Goal: Task Accomplishment & Management: Manage account settings

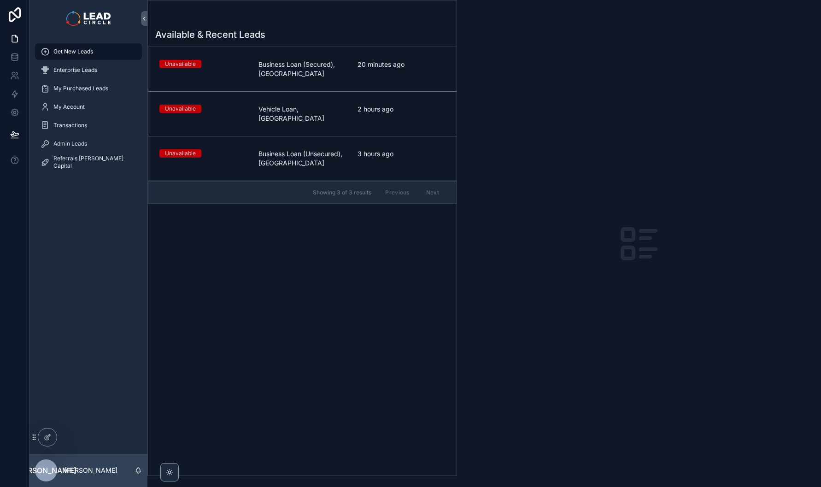
click at [265, 69] on span "Business Loan (Secured), [GEOGRAPHIC_DATA]" at bounding box center [302, 69] width 88 height 18
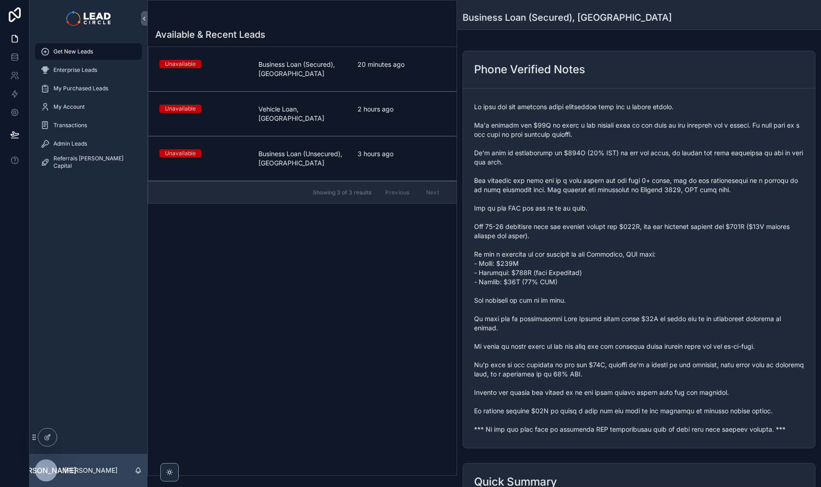
scroll to position [90, 0]
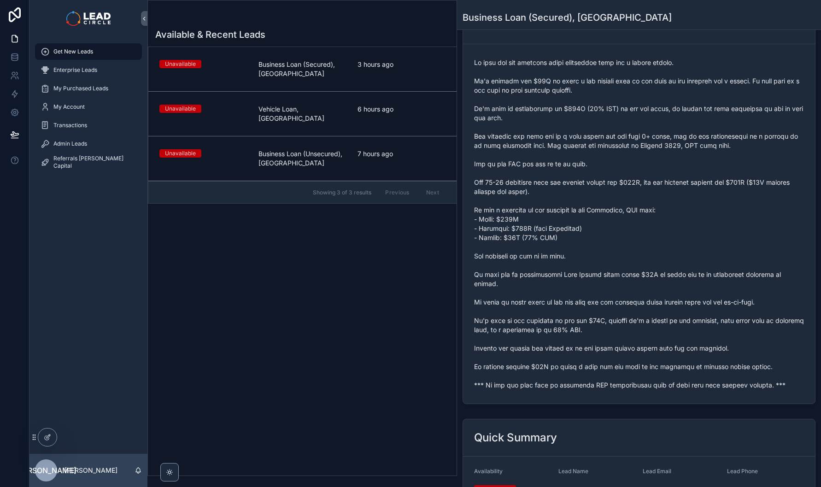
click at [556, 382] on span "scrollable content" at bounding box center [639, 224] width 330 height 332
copy span "*** If you buy this lead an automatic SMS introduction will be sent with your c…"
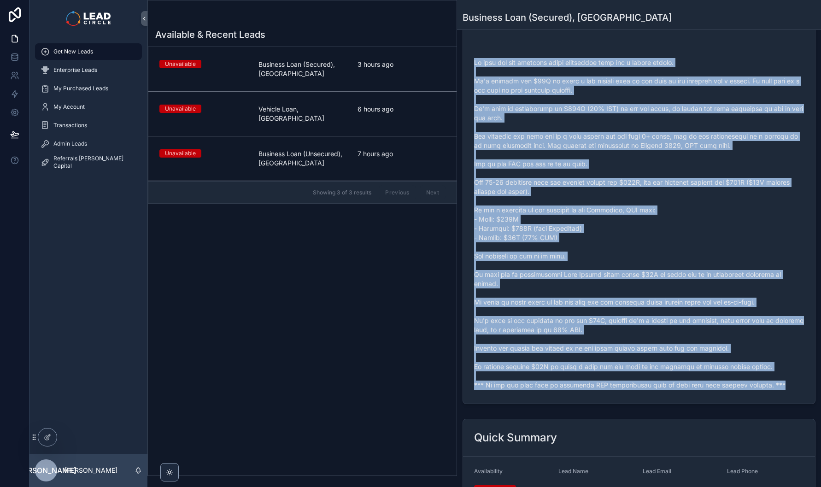
click at [101, 141] on div "Admin Leads" at bounding box center [89, 143] width 96 height 15
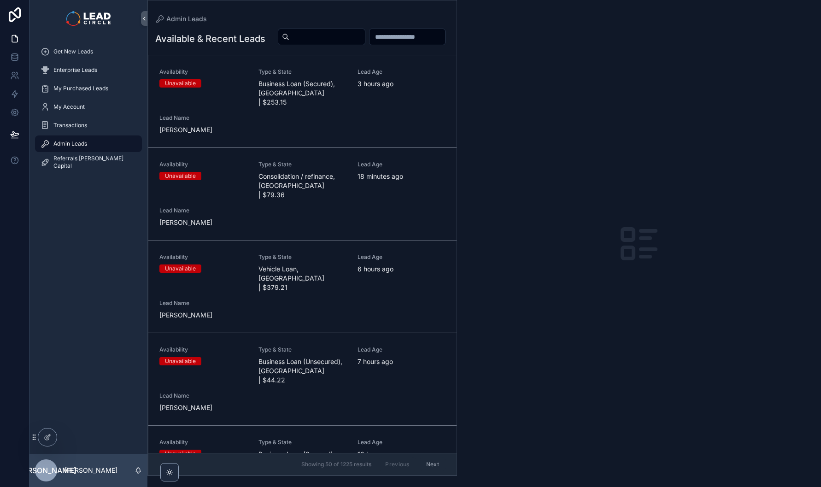
click at [365, 40] on input "scrollable content" at bounding box center [327, 36] width 76 height 13
paste input "**********"
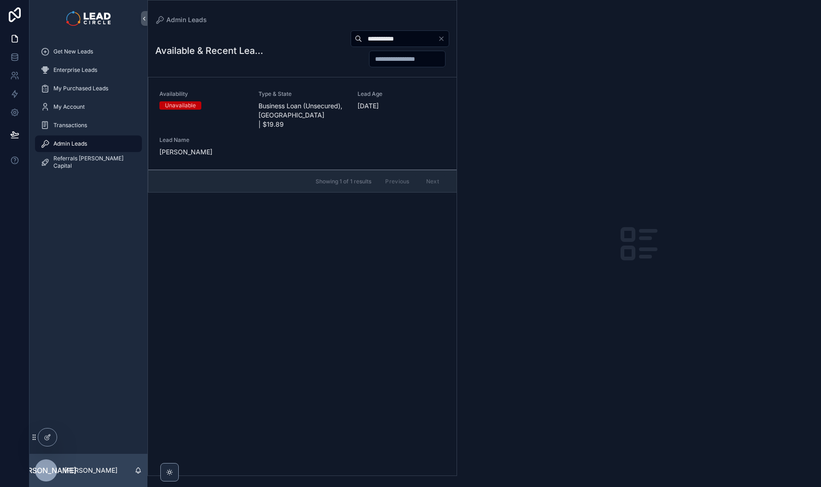
click at [358, 117] on div "Lead Age [DATE]" at bounding box center [401, 109] width 88 height 39
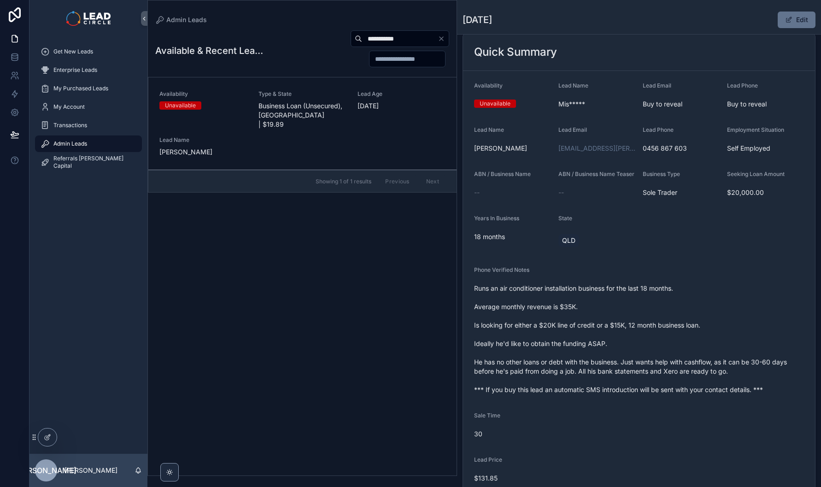
scroll to position [76, 0]
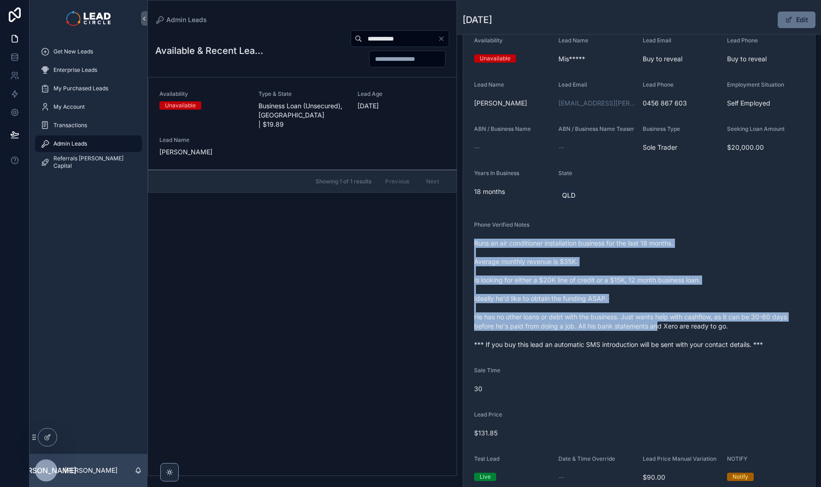
drag, startPoint x: 603, startPoint y: 243, endPoint x: 659, endPoint y: 332, distance: 105.9
click at [659, 332] on div "Phone Verified Notes Runs an air conditioner installation business for the last…" at bounding box center [639, 286] width 330 height 131
click at [659, 332] on span "Runs an air conditioner installation business for the last 18 months. Average m…" at bounding box center [639, 294] width 330 height 111
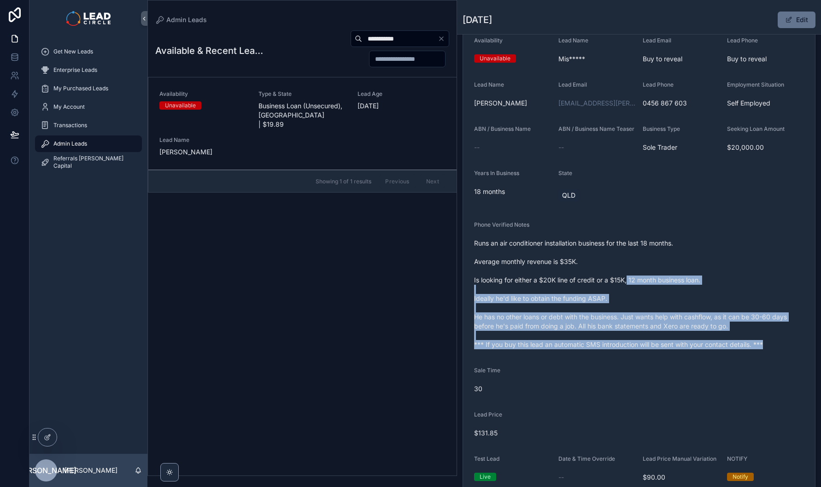
drag, startPoint x: 691, startPoint y: 357, endPoint x: 628, endPoint y: 289, distance: 92.5
click at [628, 289] on div "Runs an air conditioner installation business for the last 18 months. Average m…" at bounding box center [639, 294] width 330 height 116
click at [627, 287] on span "Runs an air conditioner installation business for the last 18 months. Average m…" at bounding box center [639, 294] width 330 height 111
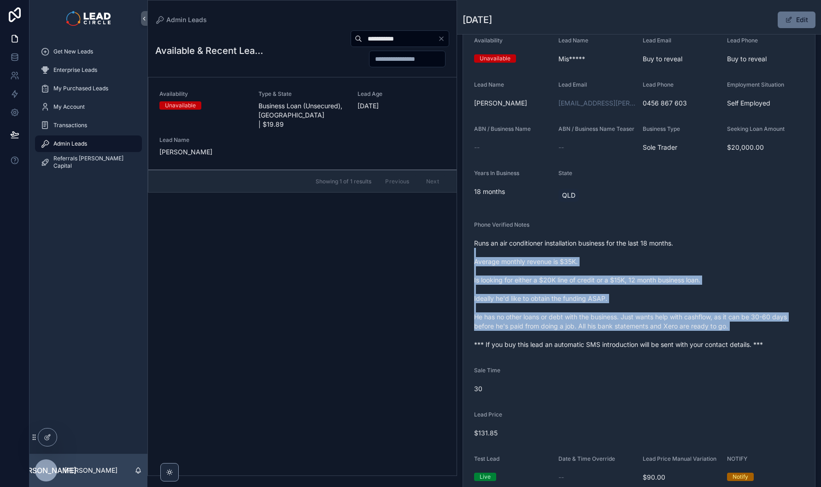
drag, startPoint x: 622, startPoint y: 259, endPoint x: 687, endPoint y: 345, distance: 108.5
click at [687, 345] on span "Runs an air conditioner installation business for the last 18 months. Average m…" at bounding box center [639, 294] width 330 height 111
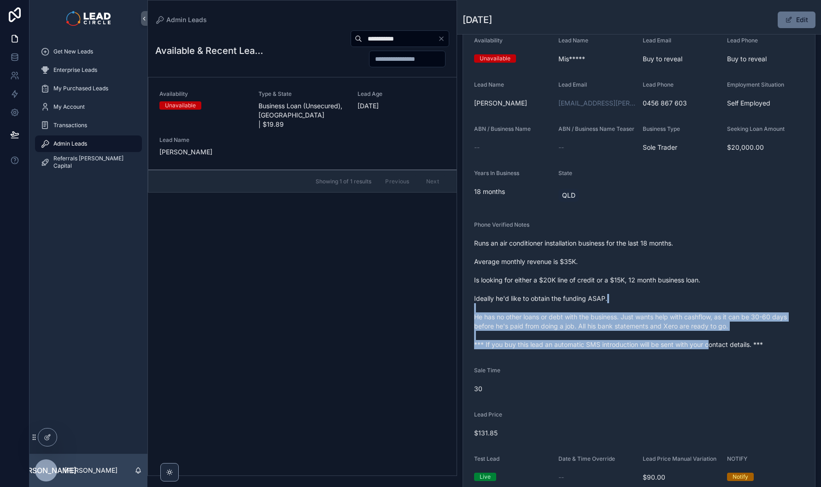
drag, startPoint x: 708, startPoint y: 355, endPoint x: 655, endPoint y: 284, distance: 89.2
click at [657, 287] on span "Runs an air conditioner installation business for the last 18 months. Average m…" at bounding box center [639, 294] width 330 height 111
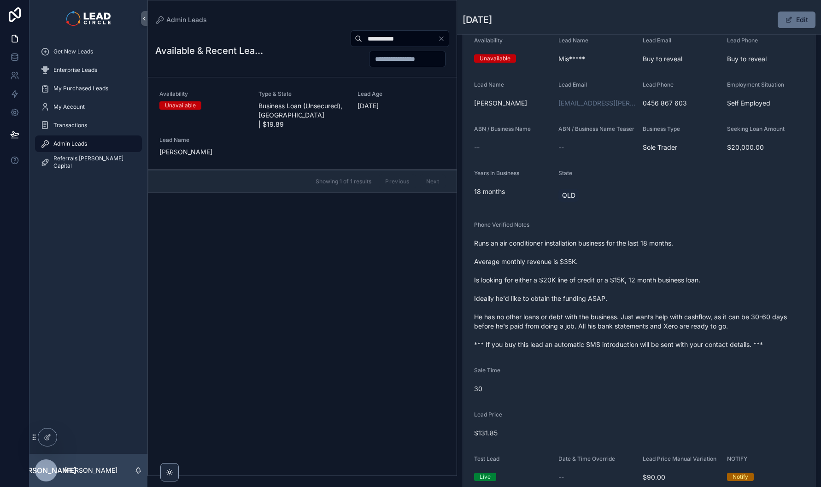
click at [655, 284] on span "Runs an air conditioner installation business for the last 18 months. Average m…" at bounding box center [639, 294] width 330 height 111
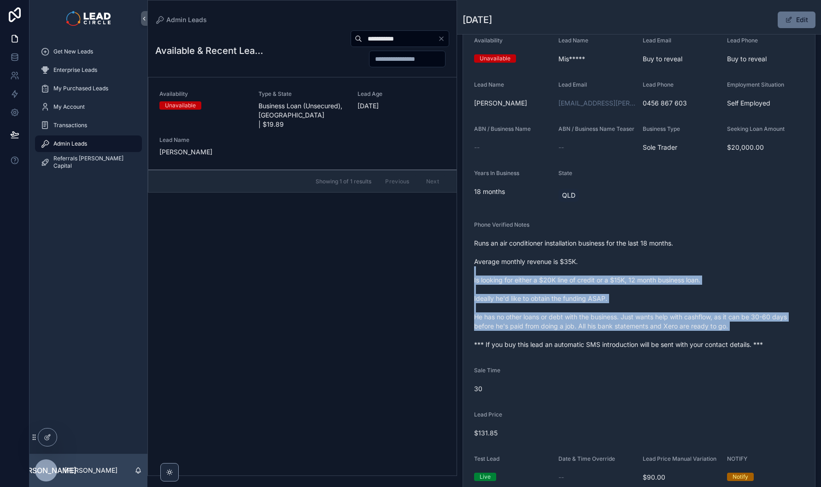
drag, startPoint x: 650, startPoint y: 274, endPoint x: 700, endPoint y: 346, distance: 87.9
click at [700, 346] on span "Runs an air conditioner installation business for the last 18 months. Average m…" at bounding box center [639, 294] width 330 height 111
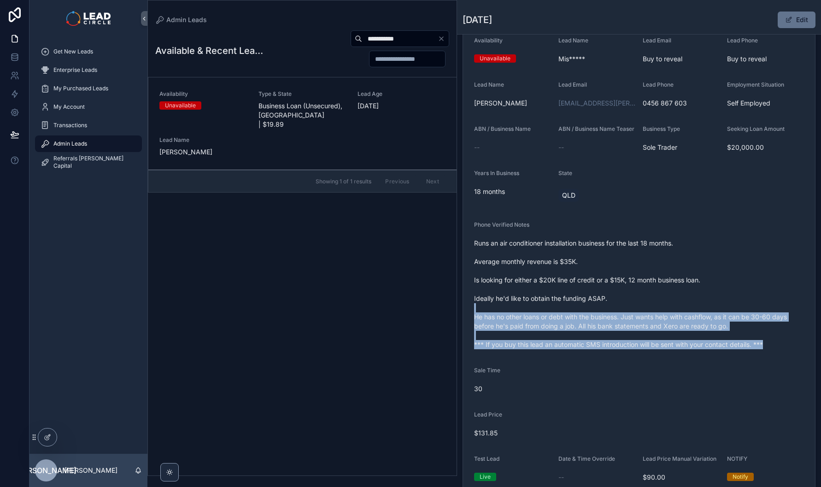
drag, startPoint x: 719, startPoint y: 358, endPoint x: 664, endPoint y: 301, distance: 79.5
click at [665, 303] on div "Runs an air conditioner installation business for the last 18 months. Average m…" at bounding box center [639, 294] width 330 height 116
click at [664, 301] on span "Runs an air conditioner installation business for the last 18 months. Average m…" at bounding box center [639, 294] width 330 height 111
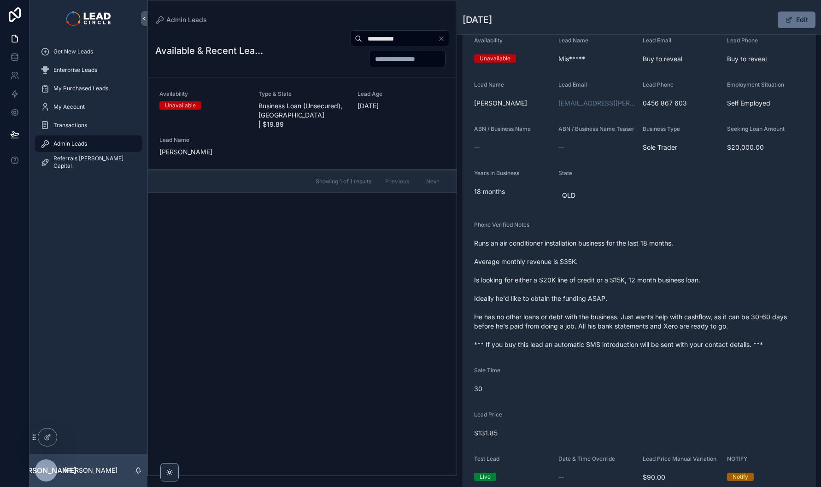
click at [399, 43] on input "**********" at bounding box center [400, 38] width 76 height 13
paste input "scrollable content"
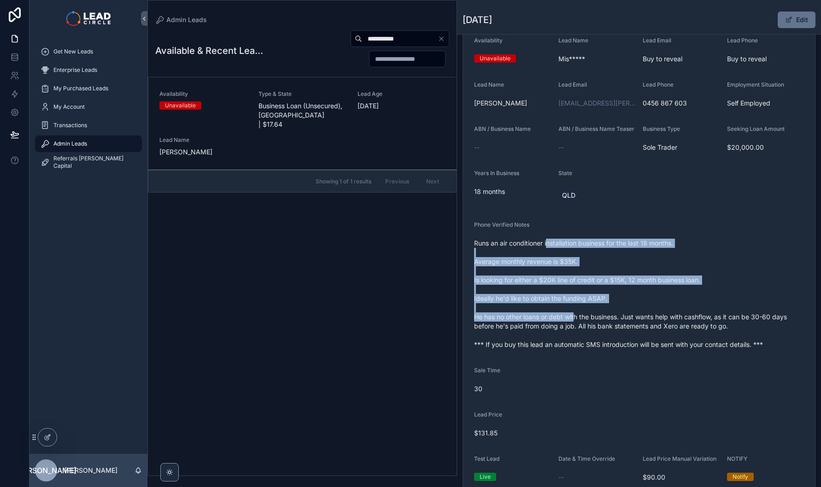
drag, startPoint x: 549, startPoint y: 253, endPoint x: 577, endPoint y: 324, distance: 76.0
click at [576, 322] on span "Runs an air conditioner installation business for the last 18 months. Average m…" at bounding box center [639, 294] width 330 height 111
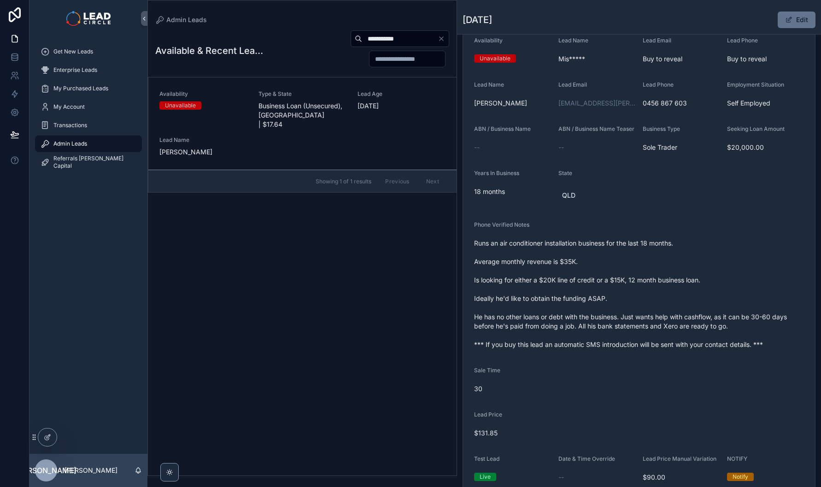
click at [577, 324] on span "Runs an air conditioner installation business for the last 18 months. Average m…" at bounding box center [639, 294] width 330 height 111
click at [373, 123] on div "Availability Unavailable Type & State Business Loan (Unsecured), [GEOGRAPHIC_DA…" at bounding box center [302, 123] width 286 height 66
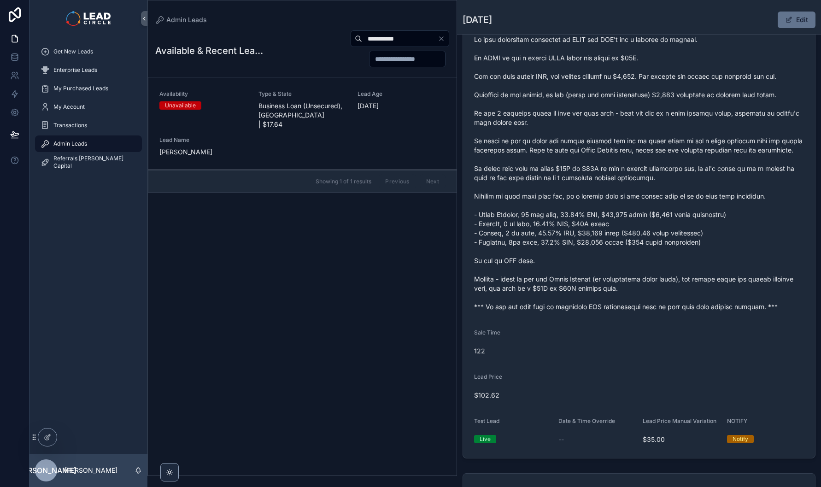
scroll to position [113, 0]
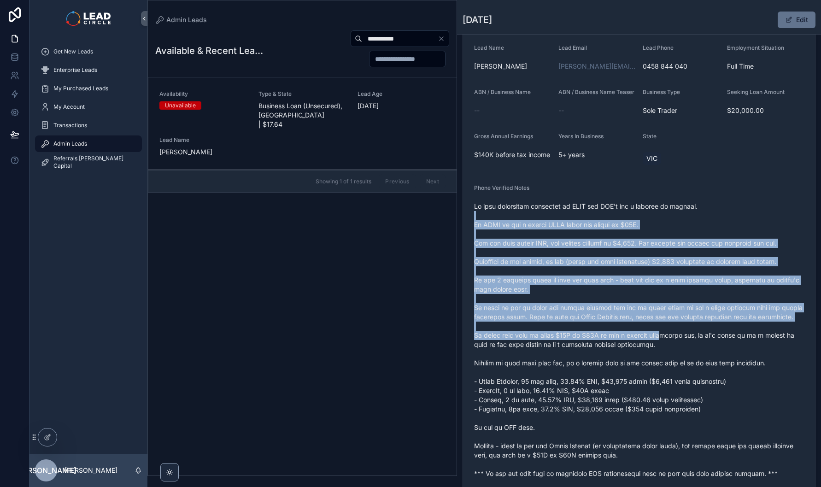
drag, startPoint x: 632, startPoint y: 225, endPoint x: 659, endPoint y: 345, distance: 123.7
click at [659, 345] on span "scrollable content" at bounding box center [639, 340] width 330 height 276
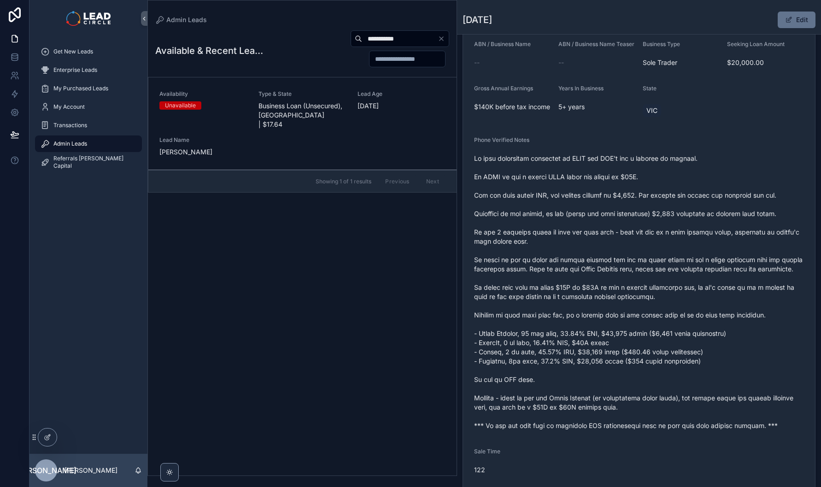
scroll to position [190, 0]
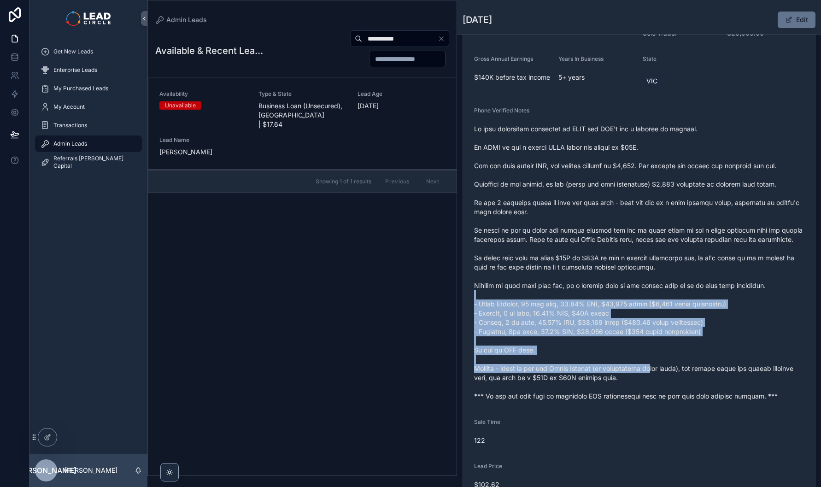
drag, startPoint x: 658, startPoint y: 374, endPoint x: 636, endPoint y: 278, distance: 98.6
click at [638, 282] on span "scrollable content" at bounding box center [639, 262] width 330 height 276
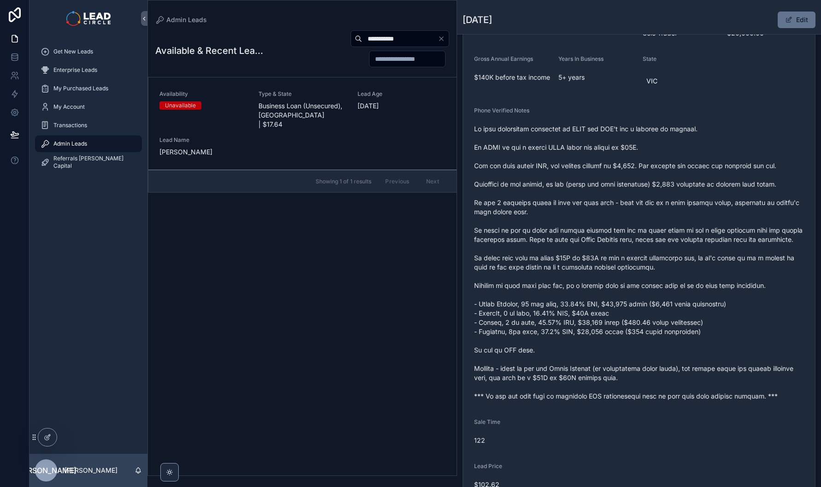
click at [636, 278] on span "scrollable content" at bounding box center [639, 262] width 330 height 276
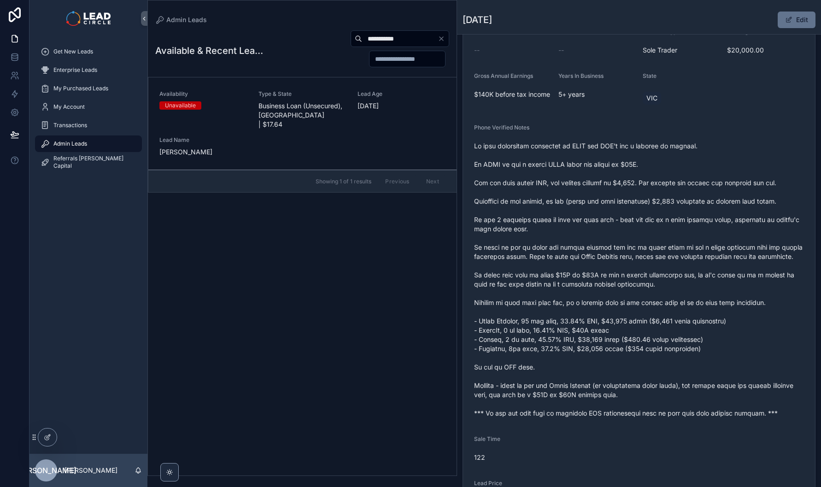
scroll to position [173, 0]
click at [378, 46] on div "**********" at bounding box center [399, 38] width 99 height 17
click at [381, 41] on input "**********" at bounding box center [400, 38] width 76 height 13
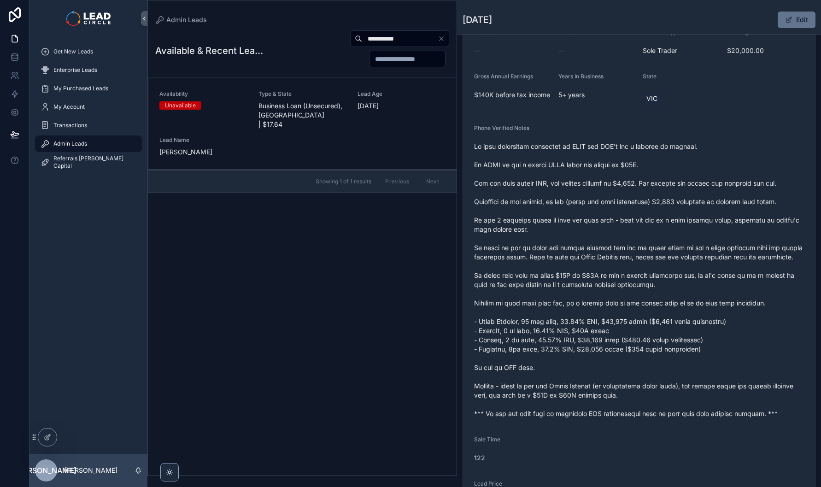
click at [381, 41] on input "**********" at bounding box center [400, 38] width 76 height 13
paste input "****"
type input "**********"
click at [321, 122] on div "Availability Unavailable Type & State Business Loan (Unsecured), [GEOGRAPHIC_DA…" at bounding box center [302, 123] width 286 height 66
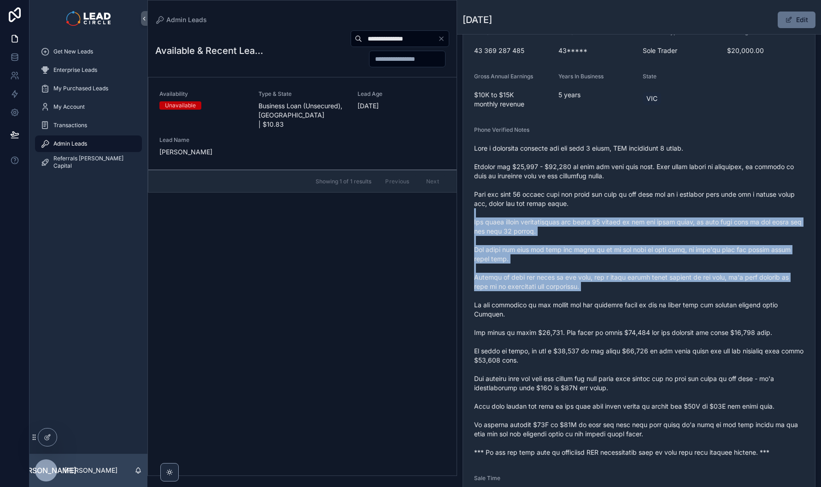
drag, startPoint x: 618, startPoint y: 224, endPoint x: 659, endPoint y: 330, distance: 113.7
click at [659, 329] on span "scrollable content" at bounding box center [639, 300] width 330 height 313
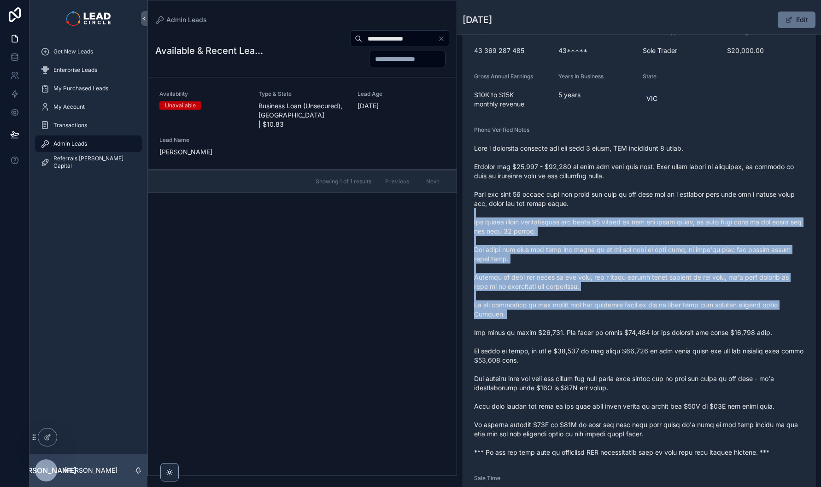
click at [659, 330] on span "scrollable content" at bounding box center [639, 300] width 330 height 313
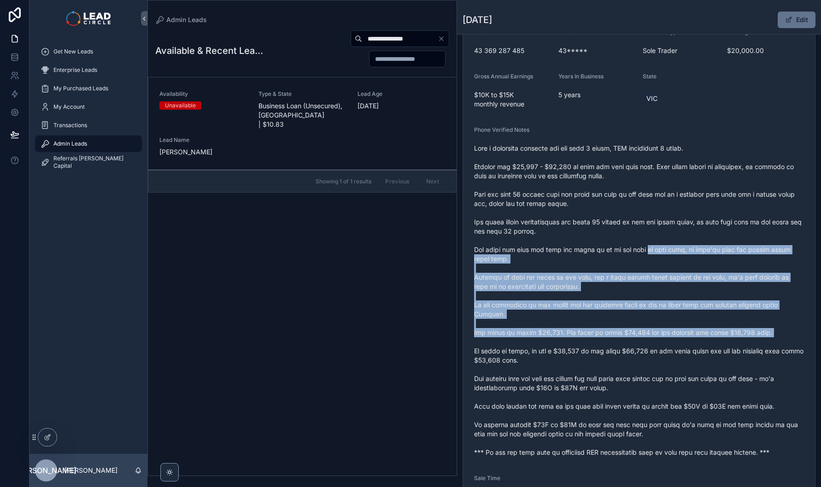
drag, startPoint x: 676, startPoint y: 352, endPoint x: 645, endPoint y: 257, distance: 99.9
click at [645, 257] on span "scrollable content" at bounding box center [639, 300] width 330 height 313
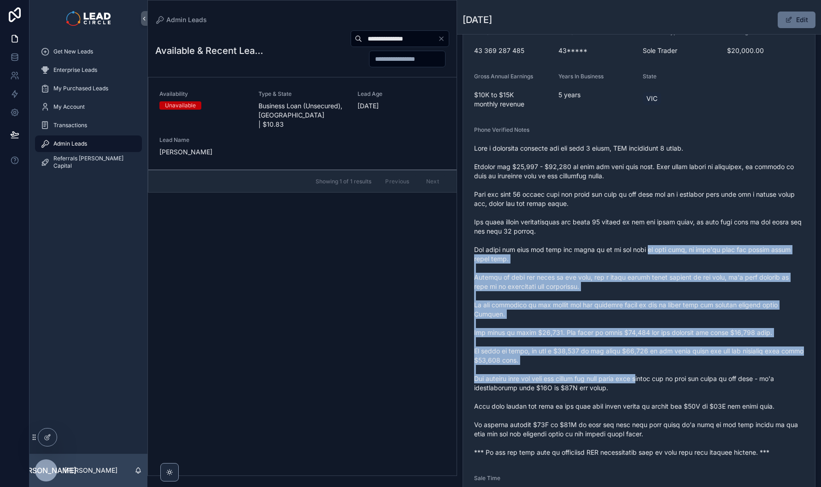
drag, startPoint x: 644, startPoint y: 253, endPoint x: 658, endPoint y: 391, distance: 138.4
click at [658, 391] on span "scrollable content" at bounding box center [639, 300] width 330 height 313
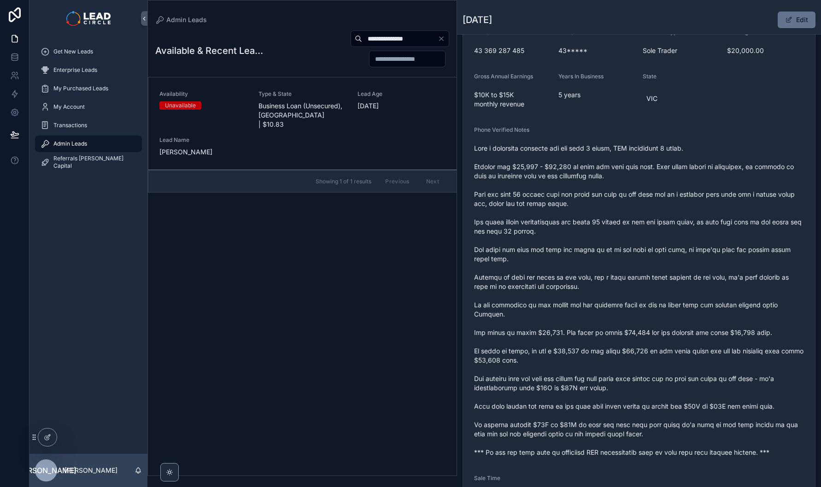
click at [658, 391] on span "scrollable content" at bounding box center [639, 300] width 330 height 313
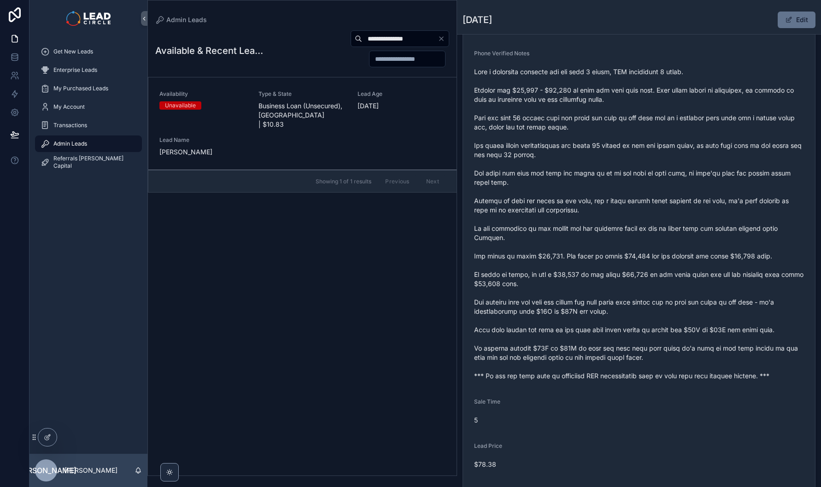
scroll to position [249, 0]
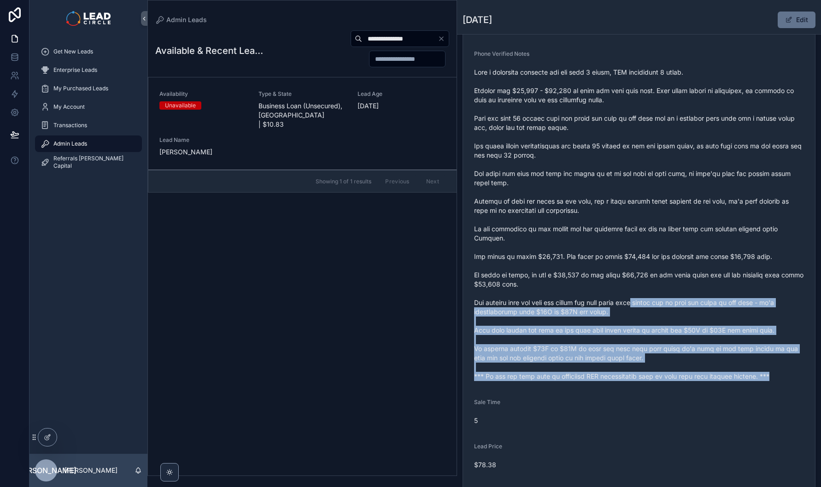
drag, startPoint x: 663, startPoint y: 389, endPoint x: 642, endPoint y: 276, distance: 115.1
click at [644, 281] on div "scrollable content" at bounding box center [639, 224] width 330 height 319
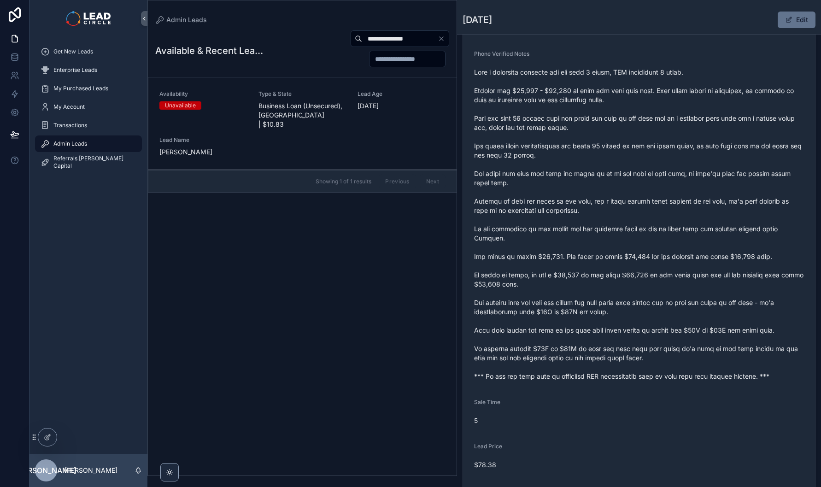
click at [642, 274] on span "scrollable content" at bounding box center [639, 224] width 330 height 313
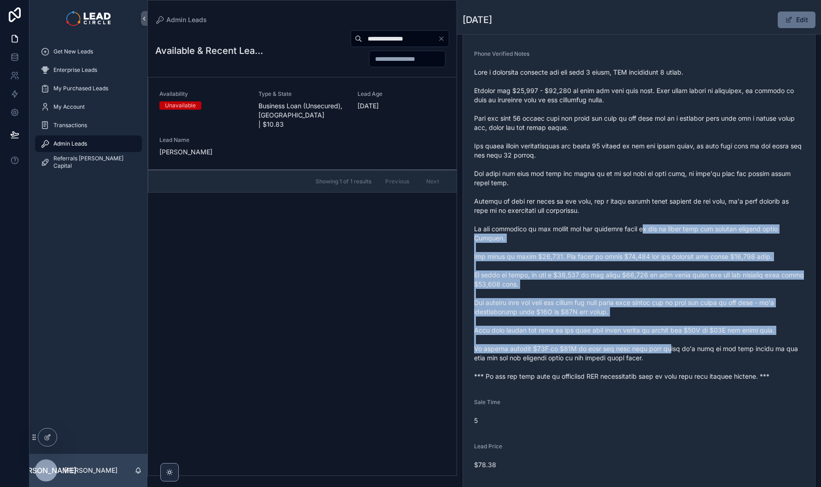
drag, startPoint x: 642, startPoint y: 235, endPoint x: 667, endPoint y: 353, distance: 119.9
click at [667, 353] on span "scrollable content" at bounding box center [639, 224] width 330 height 313
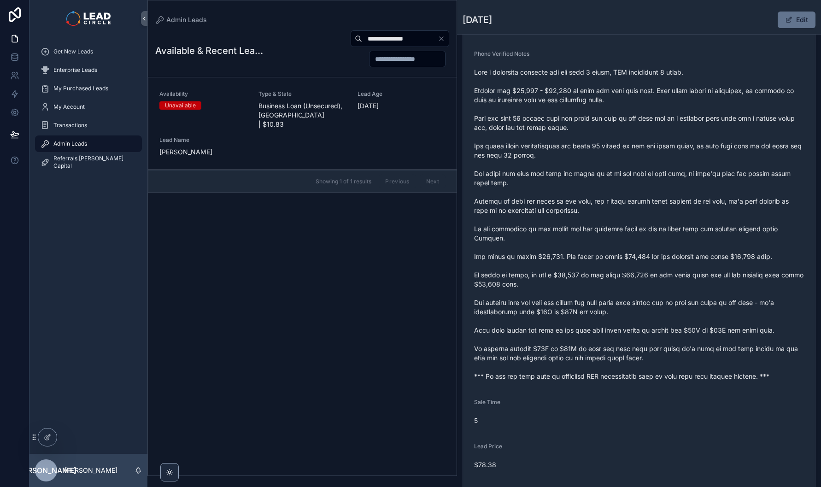
click at [667, 353] on span "scrollable content" at bounding box center [639, 224] width 330 height 313
click at [444, 38] on icon "Clear" at bounding box center [440, 38] width 7 height 7
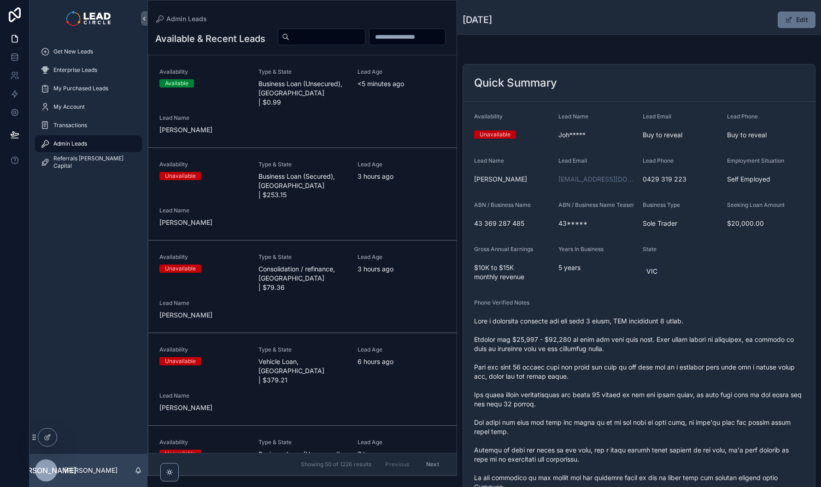
click at [402, 119] on div "Availability Available Type & State Business Loan (Unsecured), [GEOGRAPHIC_DATA…" at bounding box center [302, 101] width 286 height 66
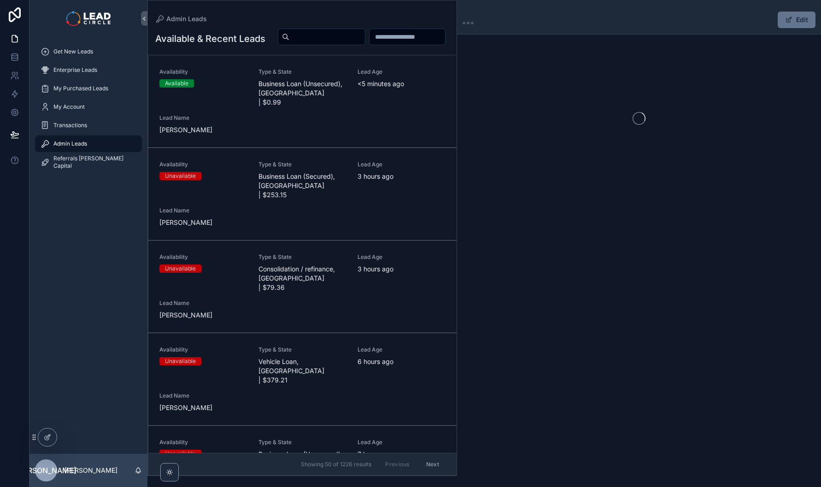
click at [803, 20] on button "Edit" at bounding box center [796, 20] width 38 height 17
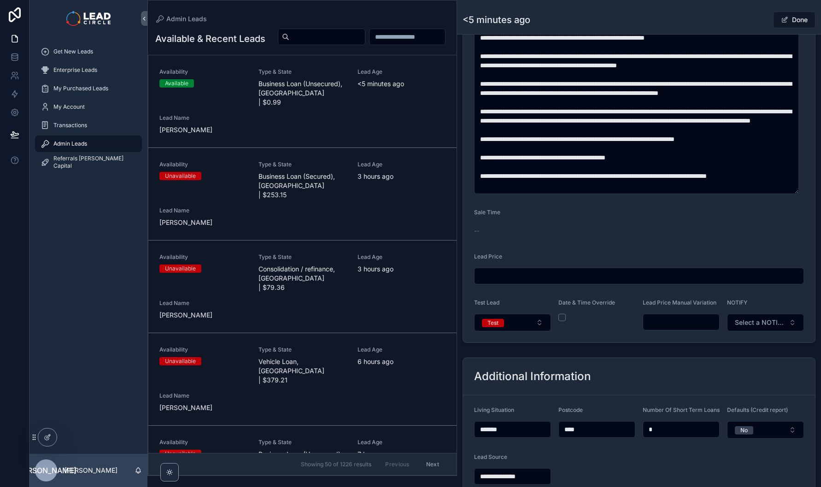
scroll to position [642, 0]
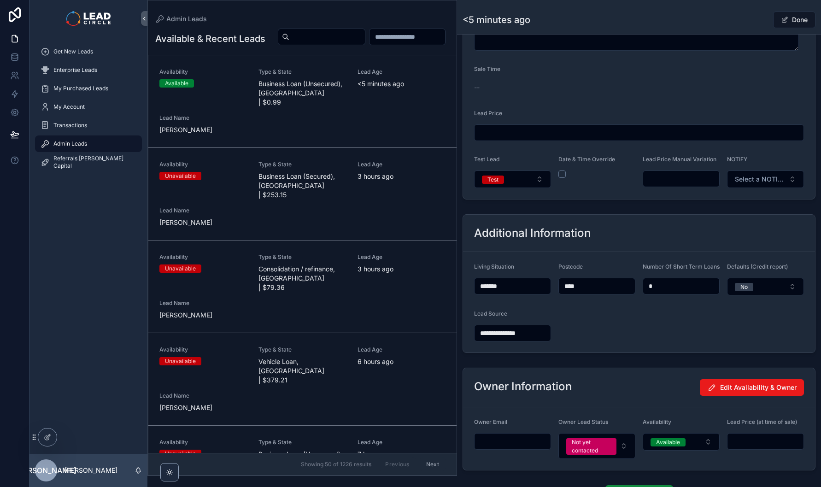
click at [677, 185] on input "scrollable content" at bounding box center [681, 178] width 76 height 13
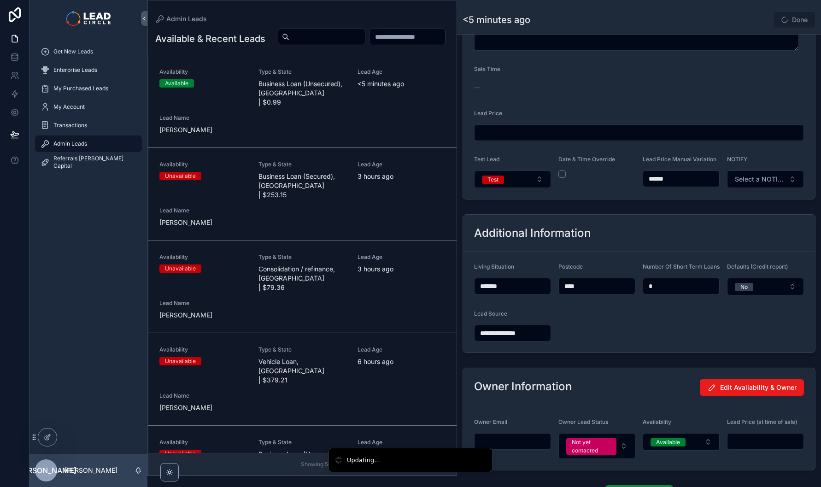
click at [699, 237] on div "Additional Information" at bounding box center [639, 233] width 330 height 15
click at [659, 185] on input "******" at bounding box center [681, 178] width 76 height 13
type input "******"
click at [522, 186] on button "Test" at bounding box center [512, 178] width 77 height 17
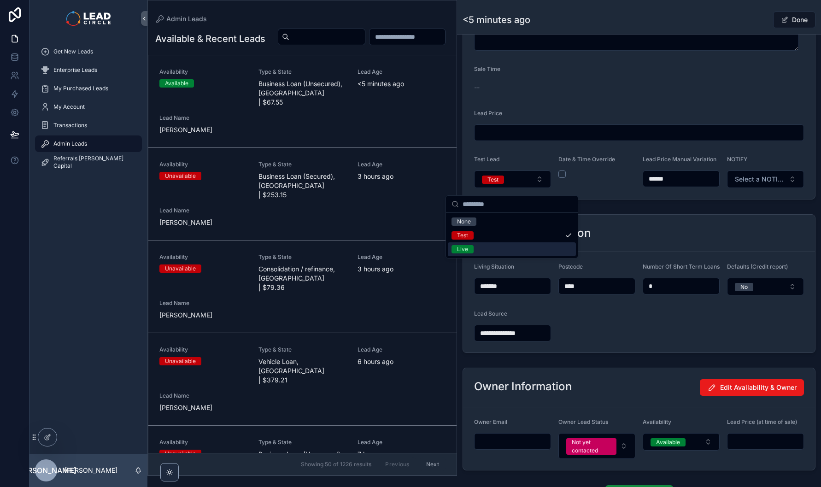
click at [510, 247] on div "Live" at bounding box center [512, 249] width 128 height 14
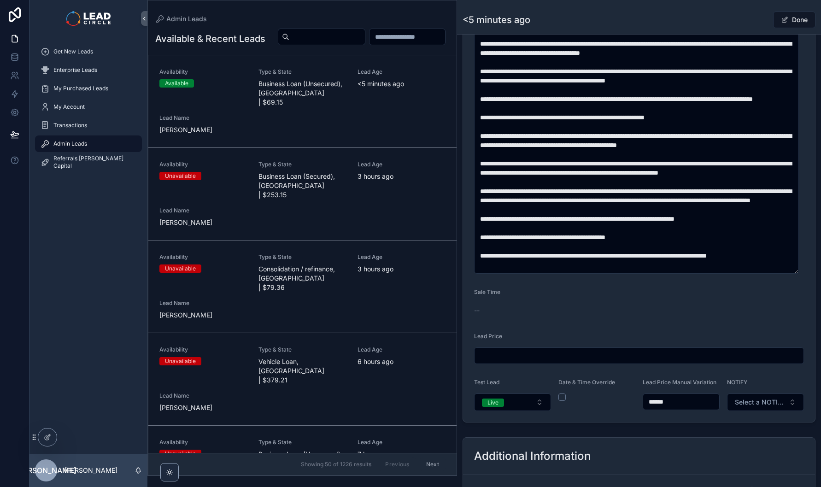
scroll to position [28, 0]
click at [554, 233] on textarea "scrollable content" at bounding box center [636, 131] width 325 height 285
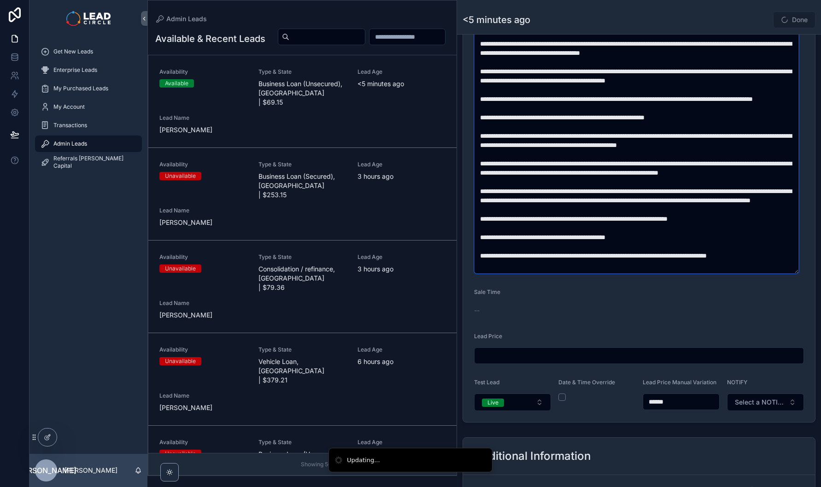
type textarea "**********"
click at [747, 404] on span "Select a NOTIFY" at bounding box center [760, 401] width 50 height 9
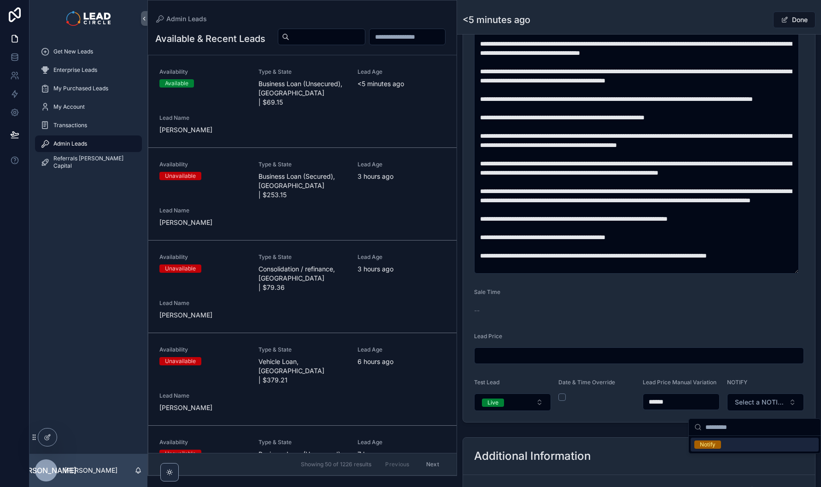
click at [726, 444] on div "Notify" at bounding box center [754, 444] width 128 height 14
click at [752, 18] on div "Done" at bounding box center [780, 19] width 69 height 17
click at [781, 17] on span "scrollable content" at bounding box center [784, 19] width 7 height 7
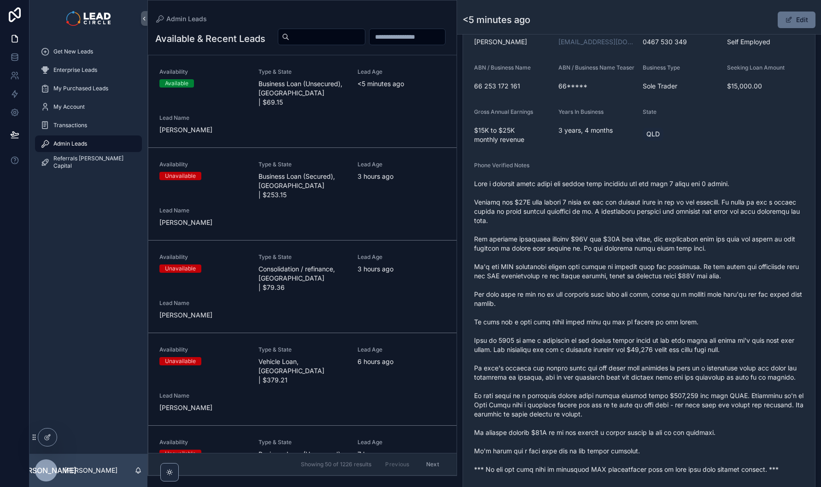
scroll to position [308, 0]
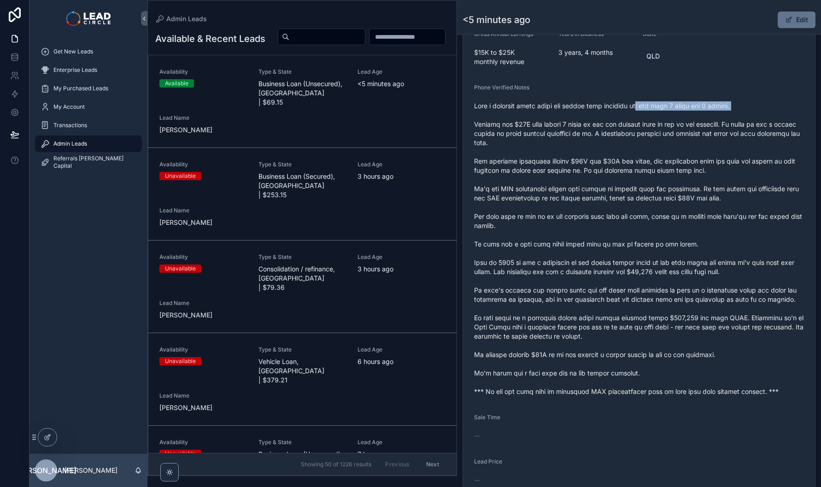
drag, startPoint x: 643, startPoint y: 112, endPoint x: 756, endPoint y: 117, distance: 112.9
click at [751, 118] on span "scrollable content" at bounding box center [639, 248] width 330 height 295
click at [756, 117] on span "scrollable content" at bounding box center [639, 248] width 330 height 295
drag, startPoint x: 589, startPoint y: 130, endPoint x: 630, endPoint y: 153, distance: 47.4
click at [626, 151] on span "scrollable content" at bounding box center [639, 248] width 330 height 295
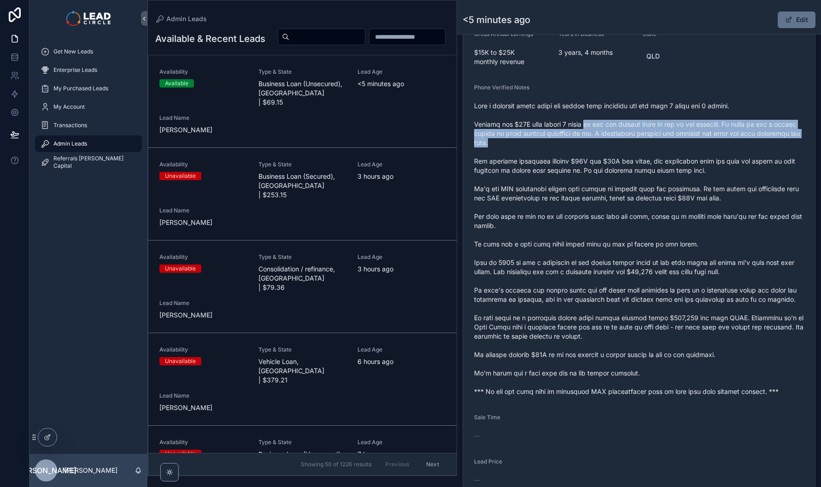
click at [631, 153] on span "scrollable content" at bounding box center [639, 248] width 330 height 295
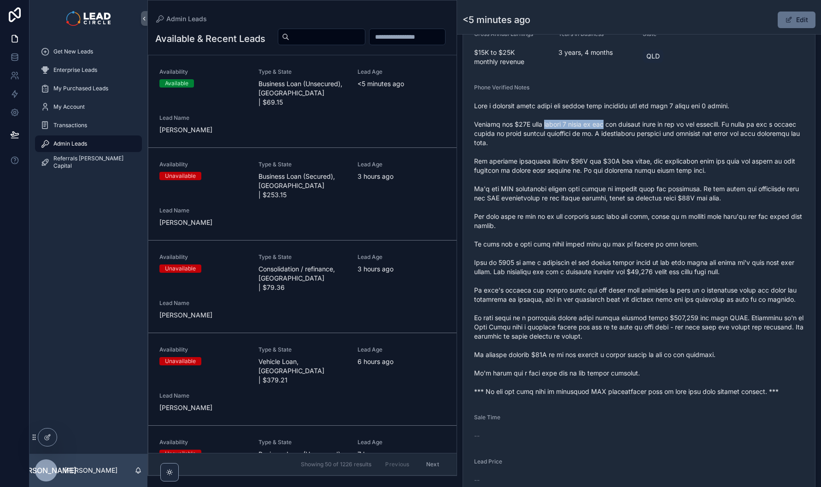
drag, startPoint x: 543, startPoint y: 129, endPoint x: 656, endPoint y: 131, distance: 112.8
click at [645, 131] on span "scrollable content" at bounding box center [639, 248] width 330 height 295
click at [657, 131] on span "scrollable content" at bounding box center [639, 248] width 330 height 295
drag, startPoint x: 566, startPoint y: 133, endPoint x: 700, endPoint y: 133, distance: 134.9
click at [686, 133] on span "scrollable content" at bounding box center [639, 248] width 330 height 295
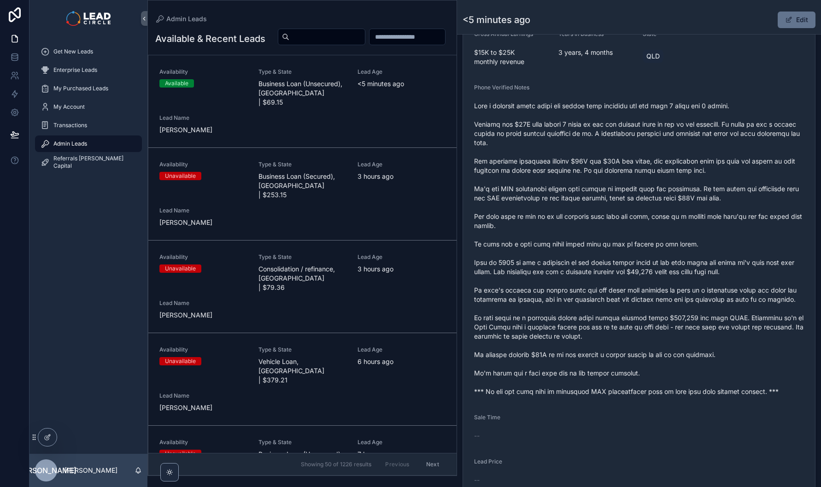
click at [701, 133] on span "scrollable content" at bounding box center [639, 248] width 330 height 295
drag, startPoint x: 701, startPoint y: 133, endPoint x: 630, endPoint y: 129, distance: 71.0
click at [640, 131] on span "scrollable content" at bounding box center [639, 248] width 330 height 295
drag, startPoint x: 628, startPoint y: 129, endPoint x: 596, endPoint y: 128, distance: 32.2
click at [628, 129] on span "scrollable content" at bounding box center [639, 248] width 330 height 295
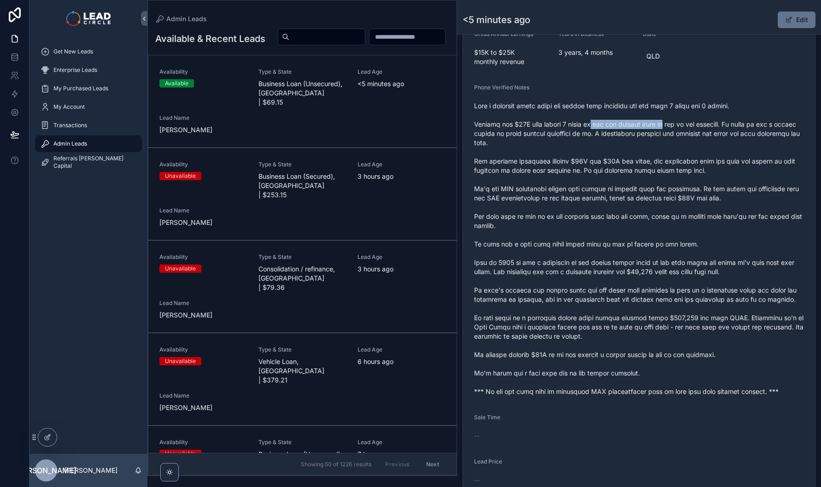
drag, startPoint x: 657, startPoint y: 129, endPoint x: 709, endPoint y: 130, distance: 51.6
click at [695, 130] on span "scrollable content" at bounding box center [639, 248] width 330 height 295
click at [709, 130] on span "scrollable content" at bounding box center [639, 248] width 330 height 295
drag, startPoint x: 653, startPoint y: 140, endPoint x: 661, endPoint y: 139, distance: 7.8
click at [657, 140] on span "scrollable content" at bounding box center [639, 248] width 330 height 295
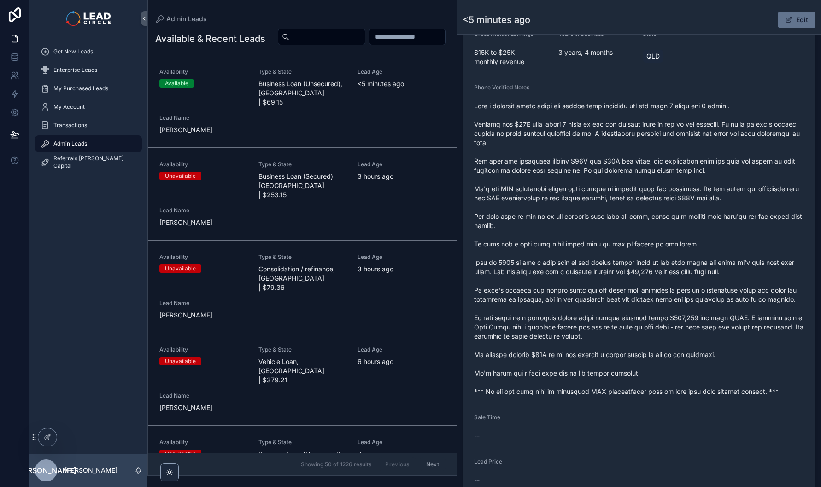
click at [661, 139] on span "scrollable content" at bounding box center [639, 248] width 330 height 295
drag, startPoint x: 640, startPoint y: 141, endPoint x: 543, endPoint y: 140, distance: 96.2
click at [552, 141] on span "scrollable content" at bounding box center [639, 248] width 330 height 295
click at [543, 140] on span "scrollable content" at bounding box center [639, 248] width 330 height 295
drag, startPoint x: 676, startPoint y: 141, endPoint x: 765, endPoint y: 143, distance: 88.9
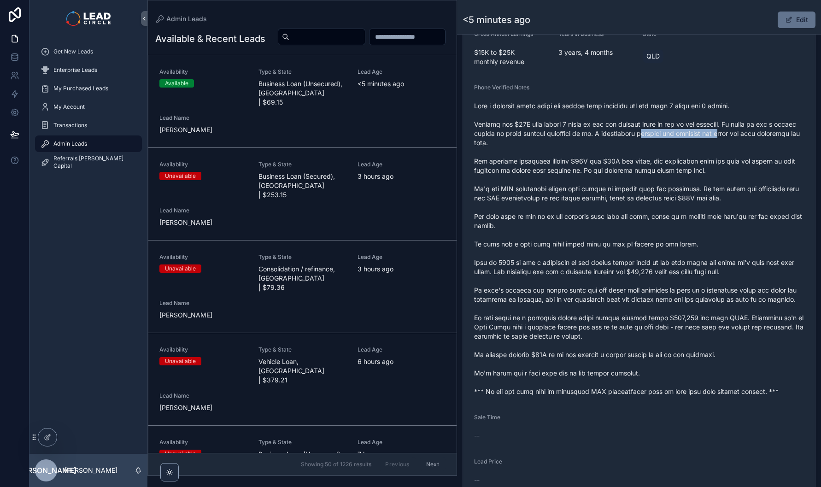
click at [761, 143] on span "scrollable content" at bounding box center [639, 248] width 330 height 295
click at [765, 143] on span "scrollable content" at bounding box center [639, 248] width 330 height 295
drag, startPoint x: 771, startPoint y: 143, endPoint x: 689, endPoint y: 144, distance: 82.0
click at [693, 144] on span "scrollable content" at bounding box center [639, 248] width 330 height 295
click at [689, 144] on span "scrollable content" at bounding box center [639, 248] width 330 height 295
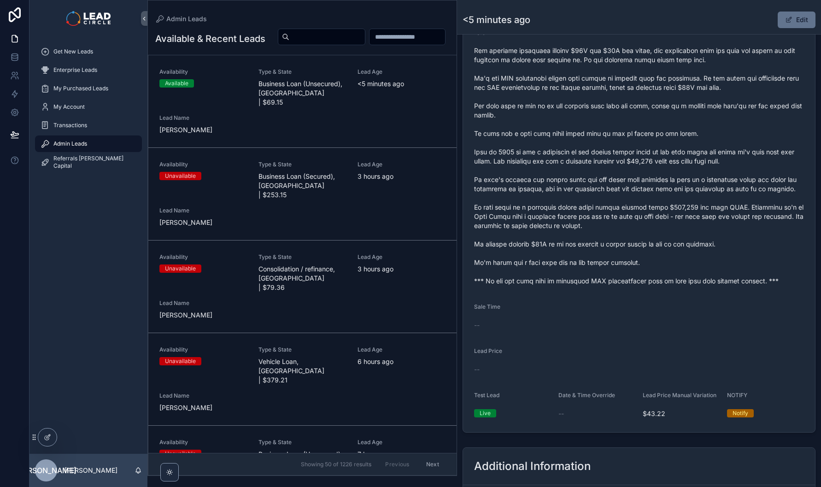
scroll to position [427, 0]
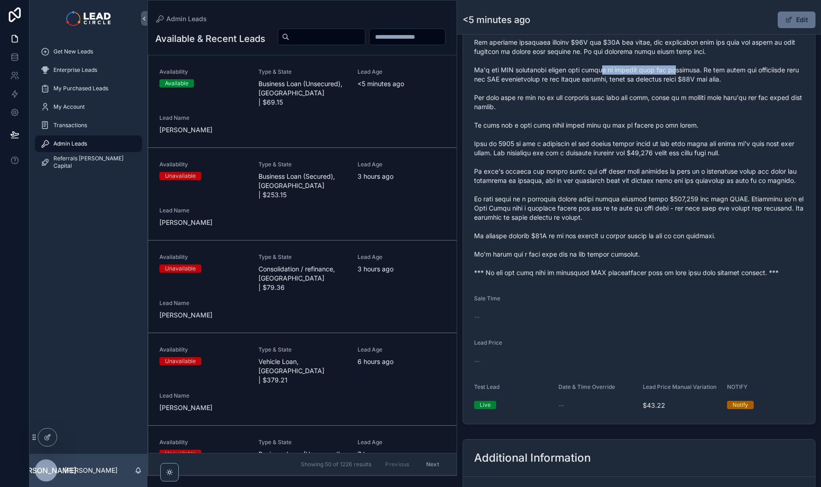
drag, startPoint x: 607, startPoint y: 79, endPoint x: 720, endPoint y: 79, distance: 112.8
click at [709, 79] on span "scrollable content" at bounding box center [639, 130] width 330 height 295
click at [720, 79] on span "scrollable content" at bounding box center [639, 130] width 330 height 295
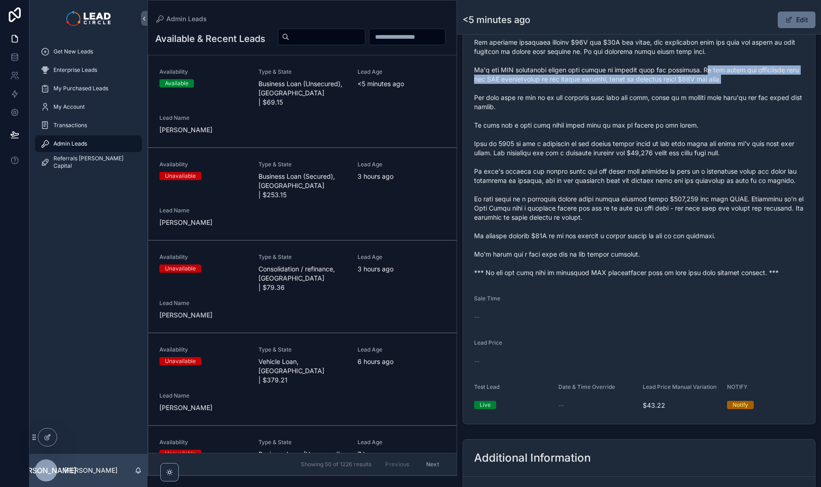
drag, startPoint x: 712, startPoint y: 76, endPoint x: 796, endPoint y: 85, distance: 84.3
click at [782, 85] on span "scrollable content" at bounding box center [639, 130] width 330 height 295
click at [609, 75] on span "scrollable content" at bounding box center [639, 130] width 330 height 295
drag, startPoint x: 530, startPoint y: 87, endPoint x: 653, endPoint y: 87, distance: 123.0
click at [638, 87] on span "scrollable content" at bounding box center [639, 130] width 330 height 295
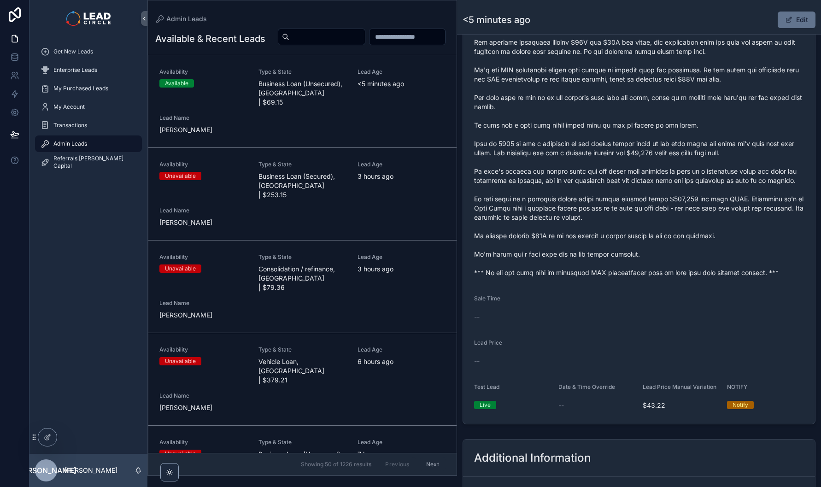
click at [661, 87] on span "scrollable content" at bounding box center [639, 130] width 330 height 295
drag, startPoint x: 622, startPoint y: 86, endPoint x: 719, endPoint y: 84, distance: 97.2
click at [696, 84] on span "scrollable content" at bounding box center [639, 130] width 330 height 295
click at [719, 84] on span "scrollable content" at bounding box center [639, 130] width 330 height 295
drag, startPoint x: 591, startPoint y: 104, endPoint x: 610, endPoint y: 104, distance: 18.4
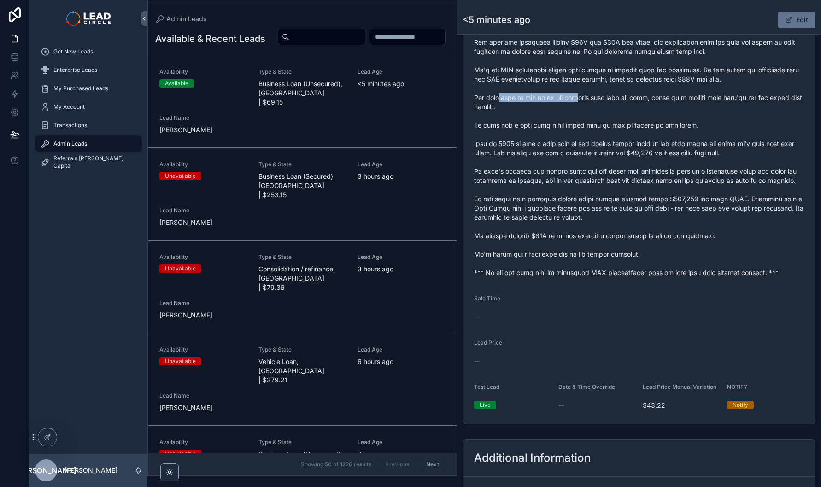
click at [603, 104] on span "scrollable content" at bounding box center [639, 130] width 330 height 295
click at [612, 104] on span "scrollable content" at bounding box center [639, 130] width 330 height 295
drag, startPoint x: 644, startPoint y: 104, endPoint x: 563, endPoint y: 106, distance: 80.6
click at [577, 107] on span "scrollable content" at bounding box center [639, 130] width 330 height 295
click at [563, 106] on span "scrollable content" at bounding box center [639, 130] width 330 height 295
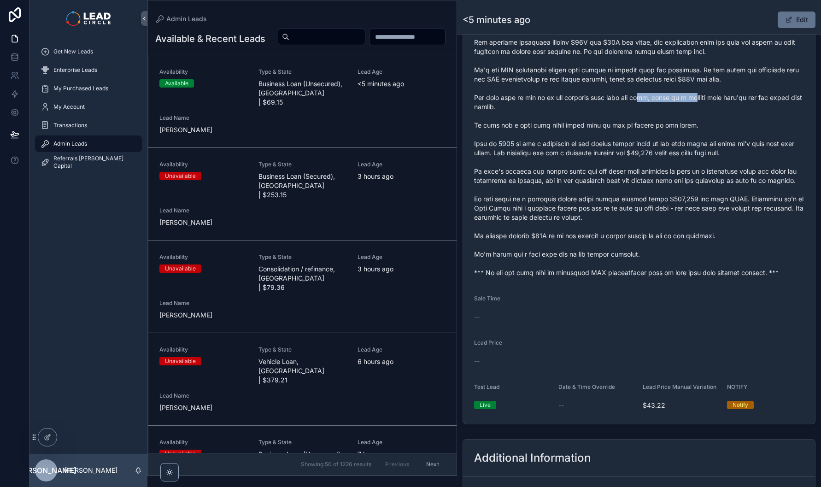
drag, startPoint x: 642, startPoint y: 105, endPoint x: 732, endPoint y: 104, distance: 89.8
click at [714, 104] on span "scrollable content" at bounding box center [639, 130] width 330 height 295
click at [734, 104] on span "scrollable content" at bounding box center [639, 130] width 330 height 295
drag, startPoint x: 741, startPoint y: 104, endPoint x: 670, endPoint y: 105, distance: 70.9
click at [681, 106] on span "scrollable content" at bounding box center [639, 130] width 330 height 295
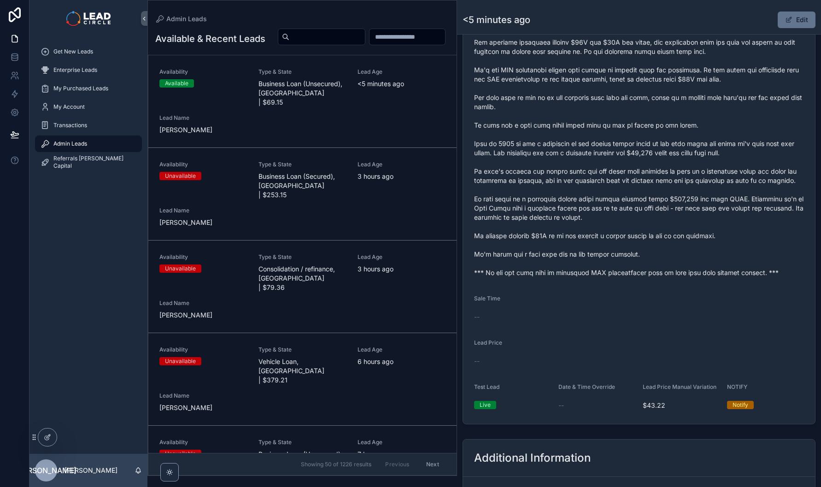
click at [670, 105] on span "scrollable content" at bounding box center [639, 130] width 330 height 295
drag, startPoint x: 518, startPoint y: 131, endPoint x: 596, endPoint y: 129, distance: 78.8
click at [569, 129] on span "scrollable content" at bounding box center [639, 130] width 330 height 295
click at [596, 129] on span "scrollable content" at bounding box center [639, 130] width 330 height 295
drag, startPoint x: 626, startPoint y: 129, endPoint x: 574, endPoint y: 127, distance: 52.5
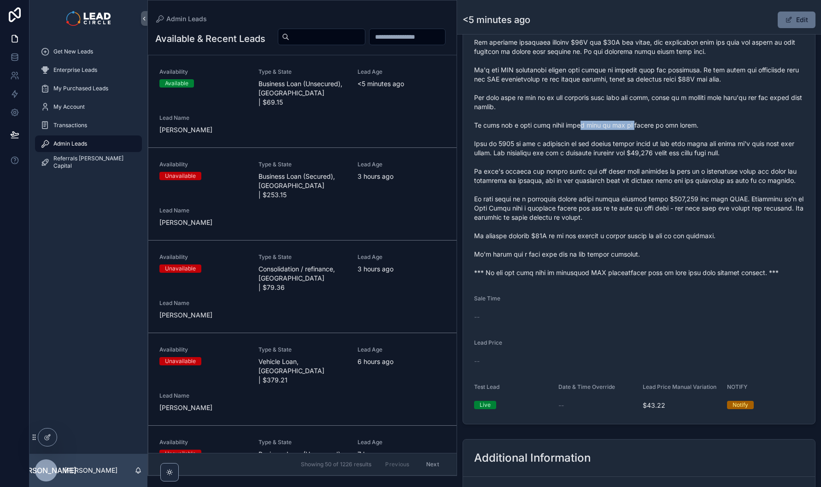
click at [576, 128] on span "scrollable content" at bounding box center [639, 130] width 330 height 295
click at [573, 127] on span "scrollable content" at bounding box center [639, 130] width 330 height 295
click at [791, 20] on button "Edit" at bounding box center [796, 20] width 38 height 17
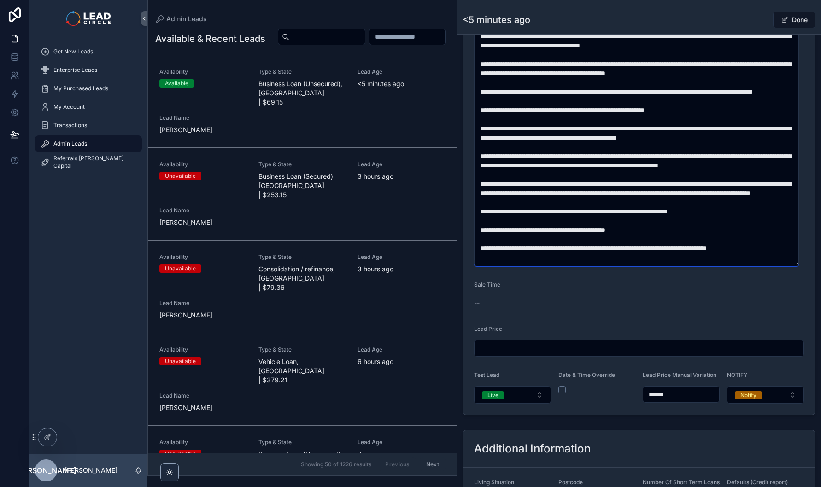
click at [566, 135] on textarea "scrollable content" at bounding box center [636, 124] width 325 height 285
click at [572, 134] on textarea "scrollable content" at bounding box center [636, 124] width 325 height 285
click at [593, 133] on textarea "scrollable content" at bounding box center [636, 124] width 325 height 285
click at [589, 133] on textarea "scrollable content" at bounding box center [636, 124] width 325 height 285
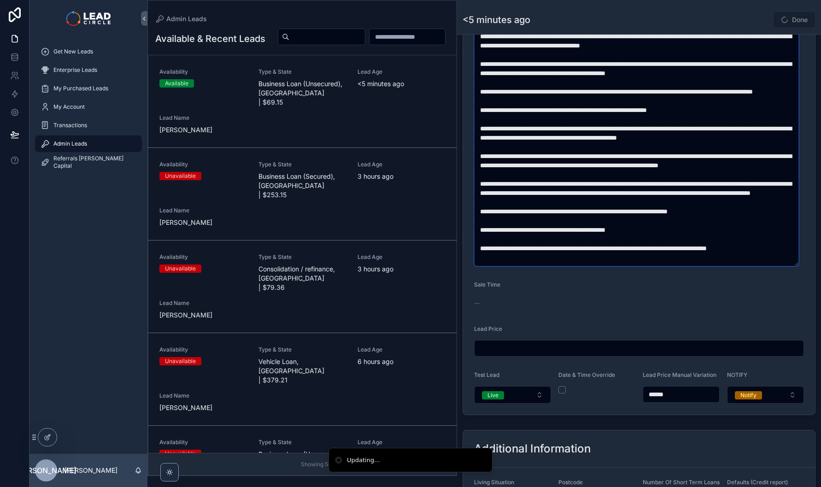
click at [589, 133] on textarea "scrollable content" at bounding box center [636, 124] width 325 height 285
click at [558, 134] on textarea "scrollable content" at bounding box center [636, 124] width 325 height 285
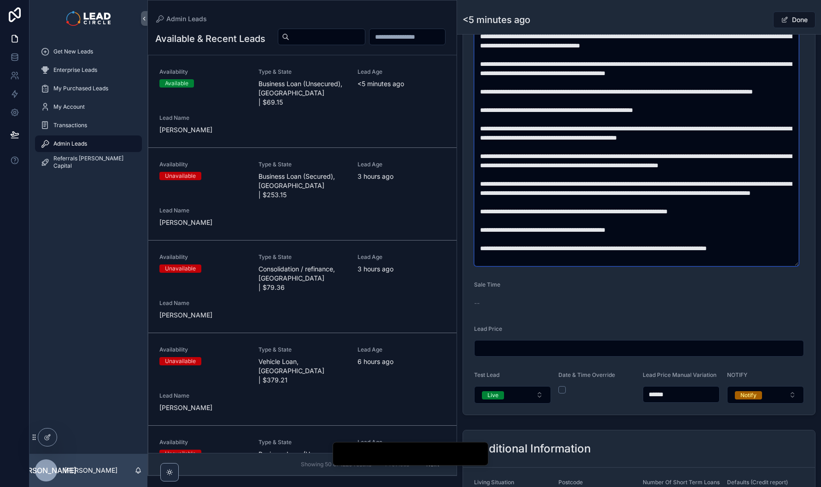
click at [631, 160] on textarea "scrollable content" at bounding box center [636, 124] width 325 height 285
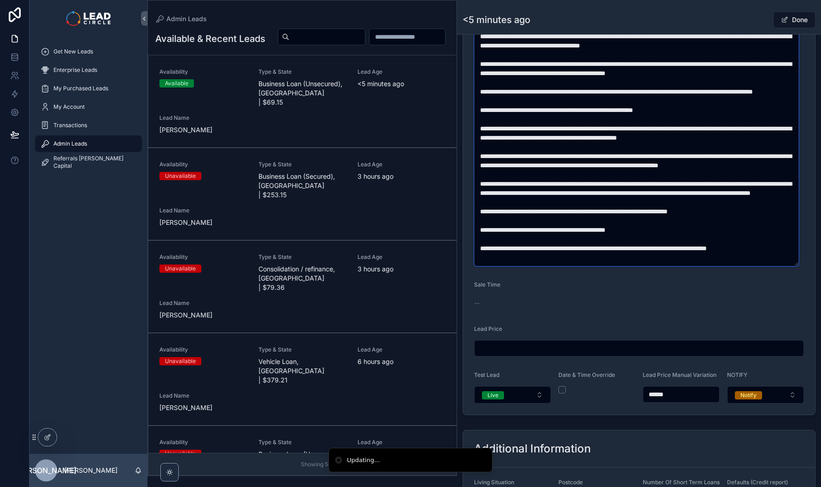
drag, startPoint x: 570, startPoint y: 154, endPoint x: 606, endPoint y: 163, distance: 37.5
click at [603, 163] on textarea "scrollable content" at bounding box center [636, 124] width 325 height 285
click at [606, 163] on textarea "scrollable content" at bounding box center [636, 124] width 325 height 285
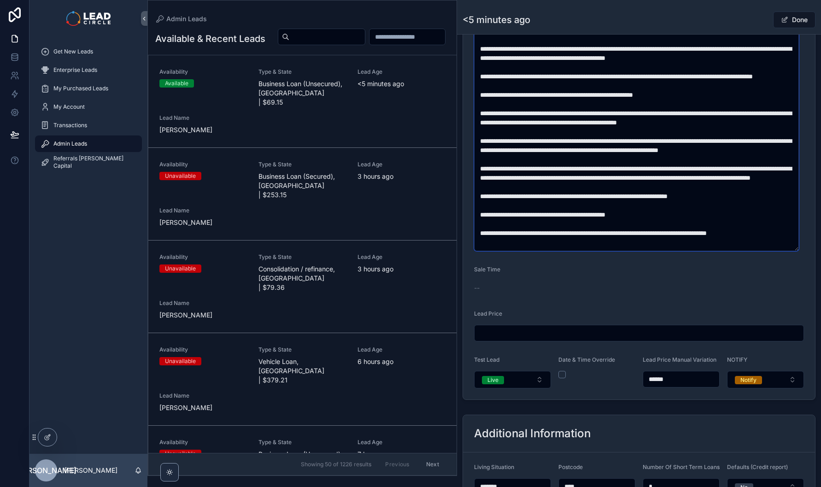
scroll to position [441, 0]
drag, startPoint x: 550, startPoint y: 117, endPoint x: 666, endPoint y: 117, distance: 116.1
click at [653, 117] on textarea "scrollable content" at bounding box center [636, 108] width 325 height 285
click at [668, 117] on textarea "scrollable content" at bounding box center [636, 108] width 325 height 285
type textarea "**********"
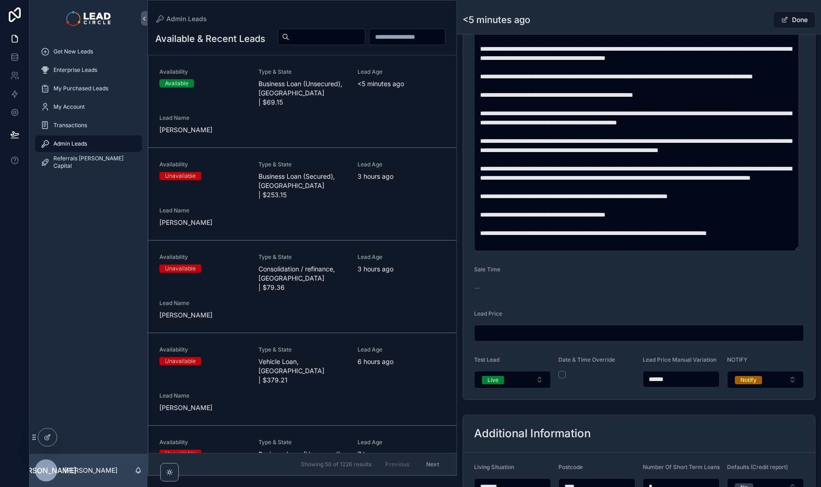
click at [787, 17] on button "Done" at bounding box center [794, 20] width 42 height 17
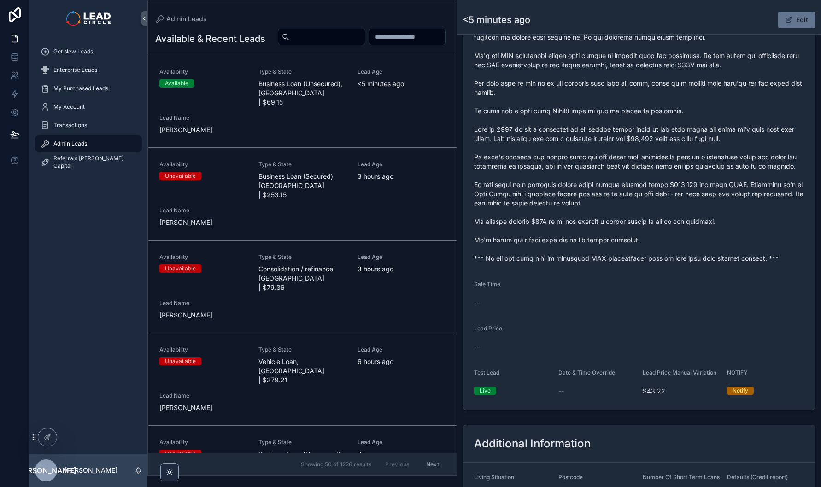
scroll to position [442, 0]
drag, startPoint x: 577, startPoint y: 162, endPoint x: 668, endPoint y: 161, distance: 91.2
click at [667, 161] on span "scrollable content" at bounding box center [639, 114] width 330 height 295
click at [668, 161] on span "scrollable content" at bounding box center [639, 114] width 330 height 295
click at [791, 22] on button "Edit" at bounding box center [796, 20] width 38 height 17
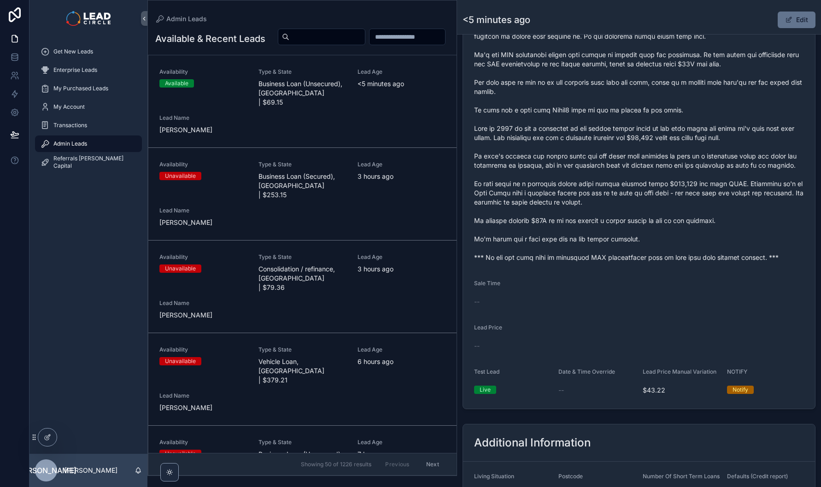
scroll to position [441, 0]
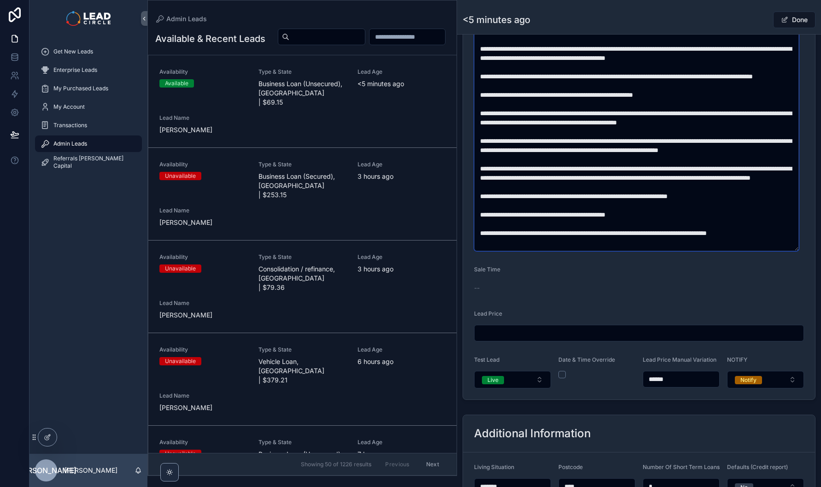
click at [617, 167] on textarea "scrollable content" at bounding box center [636, 108] width 325 height 285
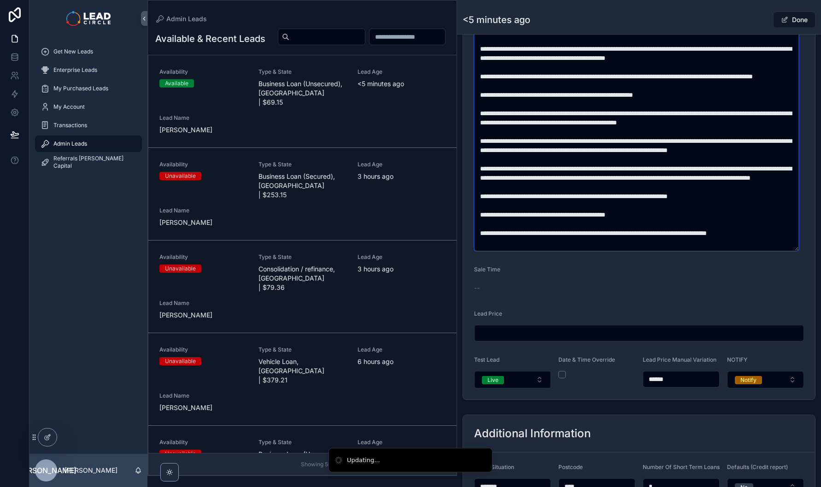
click at [593, 175] on textarea "scrollable content" at bounding box center [636, 108] width 325 height 285
click at [609, 181] on textarea "scrollable content" at bounding box center [636, 108] width 325 height 285
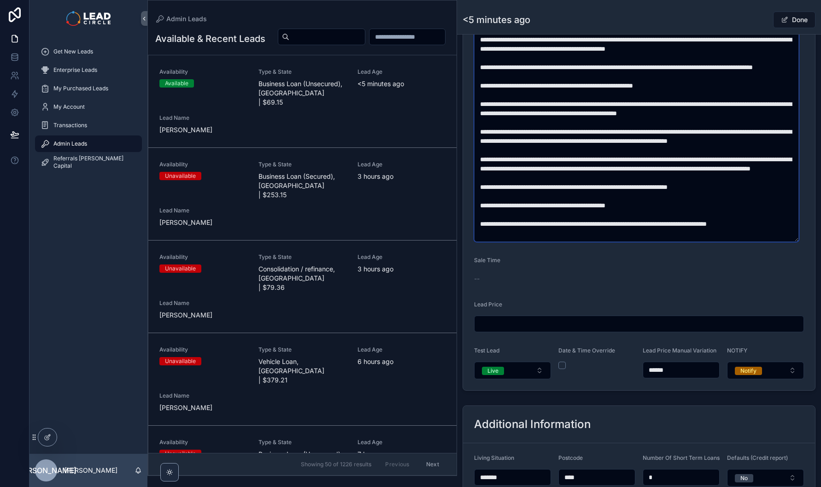
scroll to position [451, 0]
type textarea "**********"
click at [795, 22] on button "Done" at bounding box center [794, 20] width 42 height 17
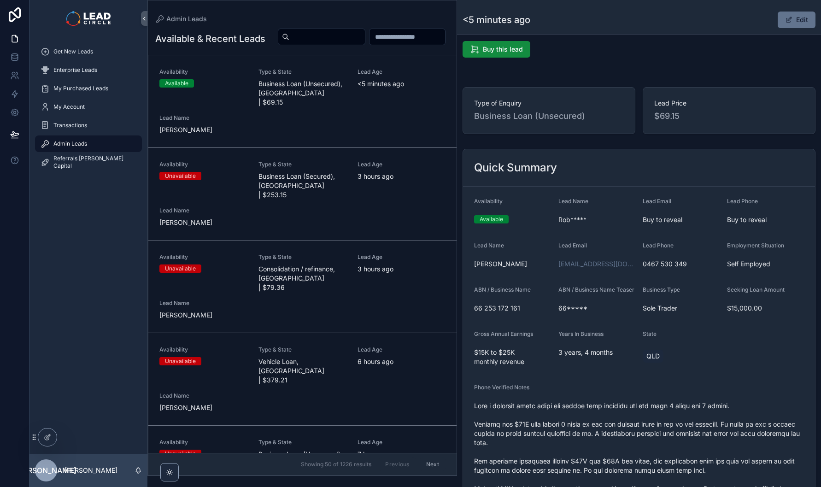
scroll to position [0, 0]
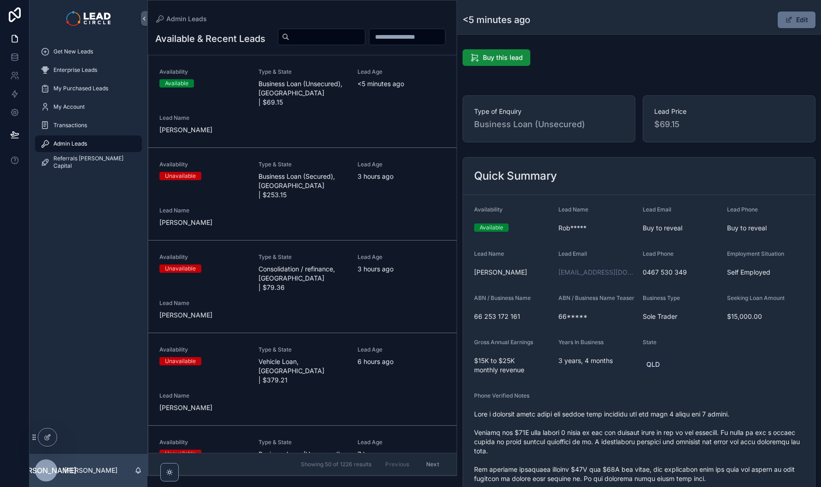
click at [99, 54] on div "Get New Leads" at bounding box center [89, 51] width 96 height 15
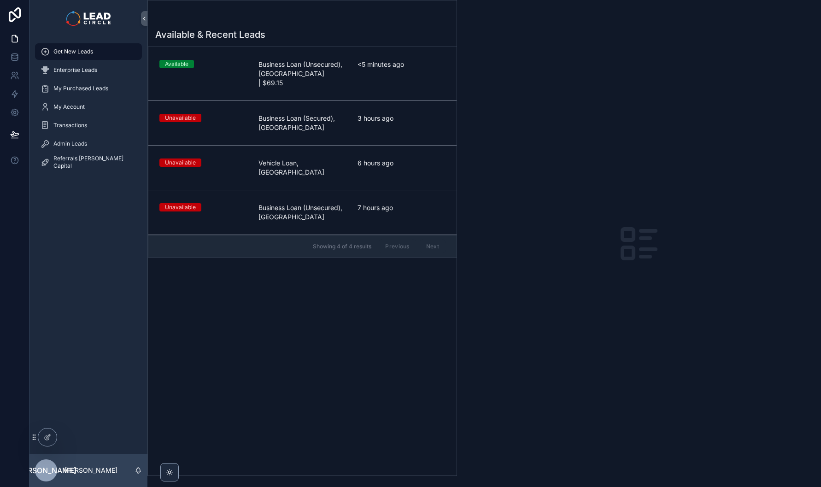
click at [352, 69] on div "Available Business Loan (Unsecured), [GEOGRAPHIC_DATA] | $69.15 <5 minutes ago" at bounding box center [302, 74] width 286 height 28
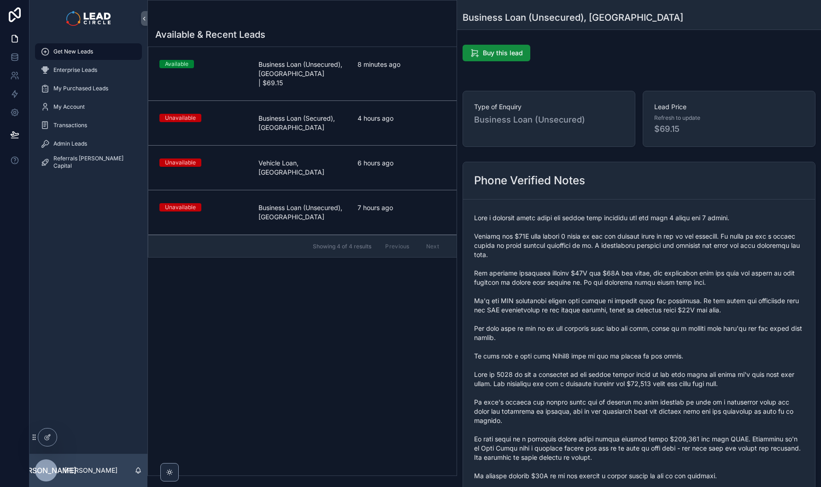
scroll to position [174, 0]
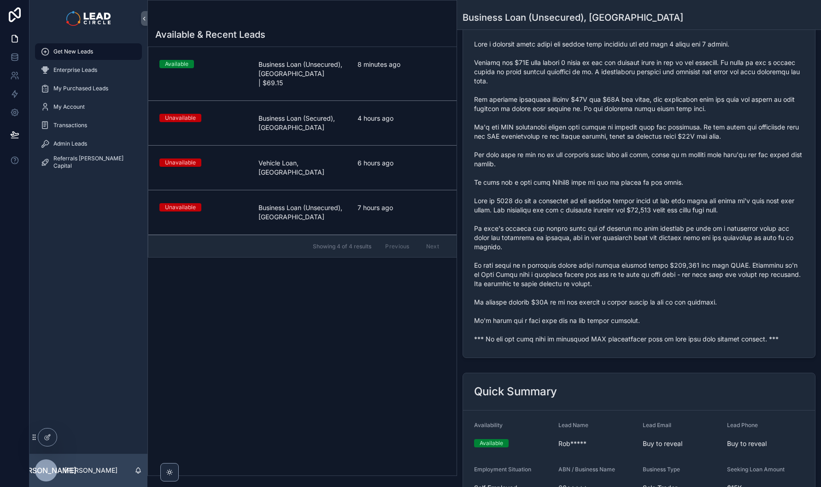
click at [545, 338] on span "scrollable content" at bounding box center [639, 192] width 330 height 304
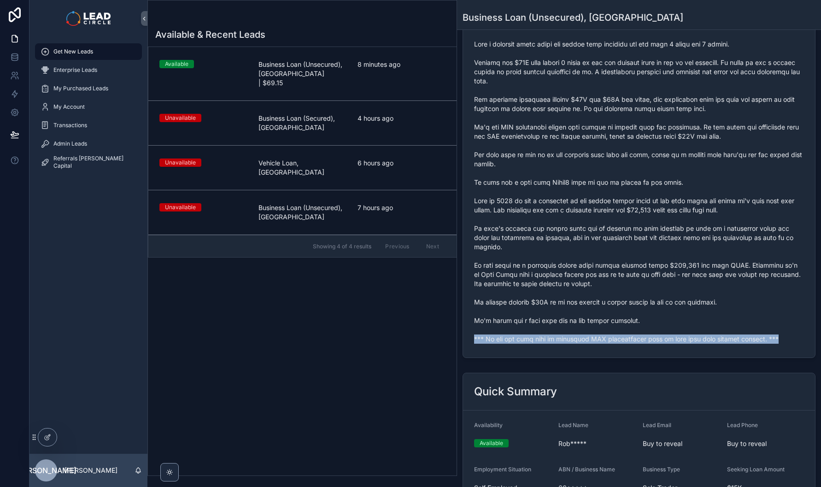
click at [545, 338] on span "scrollable content" at bounding box center [639, 192] width 330 height 304
copy span "*** If you buy this lead an automatic SMS introduction will be sent with your c…"
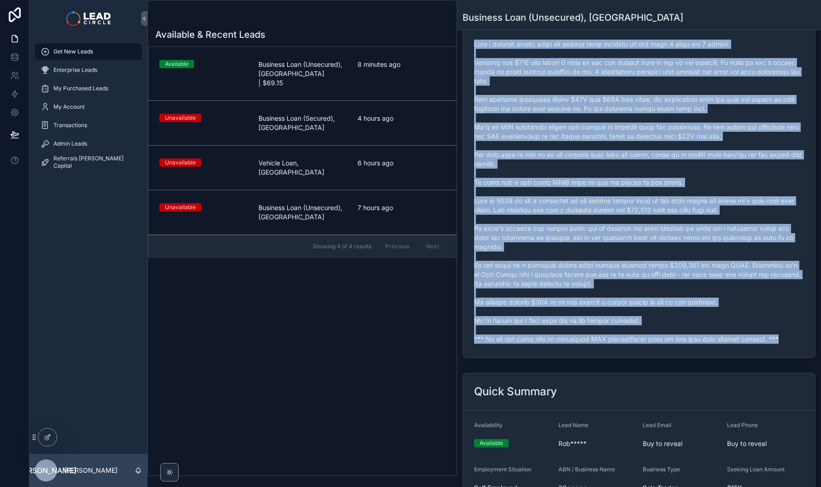
click at [84, 142] on span "Admin Leads" at bounding box center [70, 143] width 34 height 7
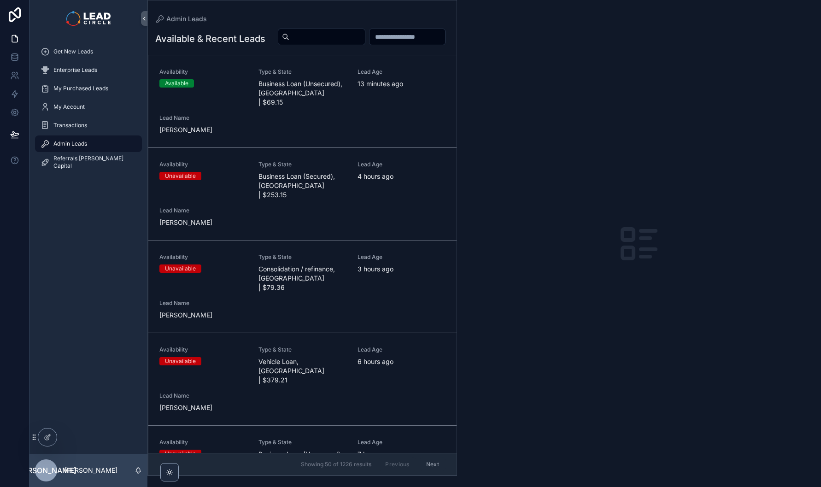
click at [316, 128] on div "Availability Available Type & State Business Loan (Unsecured), [GEOGRAPHIC_DATA…" at bounding box center [302, 101] width 286 height 66
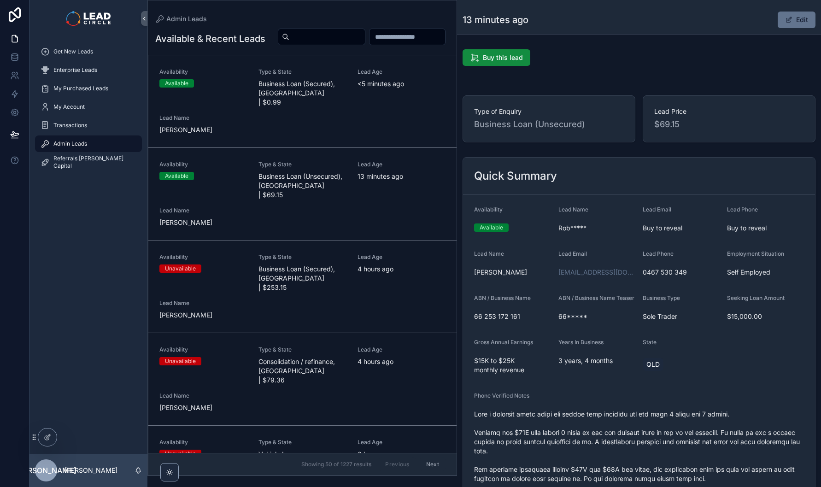
click at [367, 134] on div "Availability Available Type & State Business Loan (Secured), [GEOGRAPHIC_DATA] …" at bounding box center [302, 101] width 286 height 66
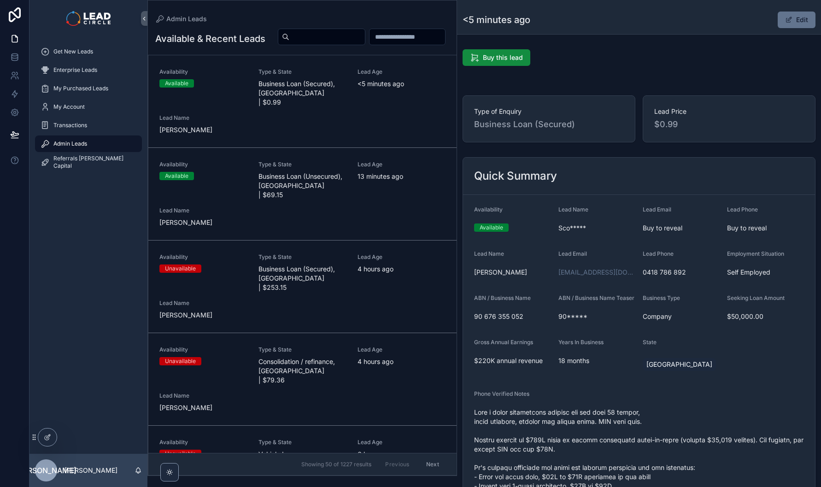
scroll to position [186, 0]
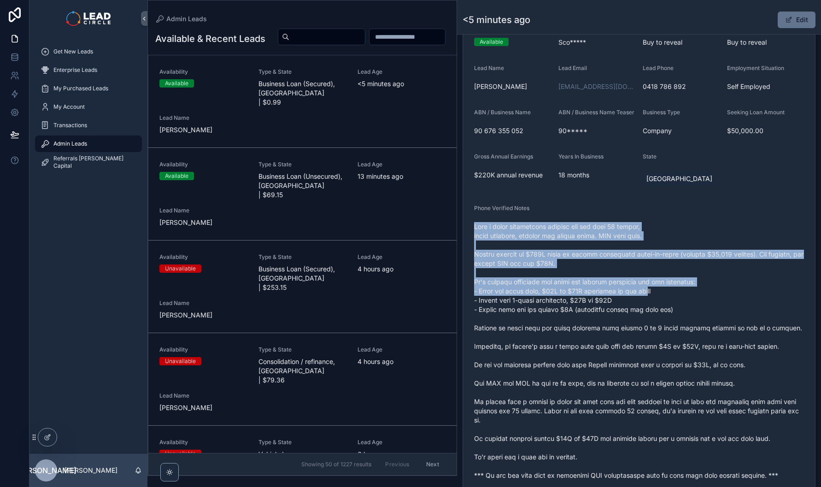
drag, startPoint x: 611, startPoint y: 228, endPoint x: 656, endPoint y: 301, distance: 86.3
click at [656, 301] on div "scrollable content" at bounding box center [639, 350] width 330 height 263
drag, startPoint x: 656, startPoint y: 301, endPoint x: 690, endPoint y: 329, distance: 43.9
click at [656, 302] on span "scrollable content" at bounding box center [639, 351] width 330 height 258
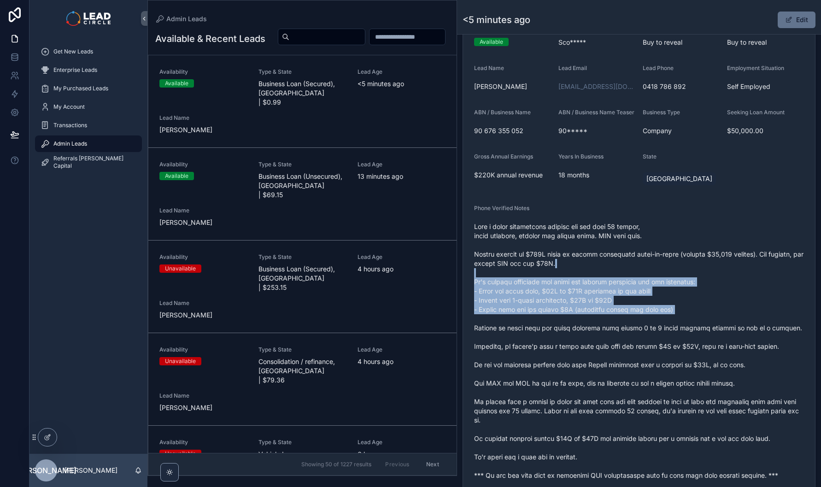
drag, startPoint x: 685, startPoint y: 316, endPoint x: 647, endPoint y: 233, distance: 92.1
click at [650, 243] on span "scrollable content" at bounding box center [639, 351] width 330 height 258
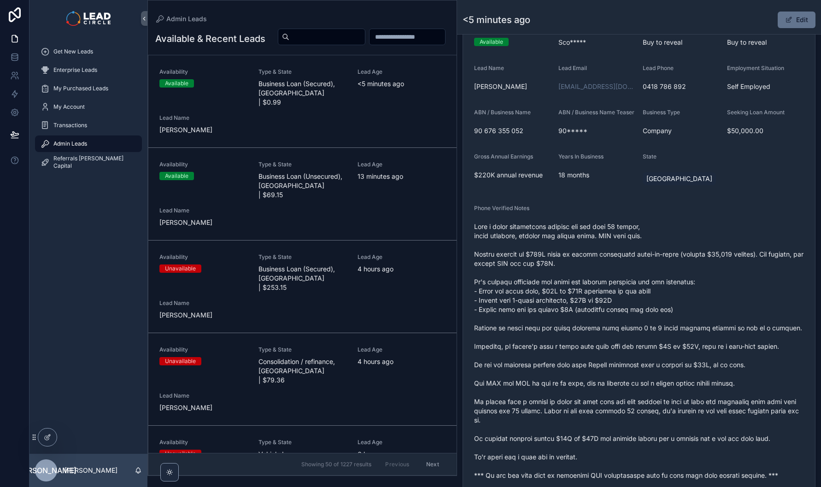
click at [647, 233] on span "scrollable content" at bounding box center [639, 351] width 330 height 258
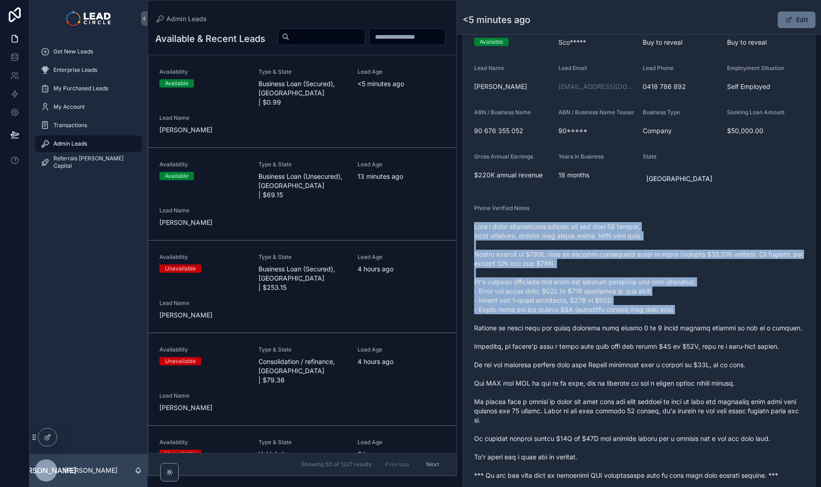
drag, startPoint x: 644, startPoint y: 227, endPoint x: 678, endPoint y: 322, distance: 101.0
click at [678, 322] on div "scrollable content" at bounding box center [639, 350] width 330 height 263
click at [678, 322] on span "scrollable content" at bounding box center [639, 351] width 330 height 258
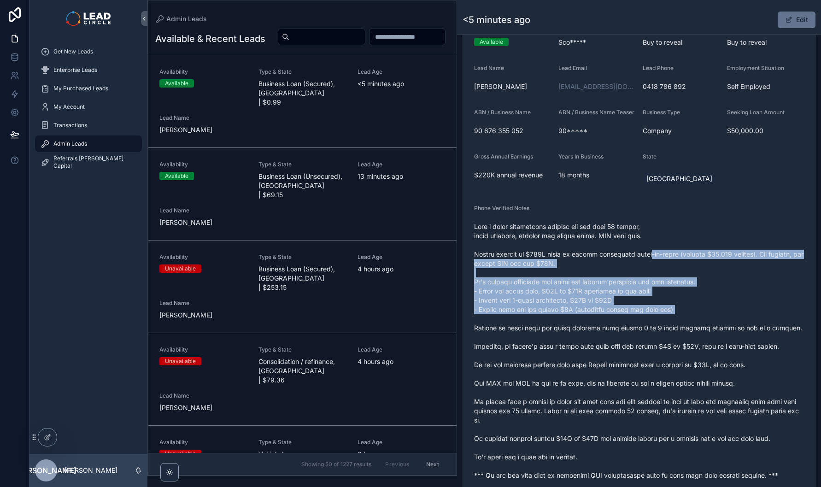
drag, startPoint x: 699, startPoint y: 296, endPoint x: 619, endPoint y: 240, distance: 97.2
click at [624, 245] on span "scrollable content" at bounding box center [639, 351] width 330 height 258
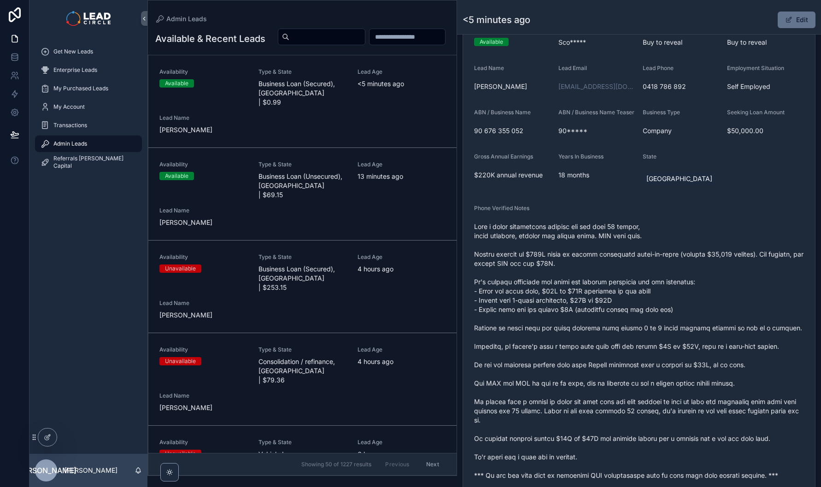
drag, startPoint x: 619, startPoint y: 240, endPoint x: 610, endPoint y: 225, distance: 17.8
click at [618, 240] on span "scrollable content" at bounding box center [639, 351] width 330 height 258
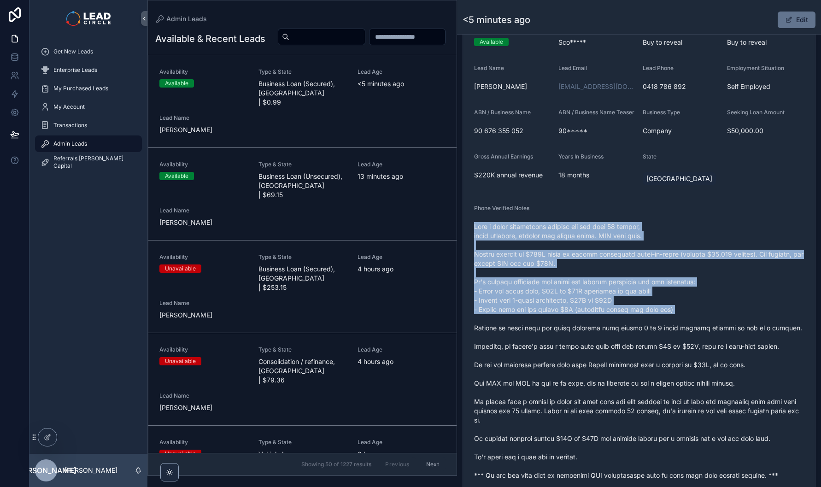
drag, startPoint x: 610, startPoint y: 225, endPoint x: 706, endPoint y: 322, distance: 137.1
click at [706, 323] on div "Phone Verified Notes" at bounding box center [639, 343] width 330 height 278
click at [706, 322] on span "scrollable content" at bounding box center [639, 351] width 330 height 258
drag, startPoint x: 726, startPoint y: 324, endPoint x: 620, endPoint y: 242, distance: 133.6
click at [622, 243] on span "scrollable content" at bounding box center [639, 351] width 330 height 258
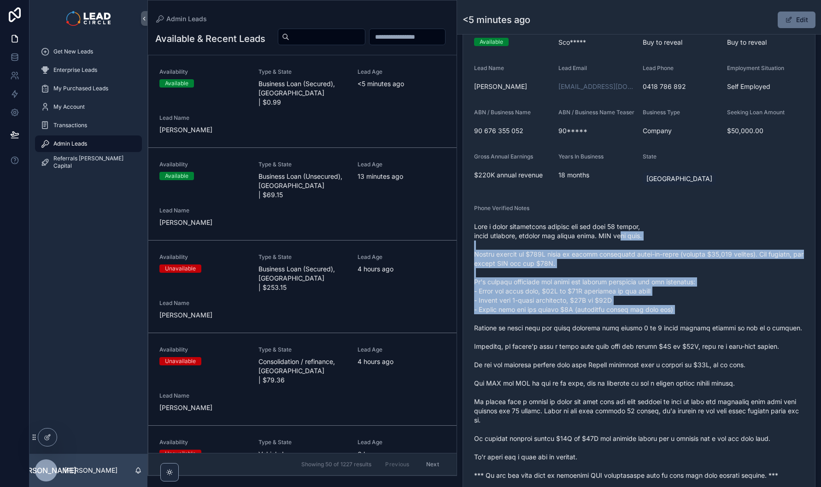
click at [620, 242] on span "scrollable content" at bounding box center [639, 351] width 330 height 258
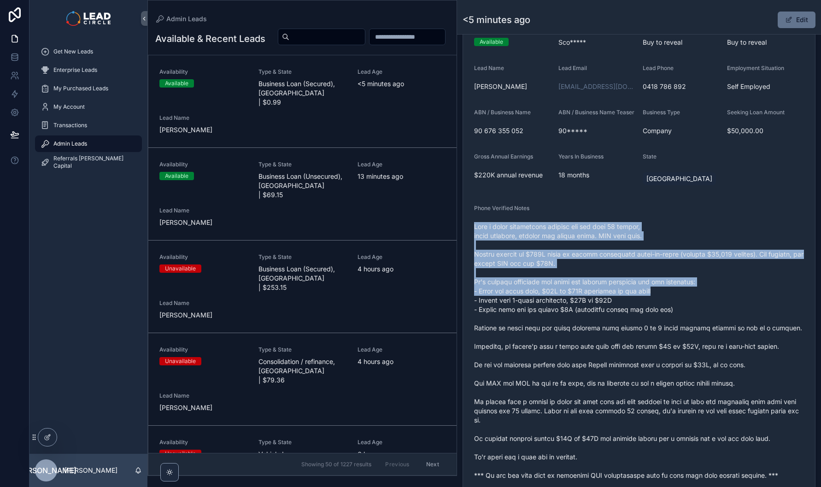
drag, startPoint x: 612, startPoint y: 224, endPoint x: 690, endPoint y: 302, distance: 110.1
click at [690, 302] on div "Phone Verified Notes" at bounding box center [639, 343] width 330 height 278
click at [690, 302] on span "scrollable content" at bounding box center [639, 351] width 330 height 258
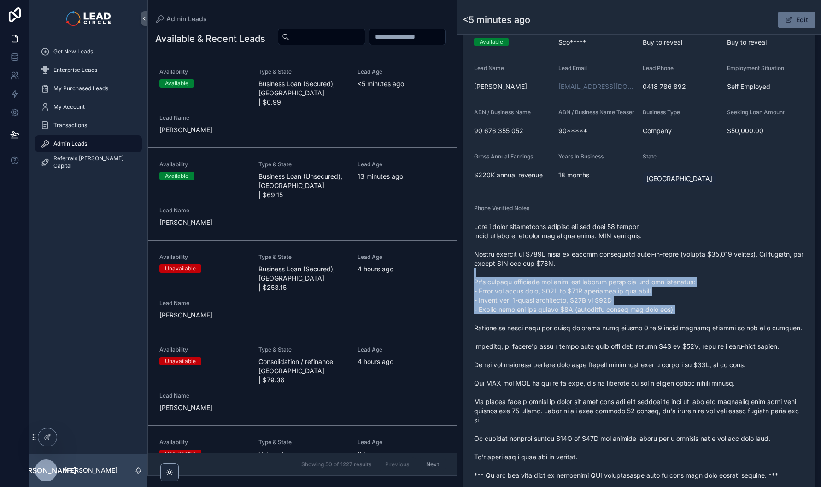
drag, startPoint x: 706, startPoint y: 323, endPoint x: 638, endPoint y: 271, distance: 85.0
click at [649, 278] on span "scrollable content" at bounding box center [639, 351] width 330 height 258
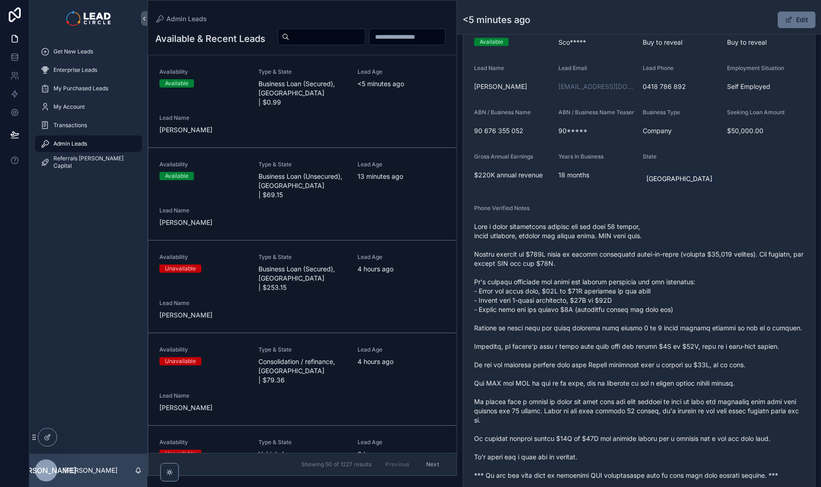
click at [638, 271] on span "scrollable content" at bounding box center [639, 351] width 330 height 258
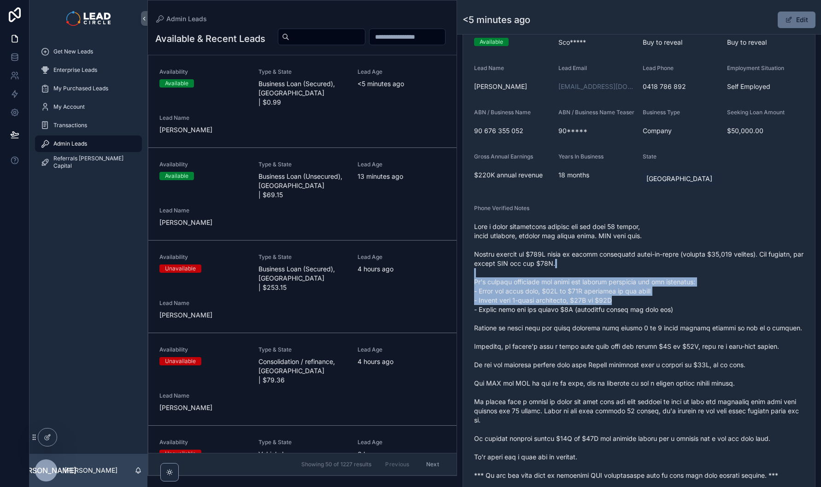
drag, startPoint x: 654, startPoint y: 282, endPoint x: 736, endPoint y: 315, distance: 88.5
click at [732, 314] on span "scrollable content" at bounding box center [639, 351] width 330 height 258
click at [736, 315] on span "scrollable content" at bounding box center [639, 351] width 330 height 258
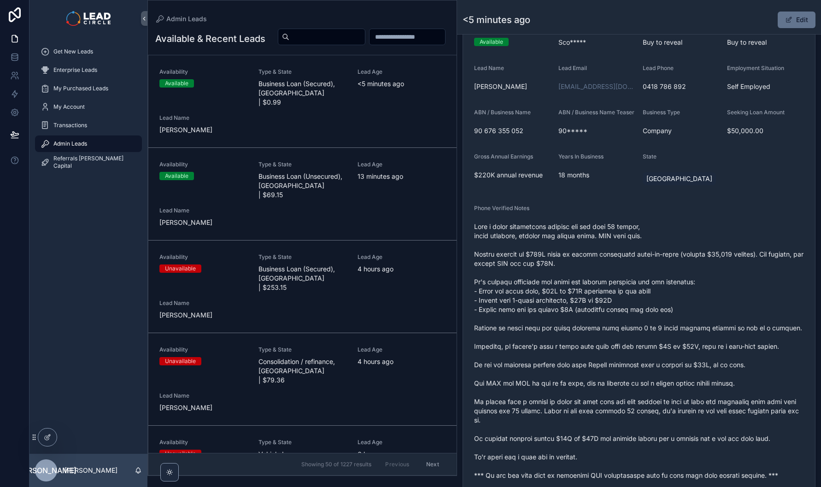
click at [365, 39] on input "scrollable content" at bounding box center [327, 36] width 76 height 13
paste input "**********"
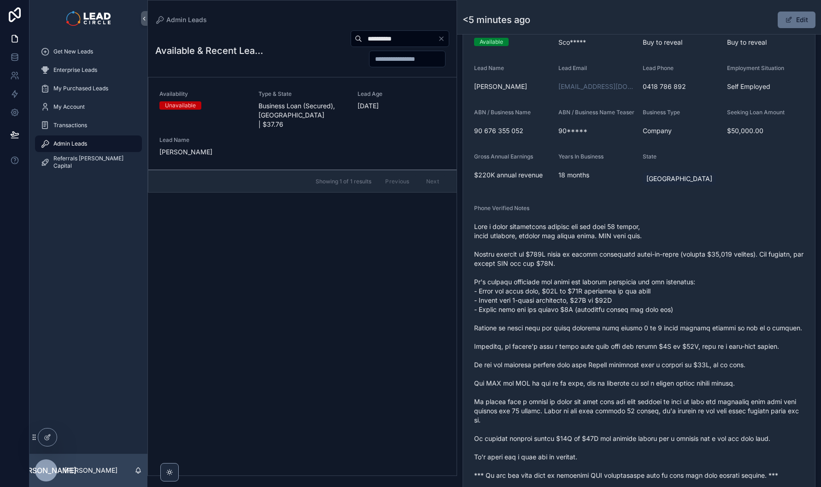
click at [309, 104] on span "Business Loan (Secured), [GEOGRAPHIC_DATA] | $37.76" at bounding box center [302, 115] width 88 height 28
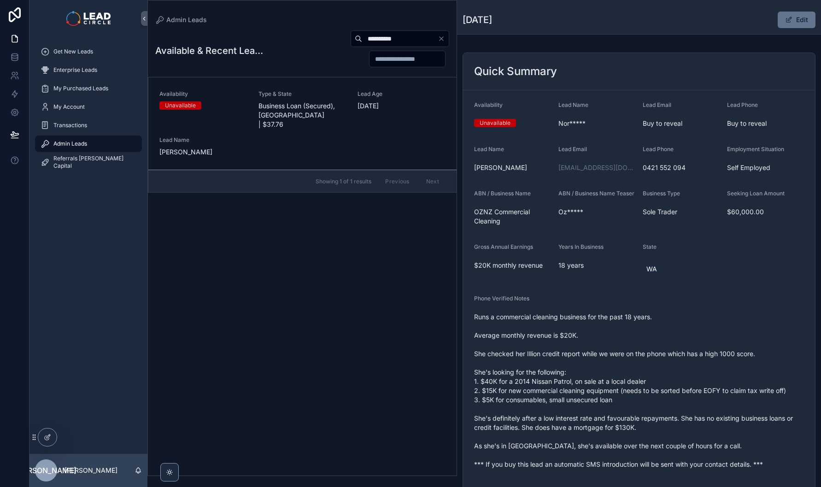
scroll to position [12, 0]
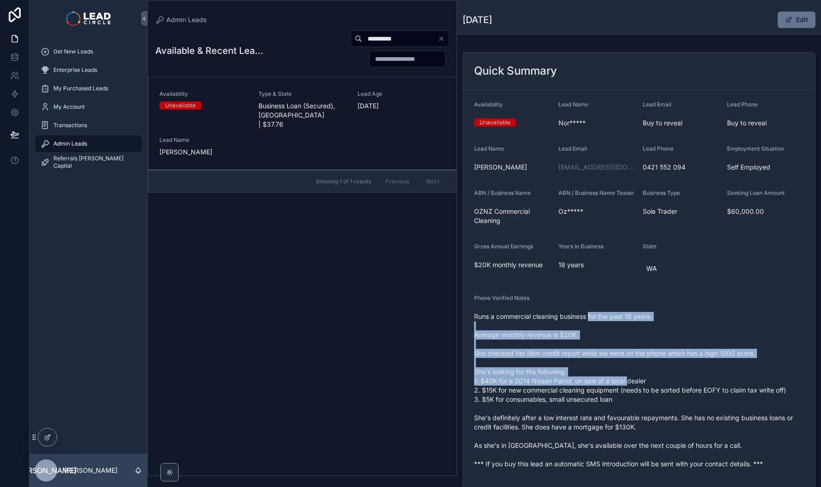
drag, startPoint x: 591, startPoint y: 316, endPoint x: 629, endPoint y: 380, distance: 73.9
click at [629, 380] on span "Runs a commercial cleaning business for the past 18 years. Average monthly reve…" at bounding box center [639, 390] width 330 height 157
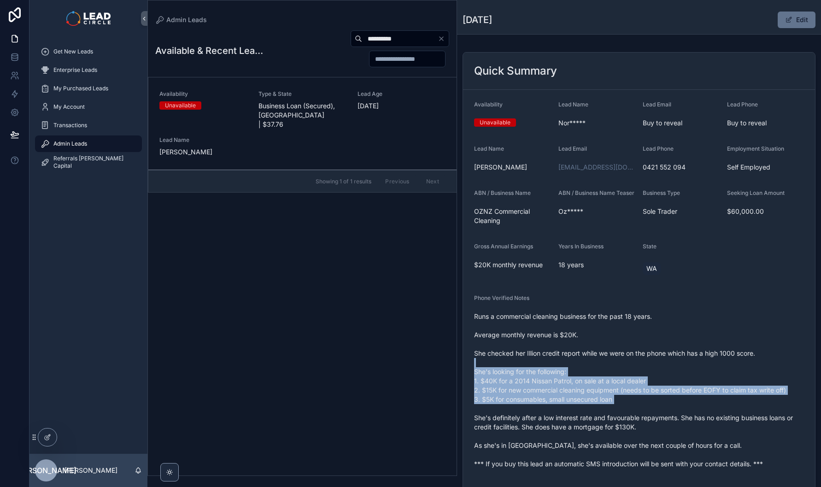
drag, startPoint x: 672, startPoint y: 404, endPoint x: 613, endPoint y: 342, distance: 85.7
click at [617, 347] on span "Runs a commercial cleaning business for the past 18 years. Average monthly reve…" at bounding box center [639, 390] width 330 height 157
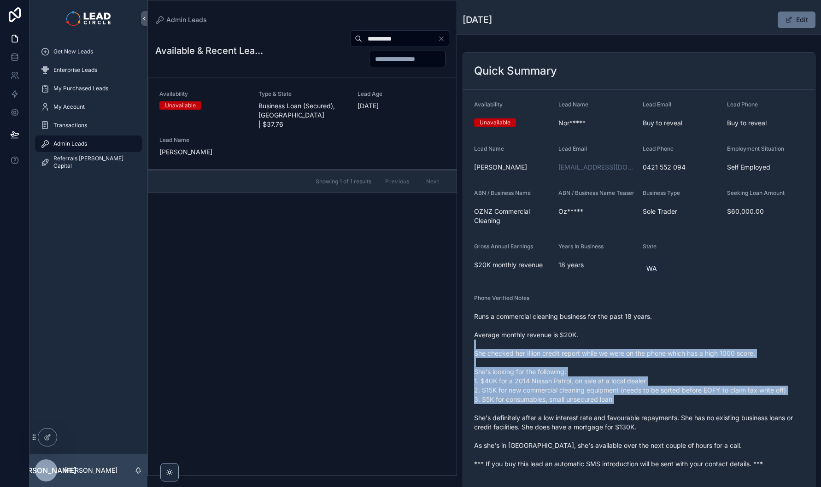
click at [613, 341] on span "Runs a commercial cleaning business for the past 18 years. Average monthly reve…" at bounding box center [639, 390] width 330 height 157
drag, startPoint x: 601, startPoint y: 311, endPoint x: 675, endPoint y: 410, distance: 123.7
click at [675, 410] on span "Runs a commercial cleaning business for the past 18 years. Average monthly reve…" at bounding box center [639, 390] width 330 height 157
drag, startPoint x: 684, startPoint y: 405, endPoint x: 606, endPoint y: 313, distance: 120.5
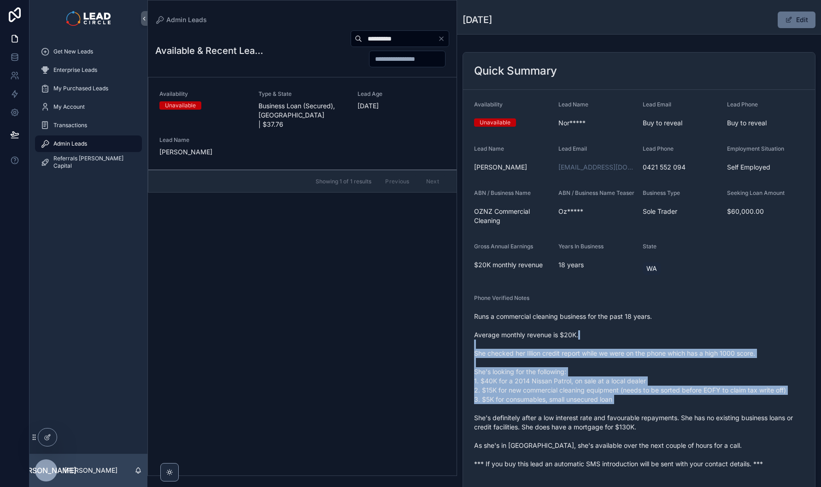
click at [608, 316] on span "Runs a commercial cleaning business for the past 18 years. Average monthly reve…" at bounding box center [639, 390] width 330 height 157
click at [606, 312] on span "Runs a commercial cleaning business for the past 18 years. Average monthly reve…" at bounding box center [639, 390] width 330 height 157
drag, startPoint x: 606, startPoint y: 302, endPoint x: 683, endPoint y: 395, distance: 121.3
click at [683, 395] on div "Phone Verified Notes Runs a commercial cleaning business for the past 18 years.…" at bounding box center [639, 382] width 330 height 177
click at [683, 395] on span "Runs a commercial cleaning business for the past 18 years. Average monthly reve…" at bounding box center [639, 390] width 330 height 157
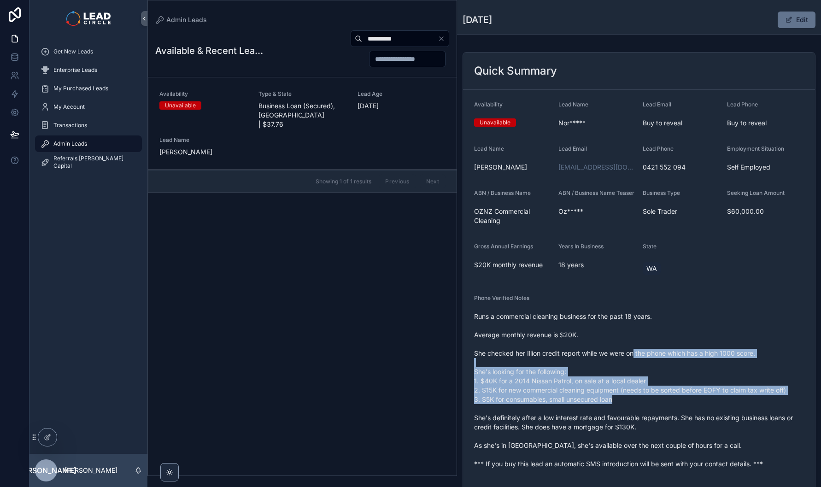
drag, startPoint x: 696, startPoint y: 402, endPoint x: 622, endPoint y: 342, distance: 94.6
click at [623, 343] on span "Runs a commercial cleaning business for the past 18 years. Average monthly reve…" at bounding box center [639, 390] width 330 height 157
click at [621, 341] on span "Runs a commercial cleaning business for the past 18 years. Average monthly reve…" at bounding box center [639, 390] width 330 height 157
drag, startPoint x: 622, startPoint y: 340, endPoint x: 682, endPoint y: 399, distance: 83.7
click at [681, 399] on span "Runs a commercial cleaning business for the past 18 years. Average monthly reve…" at bounding box center [639, 390] width 330 height 157
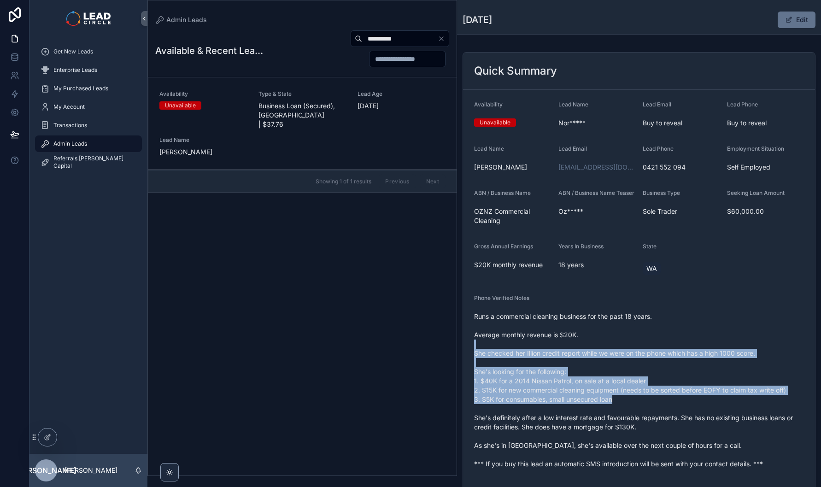
click at [682, 399] on span "Runs a commercial cleaning business for the past 18 years. Average monthly reve…" at bounding box center [639, 390] width 330 height 157
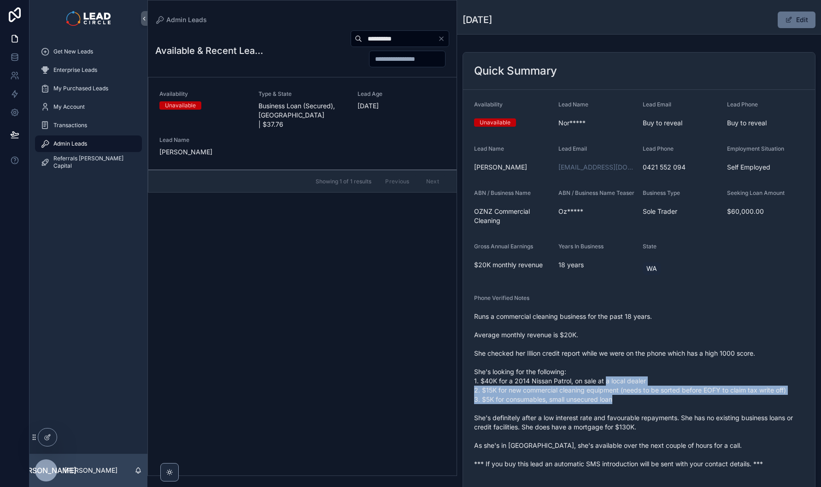
drag, startPoint x: 682, startPoint y: 400, endPoint x: 606, endPoint y: 383, distance: 78.3
click at [606, 383] on span "Runs a commercial cleaning business for the past 18 years. Average monthly reve…" at bounding box center [639, 390] width 330 height 157
drag, startPoint x: 488, startPoint y: 383, endPoint x: 628, endPoint y: 400, distance: 141.1
click at [624, 400] on span "Runs a commercial cleaning business for the past 18 years. Average monthly reve…" at bounding box center [639, 390] width 330 height 157
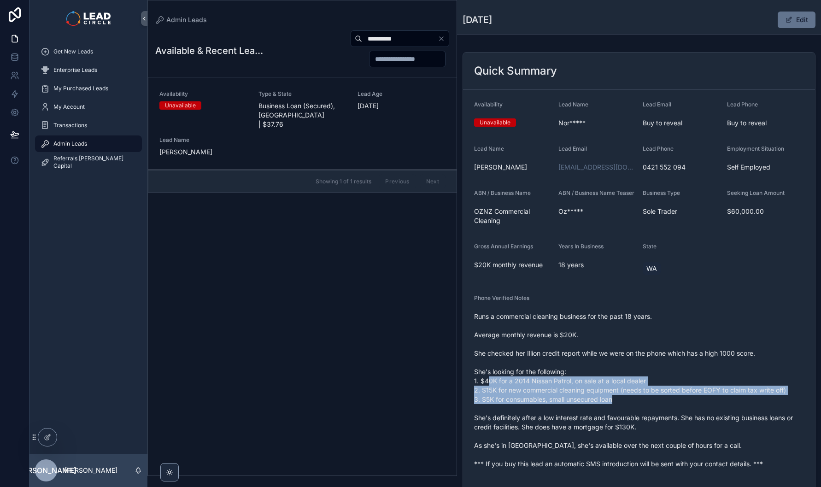
click at [628, 400] on span "Runs a commercial cleaning business for the past 18 years. Average monthly reve…" at bounding box center [639, 390] width 330 height 157
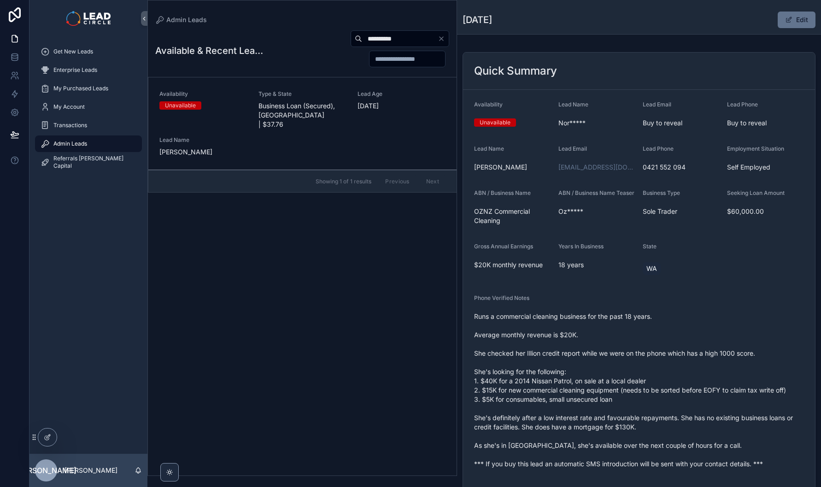
click at [393, 41] on input "**********" at bounding box center [400, 38] width 76 height 13
paste input "****"
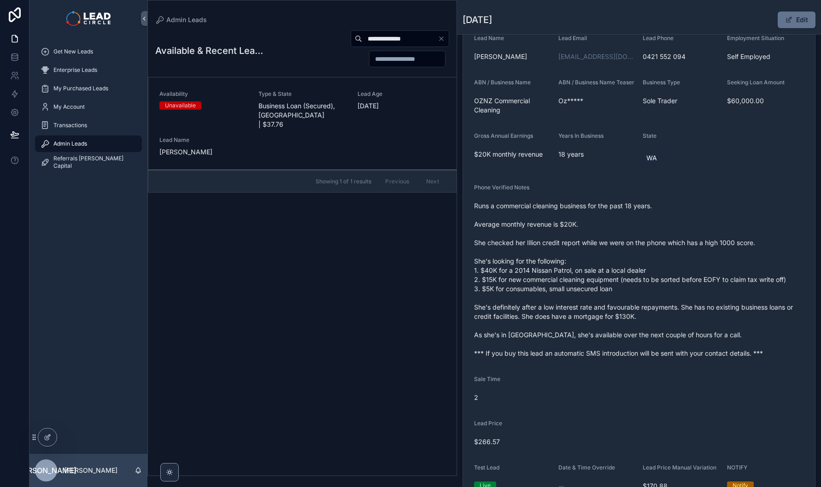
scroll to position [313, 0]
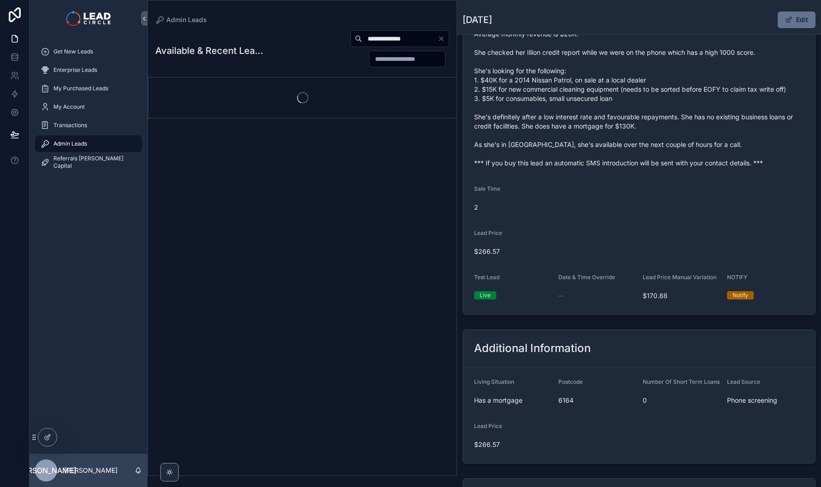
scroll to position [131, 0]
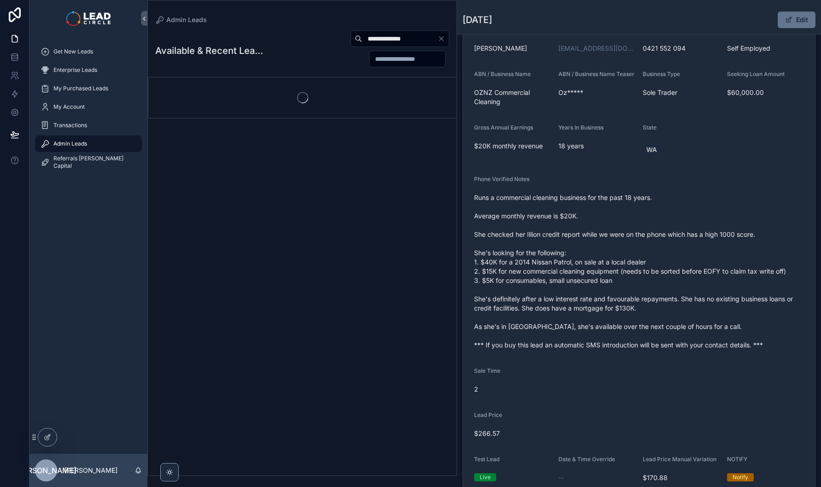
type input "**********"
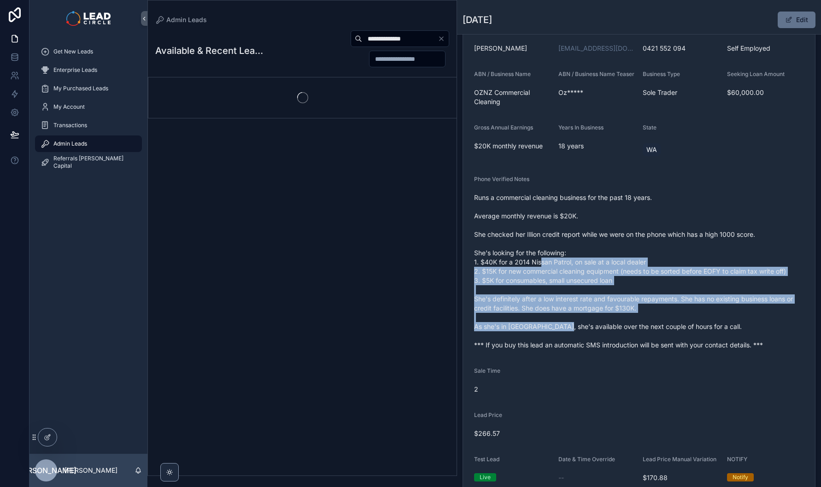
drag, startPoint x: 542, startPoint y: 261, endPoint x: 567, endPoint y: 340, distance: 83.2
click at [567, 340] on span "Runs a commercial cleaning business for the past 18 years. Average monthly reve…" at bounding box center [639, 271] width 330 height 157
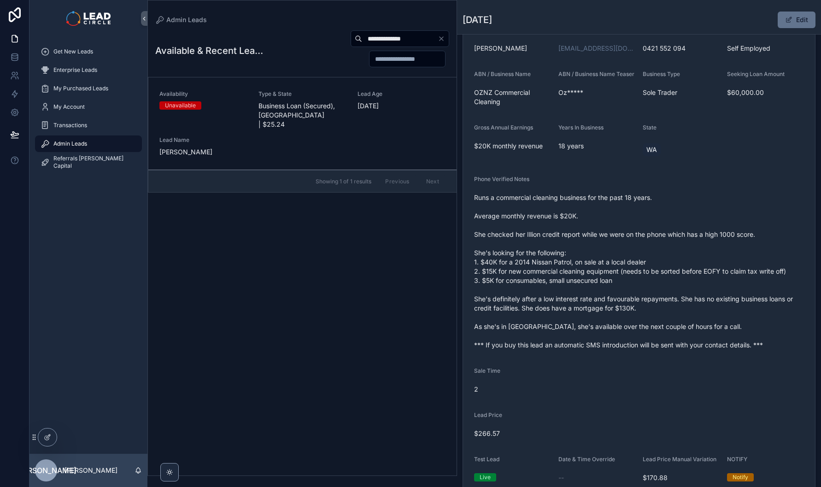
drag, startPoint x: 572, startPoint y: 188, endPoint x: 610, endPoint y: 295, distance: 113.9
click at [610, 295] on div "Phone Verified Notes Runs a commercial cleaning business for the past 18 years.…" at bounding box center [639, 263] width 330 height 177
click at [610, 295] on span "Runs a commercial cleaning business for the past 18 years. Average monthly reve…" at bounding box center [639, 271] width 330 height 157
click at [368, 79] on link "Availability Unavailable Type & State Business Loan (Secured), [GEOGRAPHIC_DATA…" at bounding box center [302, 123] width 308 height 93
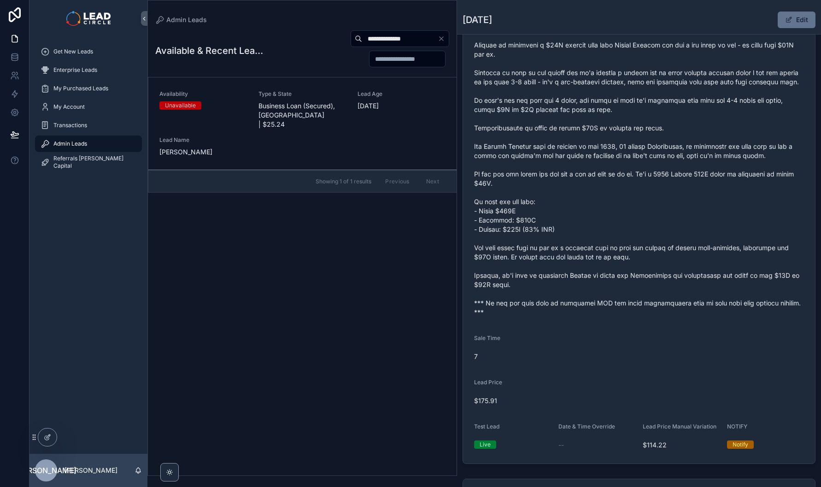
scroll to position [297, 0]
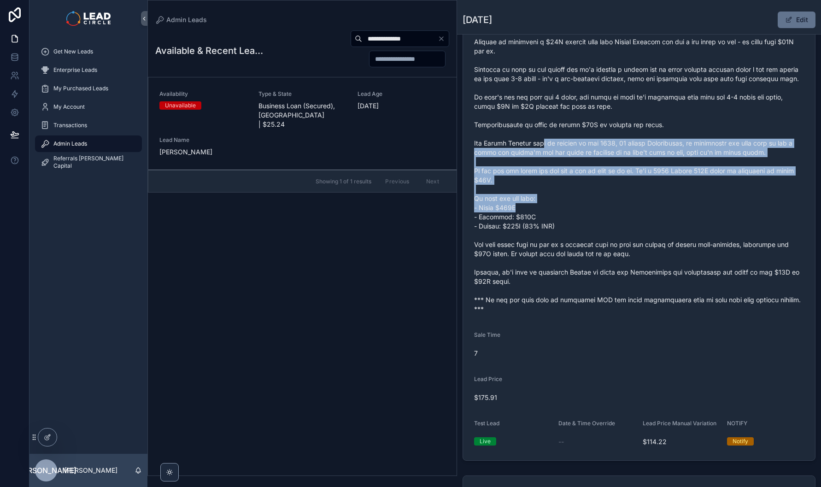
drag, startPoint x: 545, startPoint y: 147, endPoint x: 580, endPoint y: 233, distance: 92.5
click at [580, 232] on span "scrollable content" at bounding box center [639, 166] width 330 height 295
click at [580, 233] on span "scrollable content" at bounding box center [639, 166] width 330 height 295
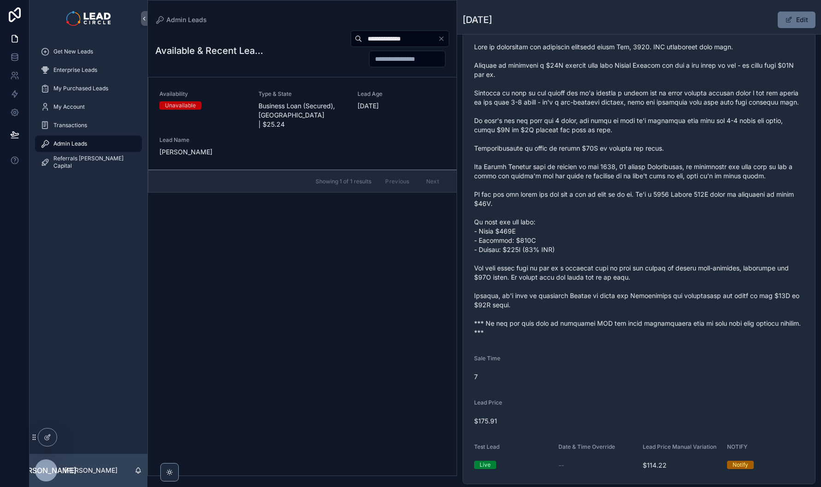
scroll to position [222, 0]
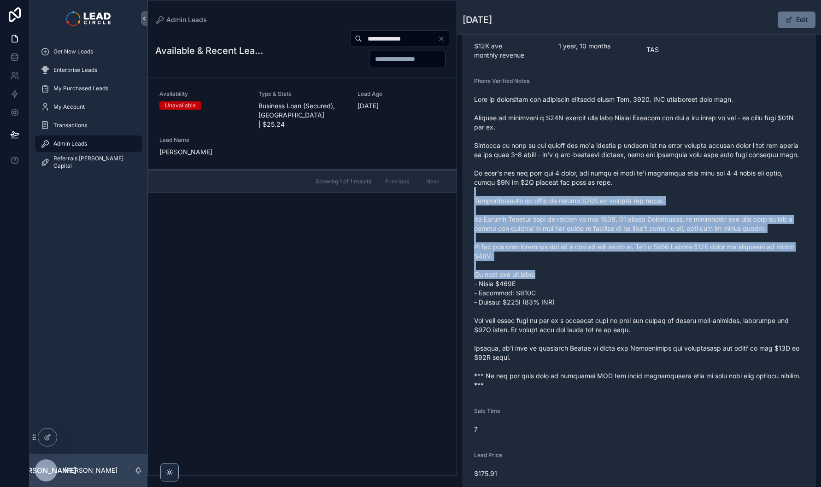
drag, startPoint x: 598, startPoint y: 199, endPoint x: 643, endPoint y: 284, distance: 95.6
click at [642, 284] on span "scrollable content" at bounding box center [639, 242] width 330 height 295
click at [643, 284] on span "scrollable content" at bounding box center [639, 242] width 330 height 295
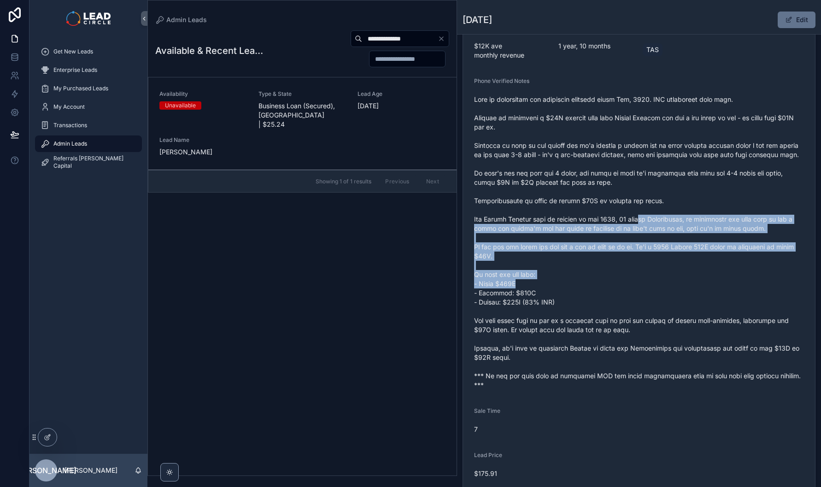
drag, startPoint x: 639, startPoint y: 229, endPoint x: 658, endPoint y: 292, distance: 65.9
click at [658, 292] on span "scrollable content" at bounding box center [639, 242] width 330 height 295
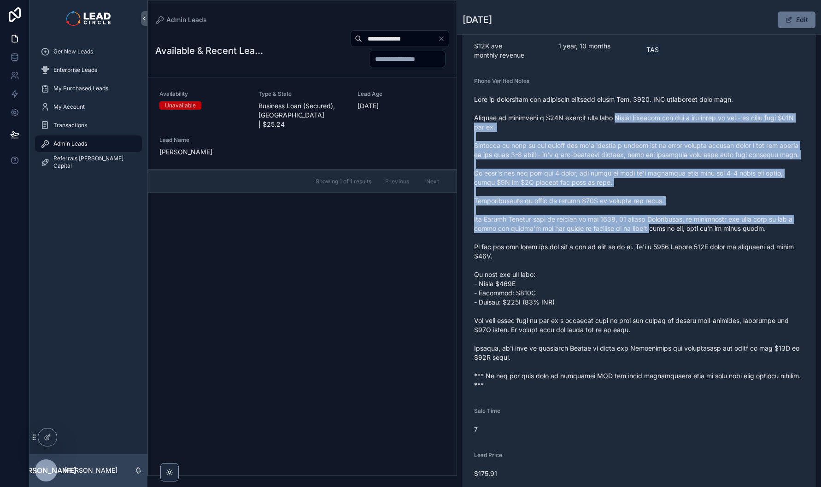
drag, startPoint x: 618, startPoint y: 129, endPoint x: 645, endPoint y: 233, distance: 106.6
click at [645, 233] on span "scrollable content" at bounding box center [639, 242] width 330 height 295
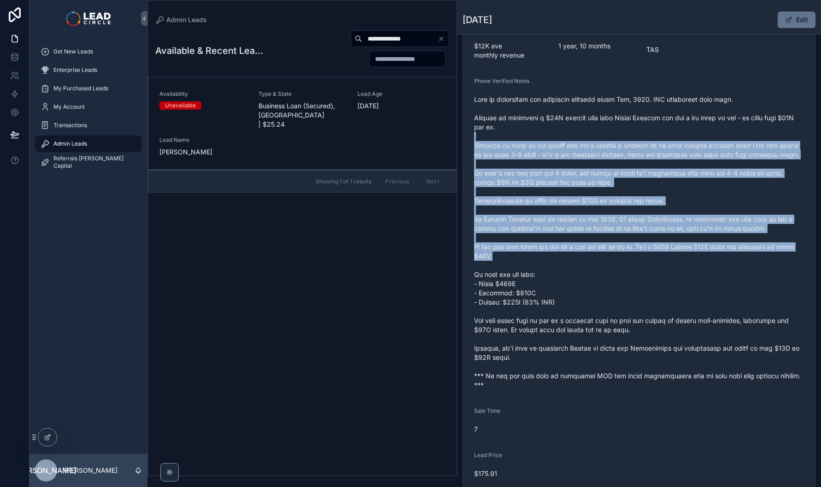
drag, startPoint x: 600, startPoint y: 146, endPoint x: 618, endPoint y: 263, distance: 117.9
click at [618, 263] on span "scrollable content" at bounding box center [639, 242] width 330 height 295
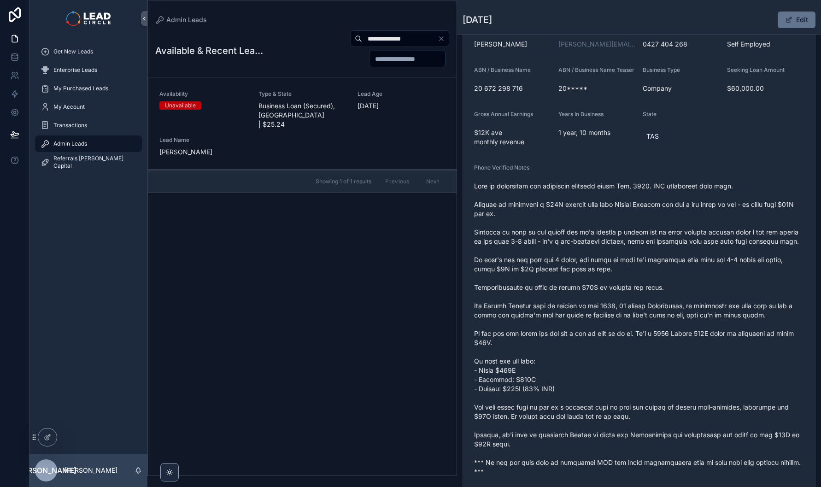
scroll to position [83, 0]
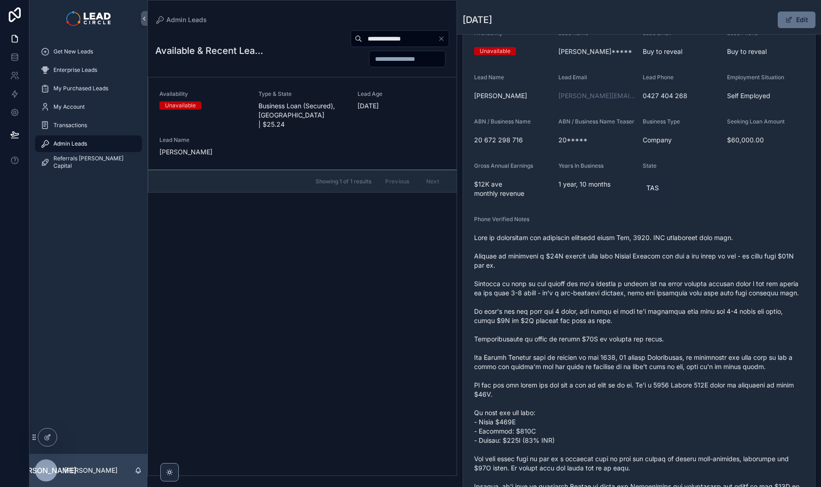
click at [439, 39] on icon "Clear" at bounding box center [440, 38] width 7 height 7
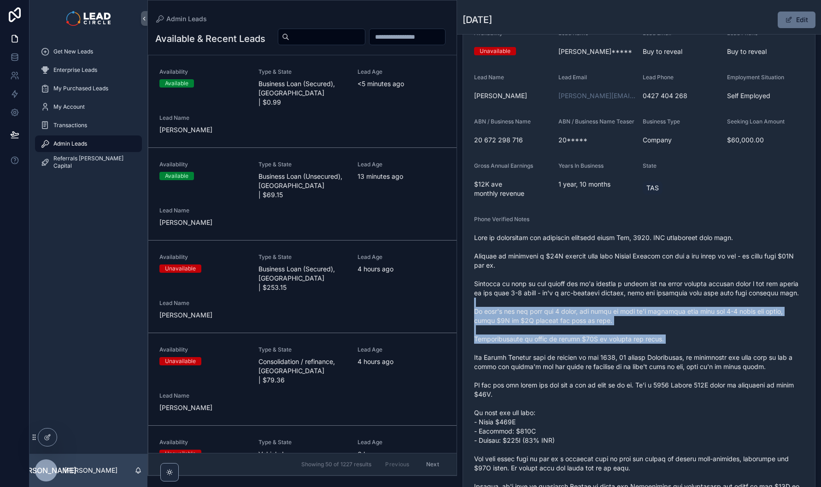
drag, startPoint x: 525, startPoint y: 345, endPoint x: 567, endPoint y: 361, distance: 45.4
click at [567, 361] on span "scrollable content" at bounding box center [639, 380] width 330 height 295
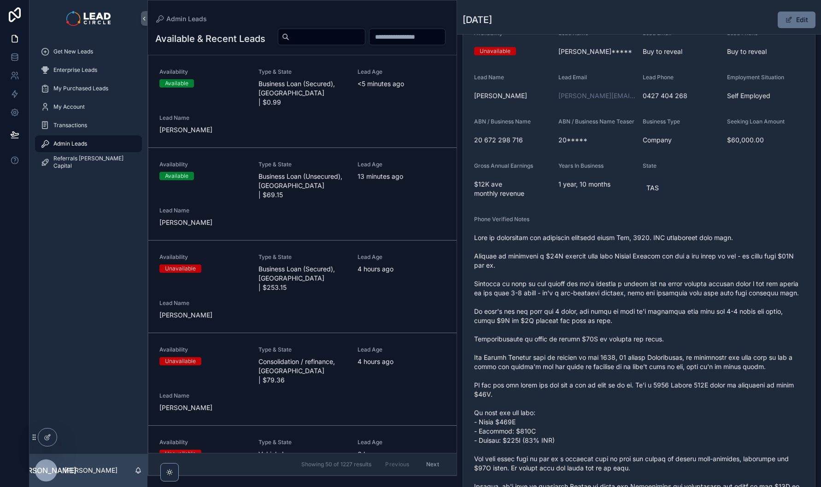
click at [350, 122] on div "Availability Available Type & State Business Loan (Secured), [GEOGRAPHIC_DATA] …" at bounding box center [302, 101] width 286 height 66
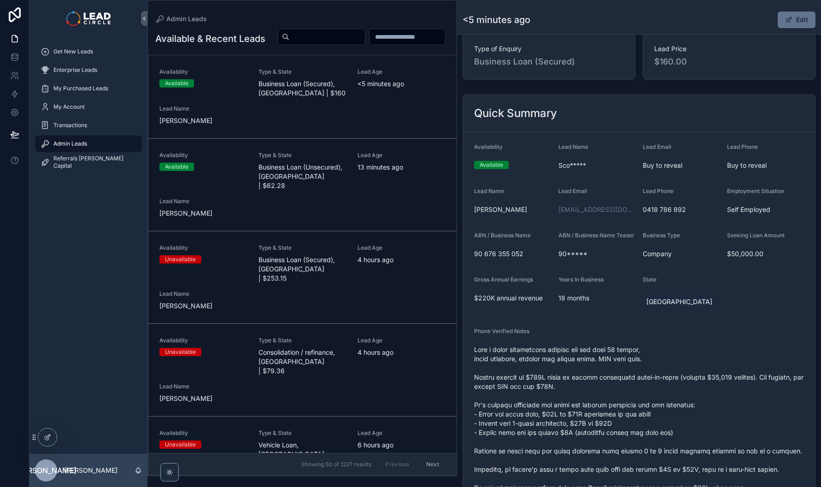
scroll to position [80, 0]
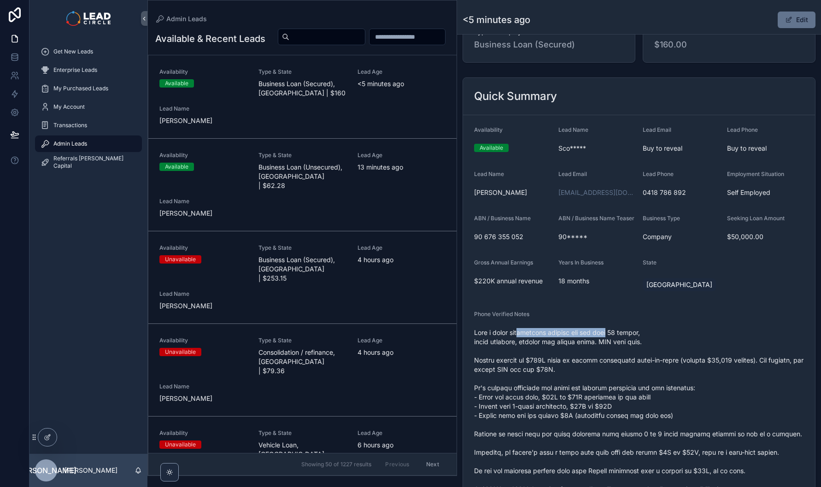
drag, startPoint x: 554, startPoint y: 339, endPoint x: 680, endPoint y: 339, distance: 126.2
click at [659, 339] on span "scrollable content" at bounding box center [639, 457] width 330 height 258
click at [680, 339] on span "scrollable content" at bounding box center [639, 457] width 330 height 258
click at [553, 337] on span "scrollable content" at bounding box center [639, 457] width 330 height 258
click at [550, 337] on span "scrollable content" at bounding box center [639, 457] width 330 height 258
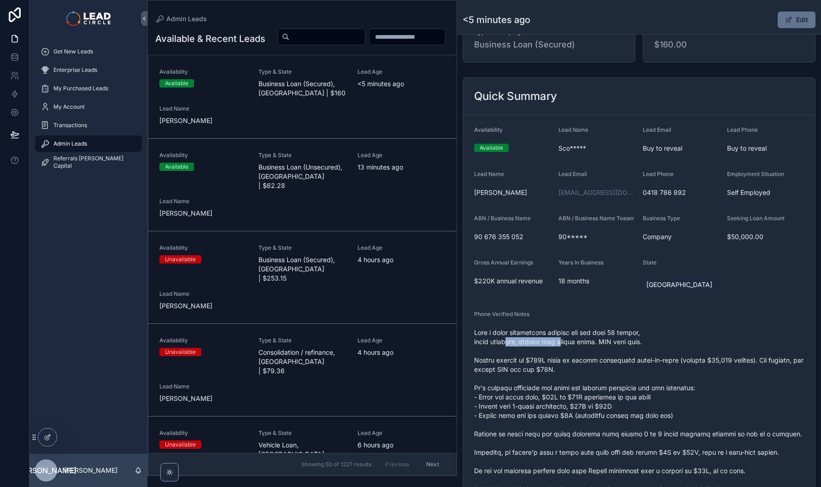
drag, startPoint x: 508, startPoint y: 351, endPoint x: 627, endPoint y: 352, distance: 118.8
click at [610, 352] on span "scrollable content" at bounding box center [639, 457] width 330 height 258
click at [646, 352] on span "scrollable content" at bounding box center [639, 457] width 330 height 258
drag, startPoint x: 542, startPoint y: 351, endPoint x: 508, endPoint y: 352, distance: 33.2
click at [515, 353] on span "scrollable content" at bounding box center [639, 457] width 330 height 258
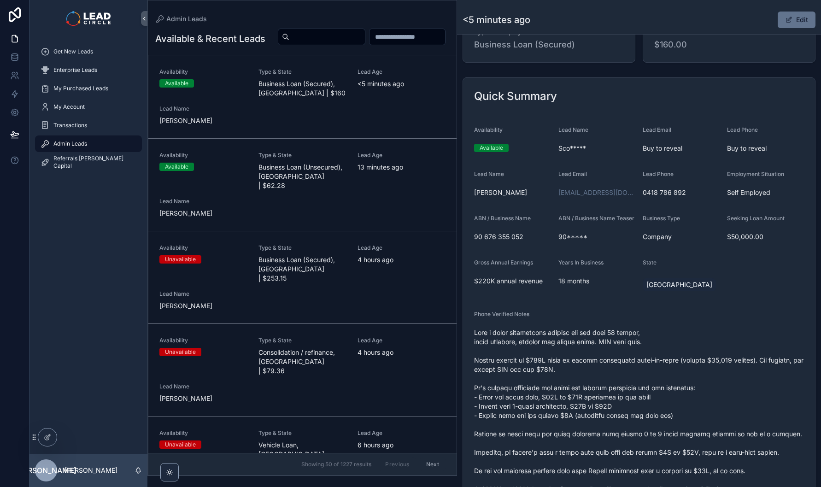
click at [508, 352] on span "scrollable content" at bounding box center [639, 457] width 330 height 258
drag, startPoint x: 687, startPoint y: 352, endPoint x: 710, endPoint y: 353, distance: 23.0
click at [695, 352] on span "scrollable content" at bounding box center [639, 457] width 330 height 258
click at [642, 341] on span "scrollable content" at bounding box center [639, 457] width 330 height 258
drag, startPoint x: 600, startPoint y: 345, endPoint x: 707, endPoint y: 347, distance: 107.3
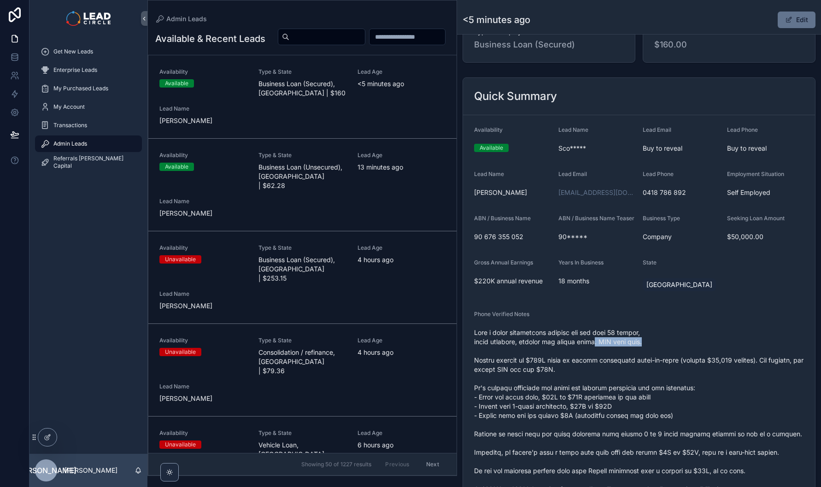
click at [699, 347] on span "scrollable content" at bounding box center [639, 457] width 330 height 258
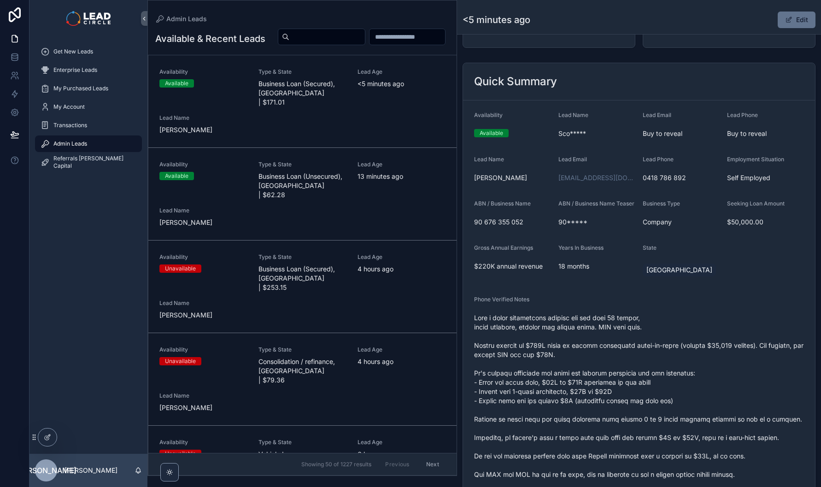
scroll to position [95, 0]
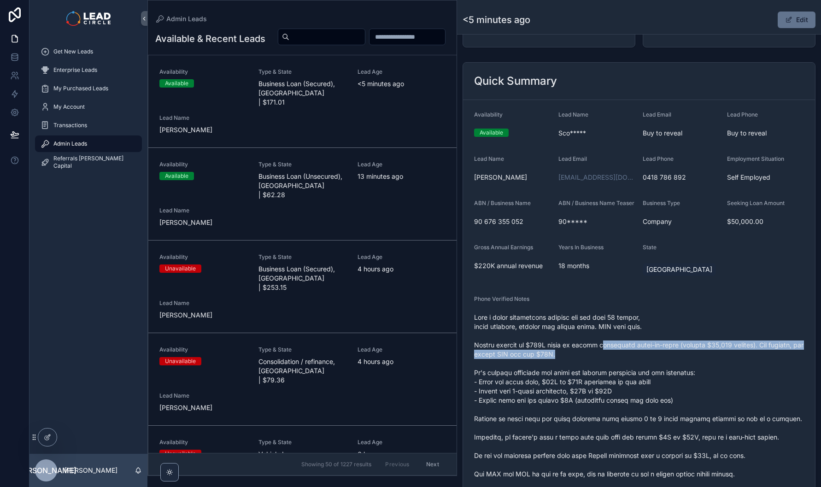
drag, startPoint x: 618, startPoint y: 356, endPoint x: 643, endPoint y: 365, distance: 27.0
click at [641, 364] on span "scrollable content" at bounding box center [639, 442] width 330 height 258
click at [643, 365] on span "scrollable content" at bounding box center [639, 442] width 330 height 258
click at [591, 349] on span "scrollable content" at bounding box center [639, 442] width 330 height 258
click at [590, 349] on span "scrollable content" at bounding box center [639, 442] width 330 height 258
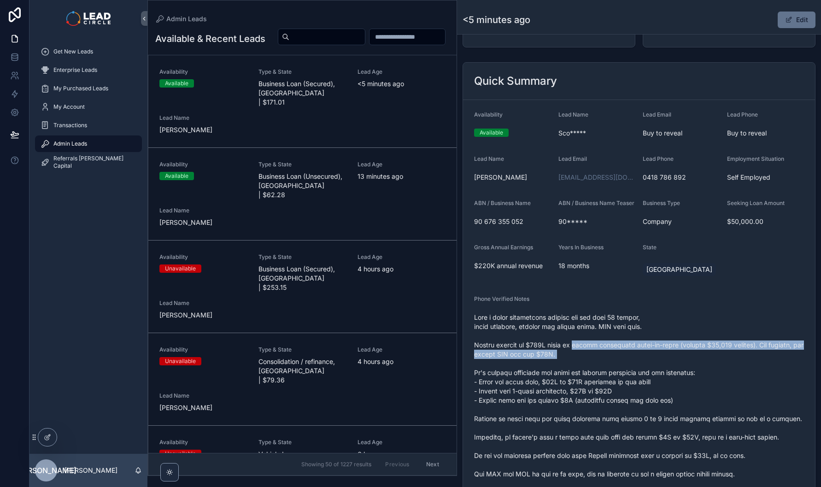
drag, startPoint x: 590, startPoint y: 349, endPoint x: 702, endPoint y: 361, distance: 112.5
click at [688, 360] on span "scrollable content" at bounding box center [639, 442] width 330 height 258
click at [702, 361] on span "scrollable content" at bounding box center [639, 442] width 330 height 258
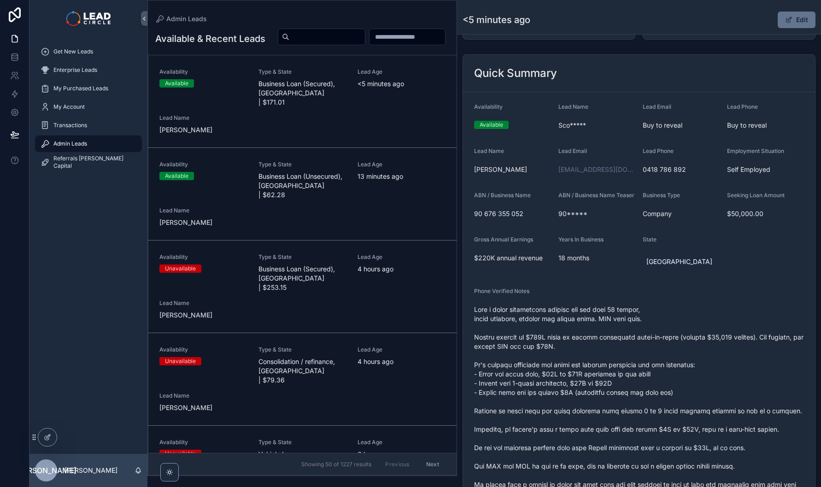
scroll to position [112, 0]
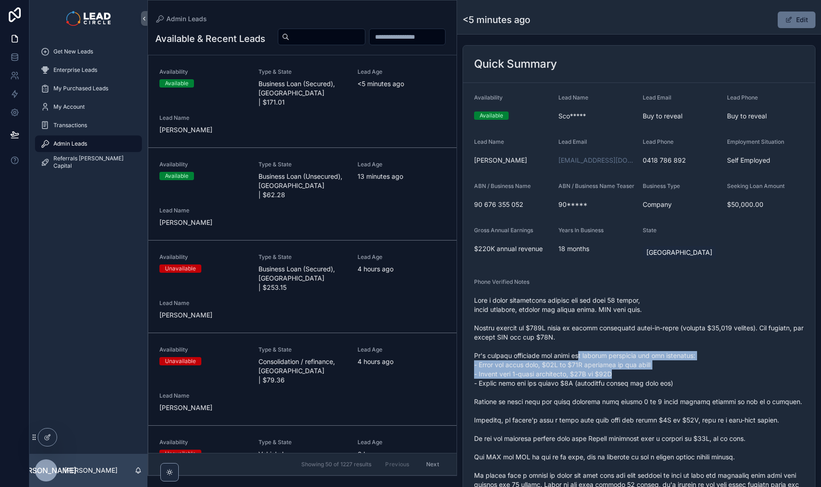
drag, startPoint x: 577, startPoint y: 361, endPoint x: 656, endPoint y: 379, distance: 80.9
click at [655, 379] on span "scrollable content" at bounding box center [639, 425] width 330 height 258
click at [662, 381] on span "scrollable content" at bounding box center [639, 425] width 330 height 258
drag, startPoint x: 552, startPoint y: 359, endPoint x: 686, endPoint y: 365, distance: 133.7
click at [680, 365] on span "scrollable content" at bounding box center [639, 425] width 330 height 258
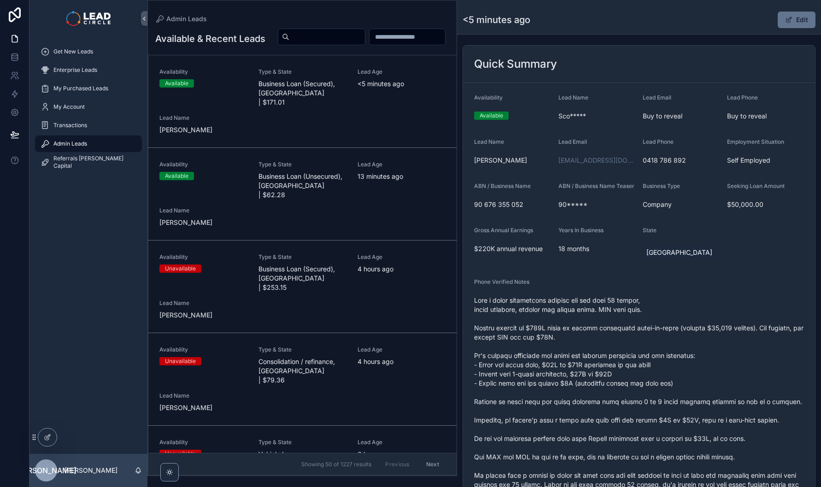
click at [686, 365] on span "scrollable content" at bounding box center [639, 425] width 330 height 258
drag, startPoint x: 535, startPoint y: 375, endPoint x: 645, endPoint y: 374, distance: 110.5
click at [637, 375] on span "scrollable content" at bounding box center [639, 425] width 330 height 258
click at [645, 374] on span "scrollable content" at bounding box center [639, 425] width 330 height 258
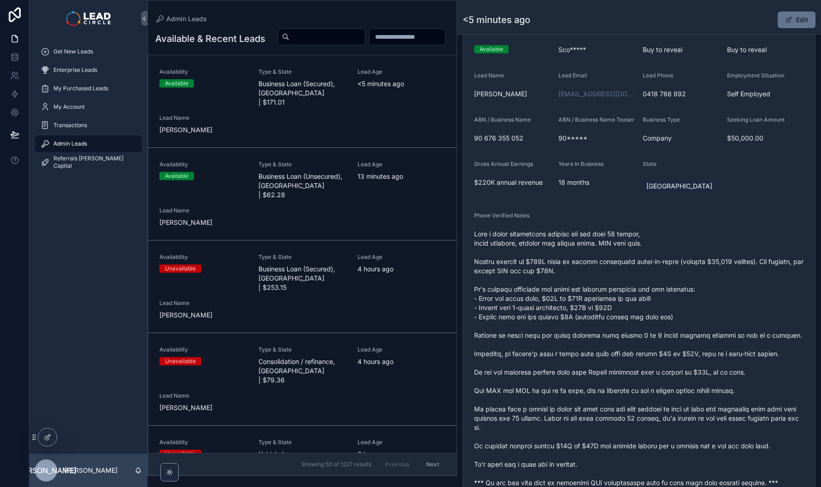
scroll to position [197, 0]
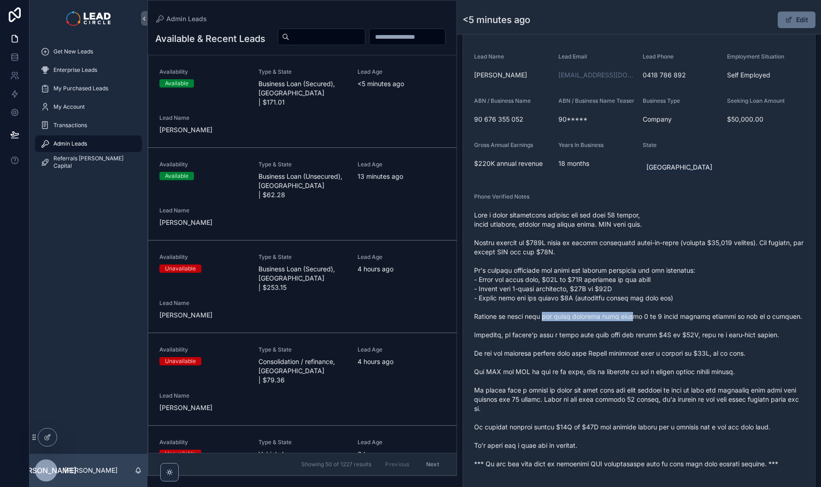
drag, startPoint x: 542, startPoint y: 327, endPoint x: 650, endPoint y: 327, distance: 107.3
click at [646, 327] on span "scrollable content" at bounding box center [639, 339] width 330 height 258
click at [654, 327] on span "scrollable content" at bounding box center [639, 339] width 330 height 258
drag, startPoint x: 669, startPoint y: 326, endPoint x: 593, endPoint y: 324, distance: 76.5
click at [602, 325] on span "scrollable content" at bounding box center [639, 339] width 330 height 258
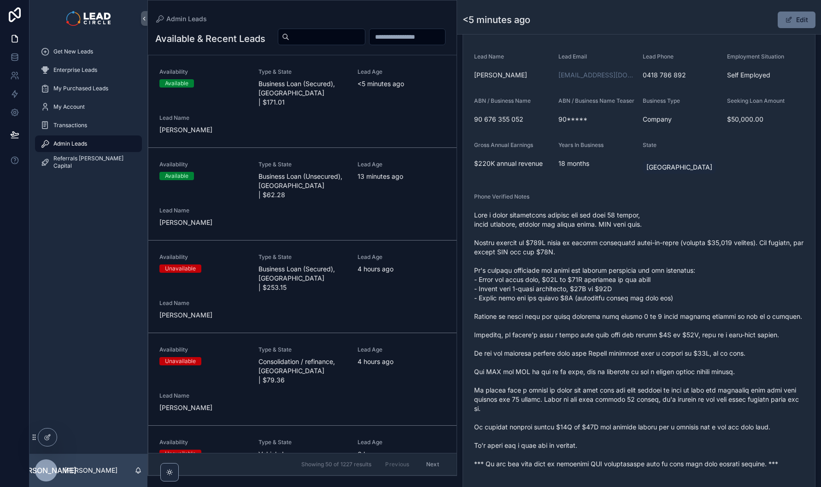
click at [593, 324] on span "scrollable content" at bounding box center [639, 339] width 330 height 258
drag, startPoint x: 599, startPoint y: 323, endPoint x: 669, endPoint y: 323, distance: 70.5
click at [664, 323] on span "scrollable content" at bounding box center [639, 339] width 330 height 258
click at [677, 323] on span "scrollable content" at bounding box center [639, 339] width 330 height 258
click at [600, 323] on span "scrollable content" at bounding box center [639, 339] width 330 height 258
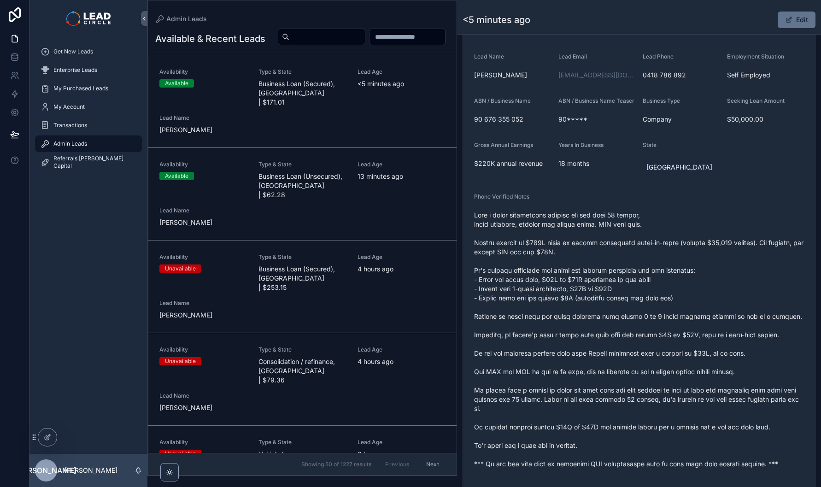
click at [597, 323] on span "scrollable content" at bounding box center [639, 339] width 330 height 258
drag, startPoint x: 595, startPoint y: 323, endPoint x: 689, endPoint y: 324, distance: 94.0
click at [684, 324] on span "scrollable content" at bounding box center [639, 339] width 330 height 258
click at [689, 324] on span "scrollable content" at bounding box center [639, 339] width 330 height 258
drag, startPoint x: 688, startPoint y: 324, endPoint x: 585, endPoint y: 327, distance: 102.7
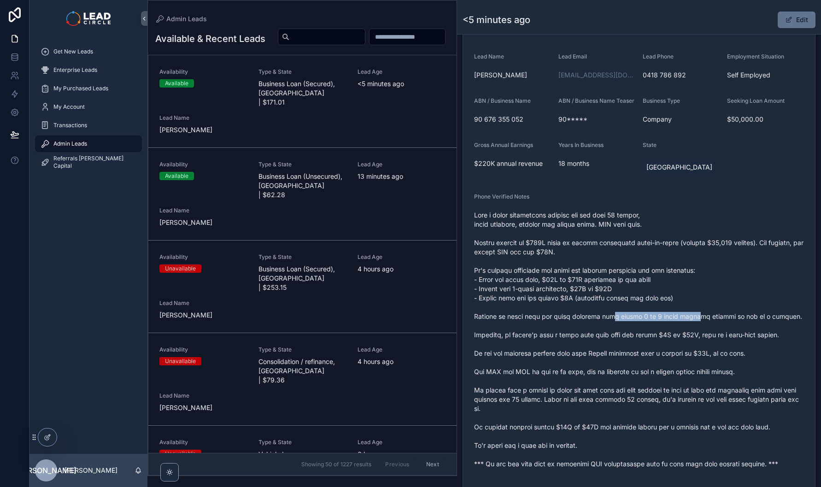
click at [589, 327] on span "scrollable content" at bounding box center [639, 339] width 330 height 258
click at [585, 327] on span "scrollable content" at bounding box center [639, 339] width 330 height 258
drag, startPoint x: 571, startPoint y: 349, endPoint x: 674, endPoint y: 348, distance: 103.2
click at [659, 349] on span "scrollable content" at bounding box center [639, 339] width 330 height 258
click at [674, 348] on span "scrollable content" at bounding box center [639, 339] width 330 height 258
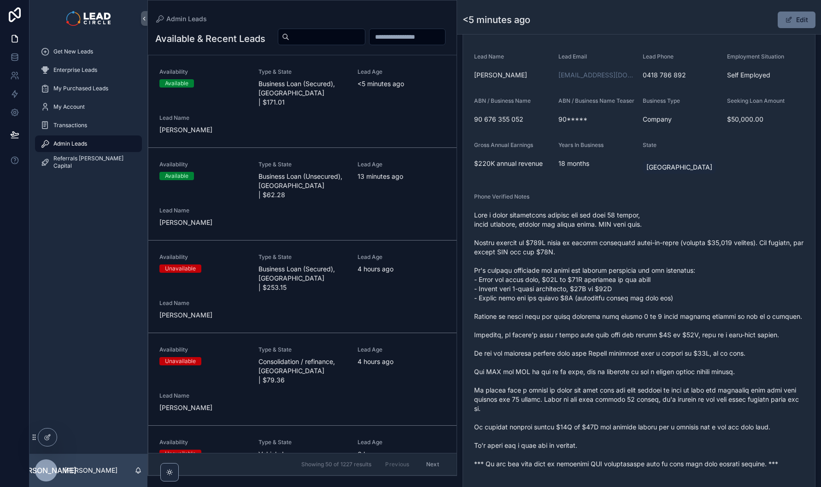
drag, startPoint x: 670, startPoint y: 348, endPoint x: 579, endPoint y: 345, distance: 90.8
click at [583, 347] on span "scrollable content" at bounding box center [639, 339] width 330 height 258
click at [579, 345] on span "scrollable content" at bounding box center [639, 339] width 330 height 258
drag, startPoint x: 565, startPoint y: 344, endPoint x: 660, endPoint y: 341, distance: 95.8
click at [660, 341] on span "scrollable content" at bounding box center [639, 339] width 330 height 258
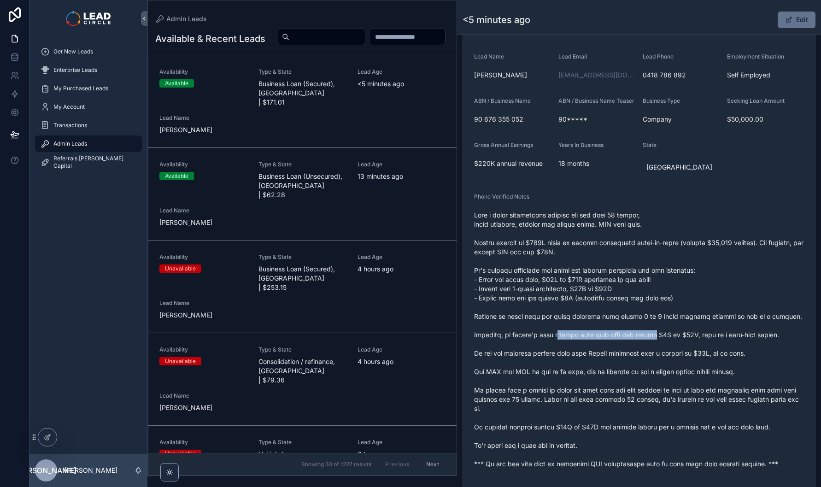
click at [661, 341] on span "scrollable content" at bounding box center [639, 339] width 330 height 258
click at [588, 343] on span "scrollable content" at bounding box center [639, 339] width 330 height 258
click at [582, 343] on span "scrollable content" at bounding box center [639, 339] width 330 height 258
drag, startPoint x: 564, startPoint y: 338, endPoint x: 675, endPoint y: 338, distance: 111.0
click at [672, 338] on span "scrollable content" at bounding box center [639, 339] width 330 height 258
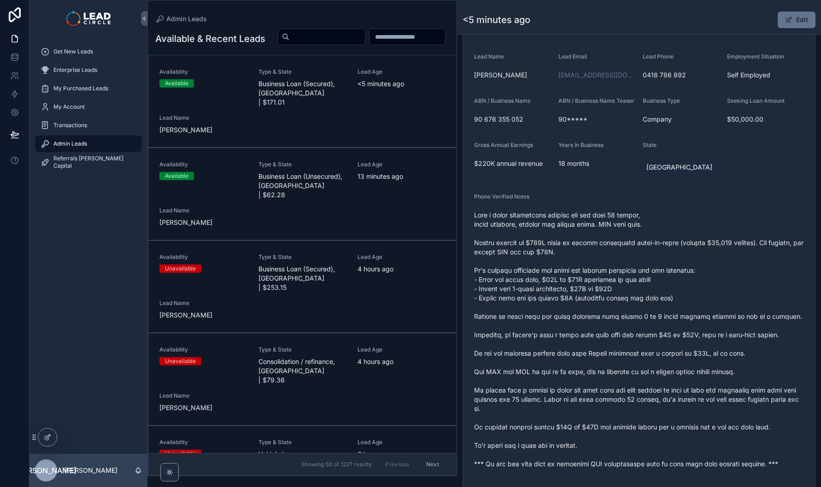
click at [675, 338] on span "scrollable content" at bounding box center [639, 339] width 330 height 258
click at [651, 335] on span "scrollable content" at bounding box center [639, 339] width 330 height 258
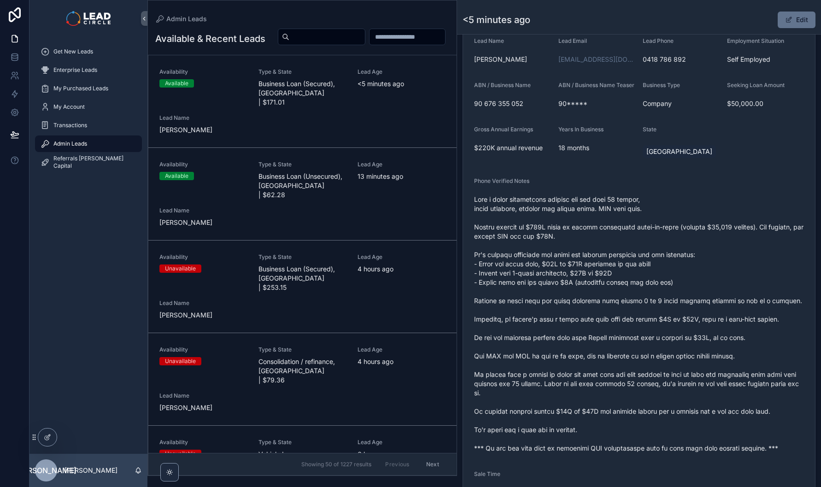
click at [591, 338] on span "scrollable content" at bounding box center [639, 324] width 330 height 258
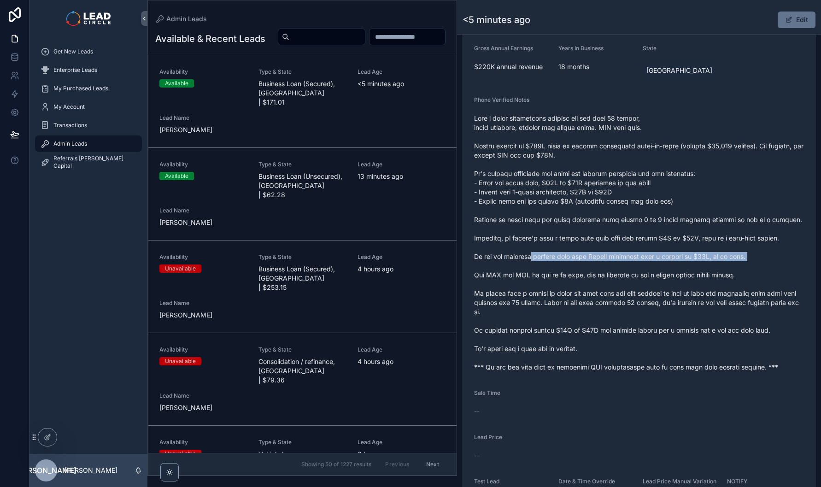
drag, startPoint x: 532, startPoint y: 264, endPoint x: 657, endPoint y: 268, distance: 124.4
click at [648, 268] on span "scrollable content" at bounding box center [639, 243] width 330 height 258
click at [657, 268] on span "scrollable content" at bounding box center [639, 243] width 330 height 258
drag, startPoint x: 653, startPoint y: 263, endPoint x: 591, endPoint y: 265, distance: 62.2
click at [592, 266] on span "scrollable content" at bounding box center [639, 243] width 330 height 258
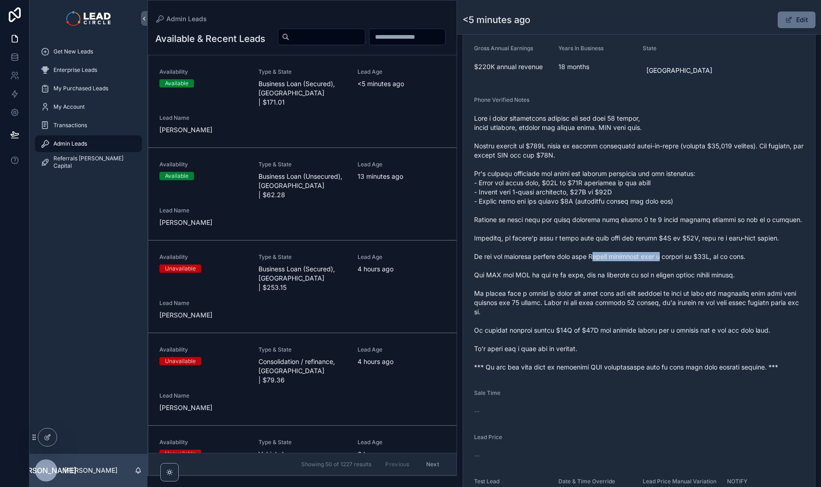
click at [591, 265] on span "scrollable content" at bounding box center [639, 243] width 330 height 258
drag, startPoint x: 546, startPoint y: 260, endPoint x: 677, endPoint y: 260, distance: 130.3
click at [667, 260] on span "scrollable content" at bounding box center [639, 243] width 330 height 258
click at [683, 260] on span "scrollable content" at bounding box center [639, 243] width 330 height 258
drag, startPoint x: 531, startPoint y: 284, endPoint x: 661, endPoint y: 284, distance: 129.4
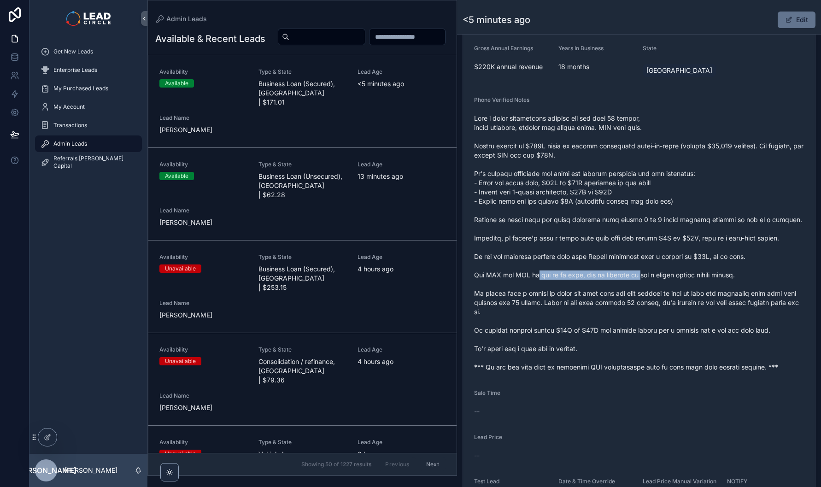
click at [659, 284] on span "scrollable content" at bounding box center [639, 243] width 330 height 258
click at [661, 284] on span "scrollable content" at bounding box center [639, 243] width 330 height 258
drag, startPoint x: 663, startPoint y: 283, endPoint x: 560, endPoint y: 286, distance: 103.2
click at [571, 287] on span "scrollable content" at bounding box center [639, 243] width 330 height 258
click at [560, 286] on span "scrollable content" at bounding box center [639, 243] width 330 height 258
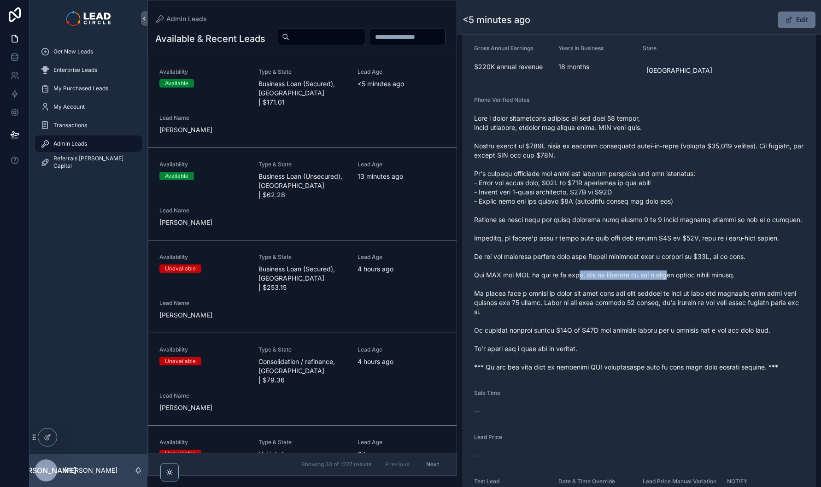
drag, startPoint x: 570, startPoint y: 278, endPoint x: 689, endPoint y: 278, distance: 119.3
click at [672, 278] on span "scrollable content" at bounding box center [639, 243] width 330 height 258
click at [694, 277] on span "scrollable content" at bounding box center [639, 243] width 330 height 258
drag, startPoint x: 531, startPoint y: 304, endPoint x: 694, endPoint y: 301, distance: 164.0
click at [694, 301] on span "scrollable content" at bounding box center [639, 243] width 330 height 258
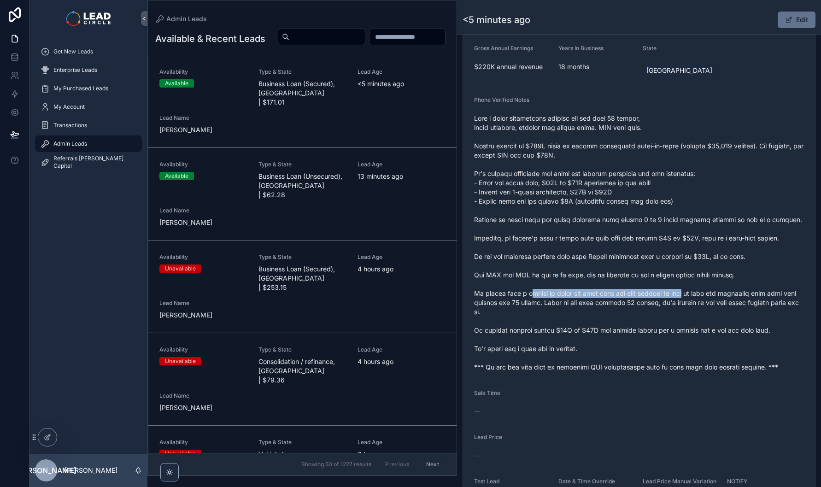
click at [694, 301] on span "scrollable content" at bounding box center [639, 243] width 330 height 258
drag, startPoint x: 694, startPoint y: 301, endPoint x: 599, endPoint y: 303, distance: 95.3
click at [609, 303] on span "scrollable content" at bounding box center [639, 243] width 330 height 258
click at [599, 303] on span "scrollable content" at bounding box center [639, 243] width 330 height 258
click at [797, 20] on button "Edit" at bounding box center [796, 20] width 38 height 17
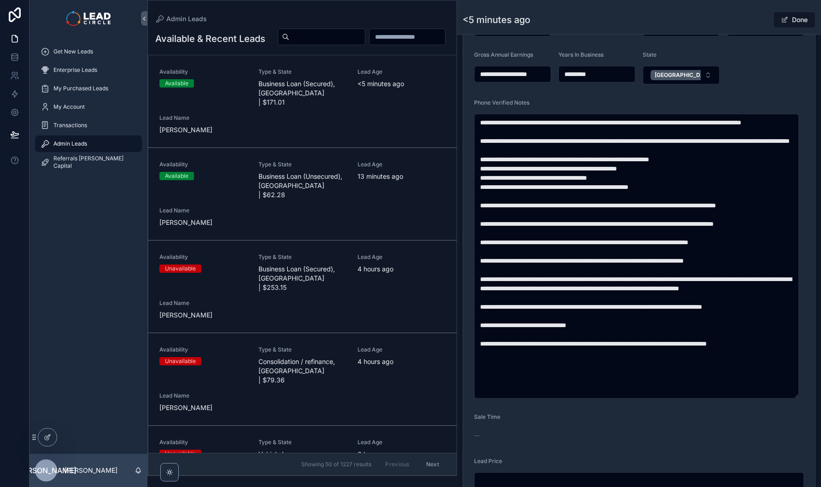
scroll to position [298, 0]
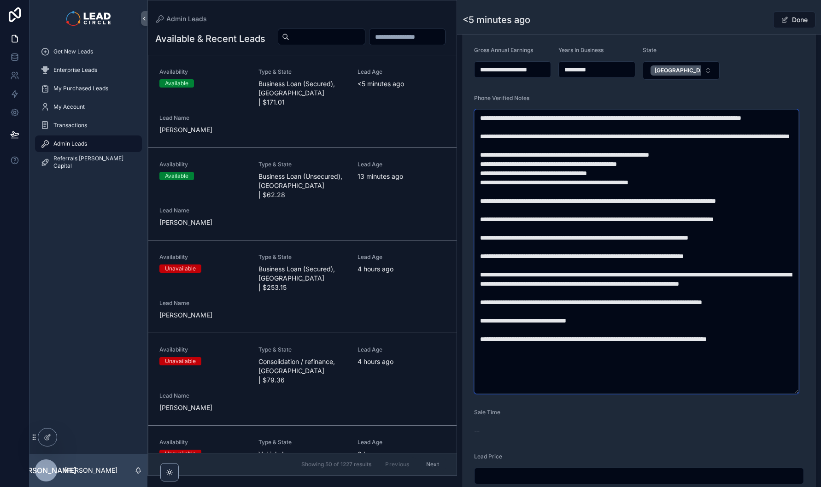
click at [549, 303] on textarea "scrollable content" at bounding box center [636, 251] width 325 height 285
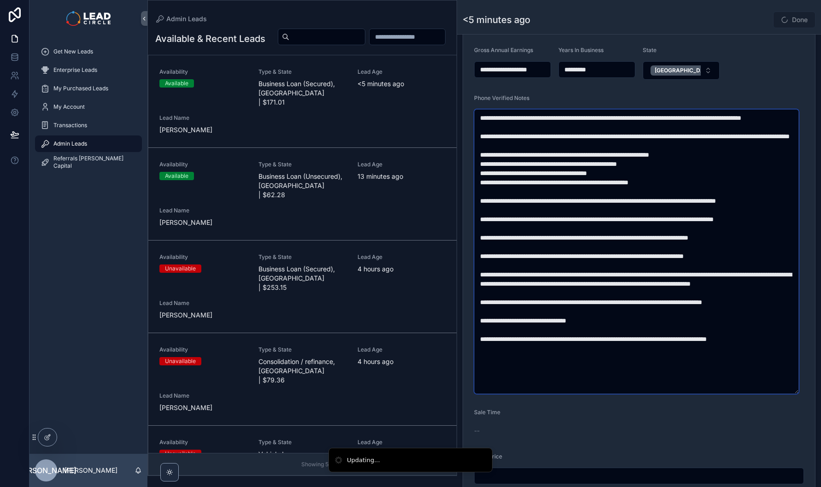
click at [593, 309] on textarea "scrollable content" at bounding box center [636, 251] width 325 height 285
click at [695, 309] on textarea "scrollable content" at bounding box center [636, 251] width 325 height 285
click at [726, 319] on textarea "scrollable content" at bounding box center [636, 251] width 325 height 285
drag, startPoint x: 624, startPoint y: 319, endPoint x: 632, endPoint y: 329, distance: 13.7
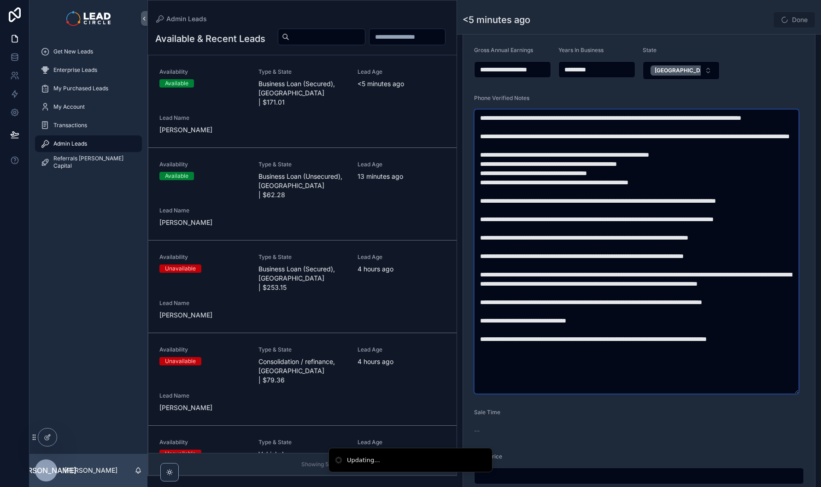
click at [632, 329] on textarea "scrollable content" at bounding box center [636, 251] width 325 height 285
drag, startPoint x: 561, startPoint y: 317, endPoint x: 592, endPoint y: 318, distance: 30.4
click at [592, 318] on textarea "scrollable content" at bounding box center [636, 251] width 325 height 285
click at [564, 317] on textarea "scrollable content" at bounding box center [636, 251] width 325 height 285
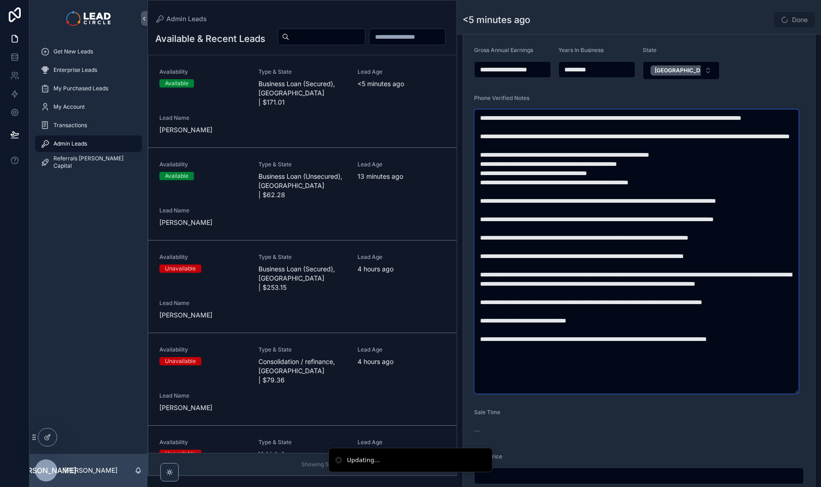
click at [707, 318] on textarea "scrollable content" at bounding box center [636, 251] width 325 height 285
click at [718, 318] on textarea "scrollable content" at bounding box center [636, 251] width 325 height 285
drag
click at [647, 301] on textarea "scrollable content" at bounding box center [636, 251] width 325 height 285
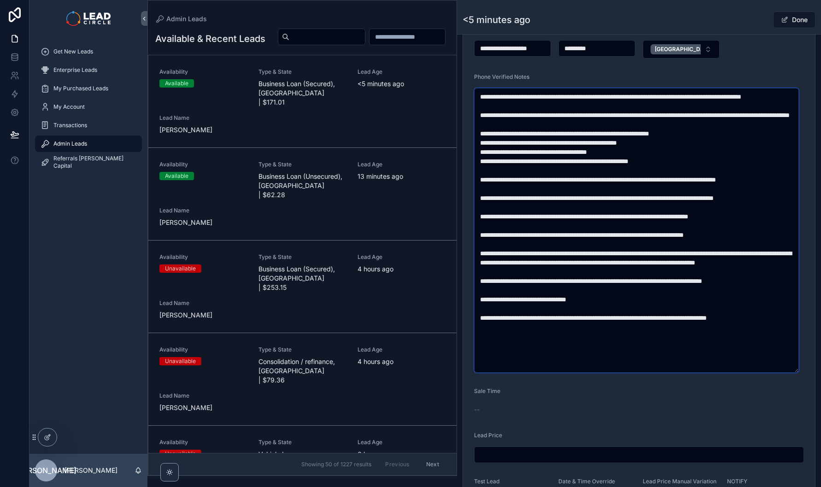
scroll to position [371, 0]
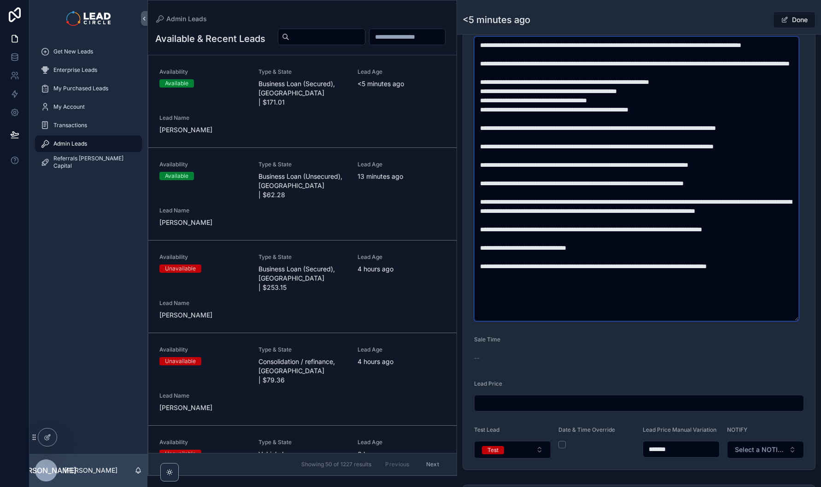
click at [640, 301] on textarea "scrollable content" at bounding box center [636, 178] width 325 height 285
click at [641, 266] on textarea "scrollable content" at bounding box center [636, 178] width 325 height 285
click at [641, 264] on textarea "scrollable content" at bounding box center [636, 178] width 325 height 285
type textarea "**********"
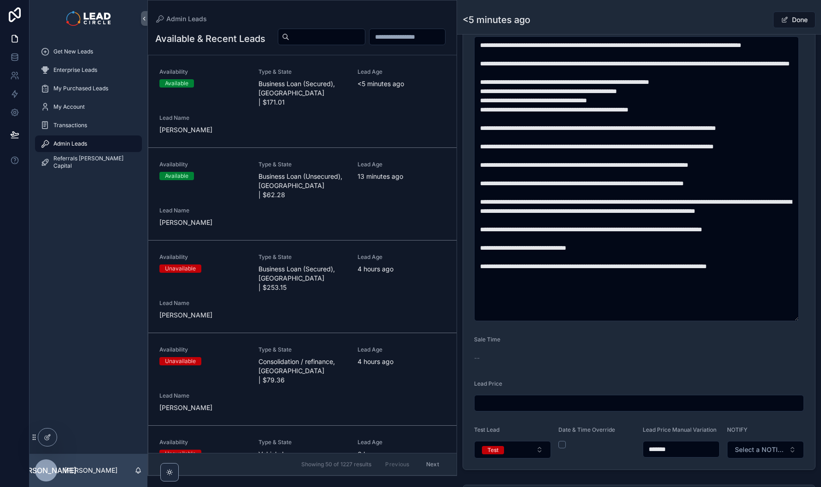
click at [796, 22] on button "Done" at bounding box center [794, 20] width 42 height 17
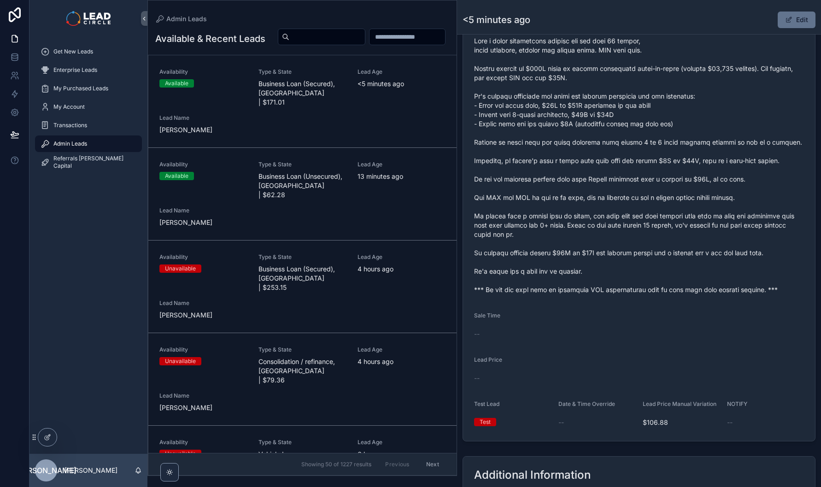
scroll to position [367, 0]
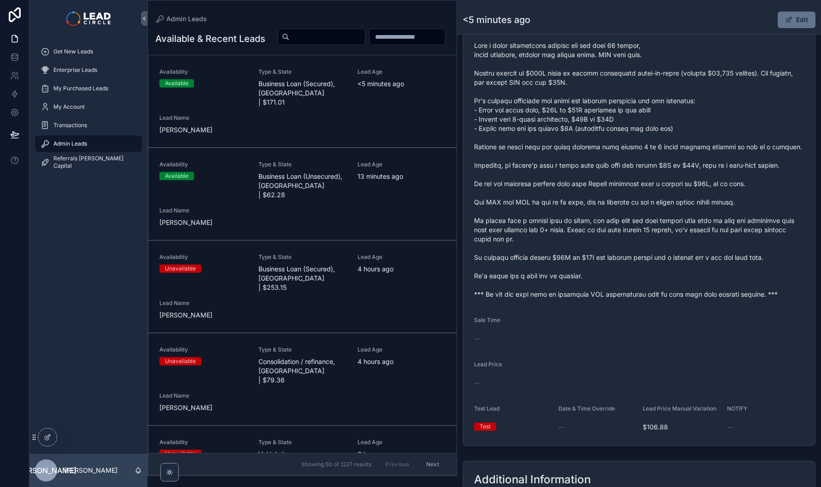
click at [796, 19] on button "Edit" at bounding box center [796, 20] width 38 height 17
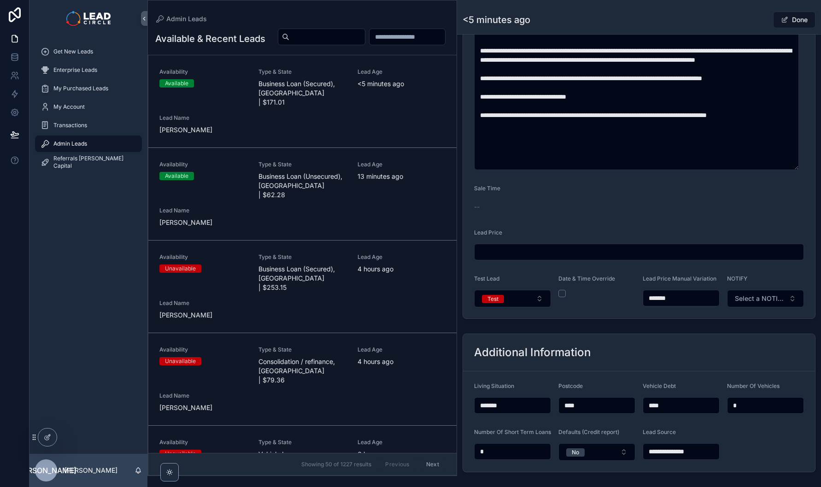
scroll to position [569, 0]
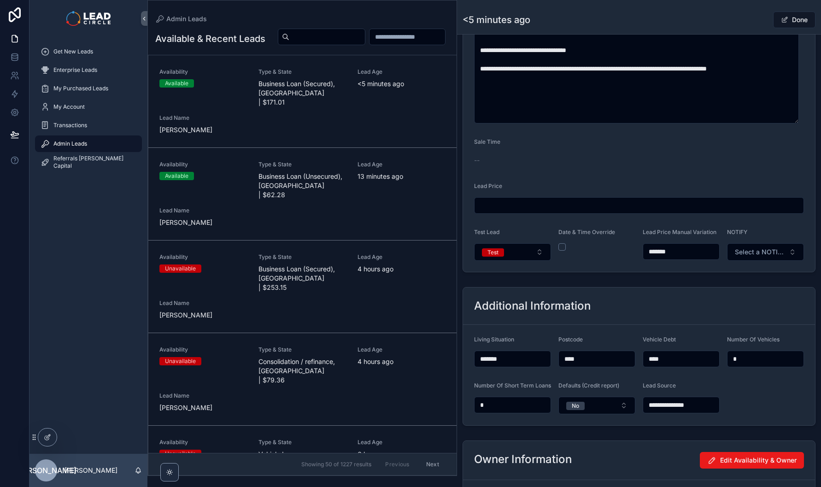
click at [510, 261] on button "Test" at bounding box center [512, 251] width 77 height 17
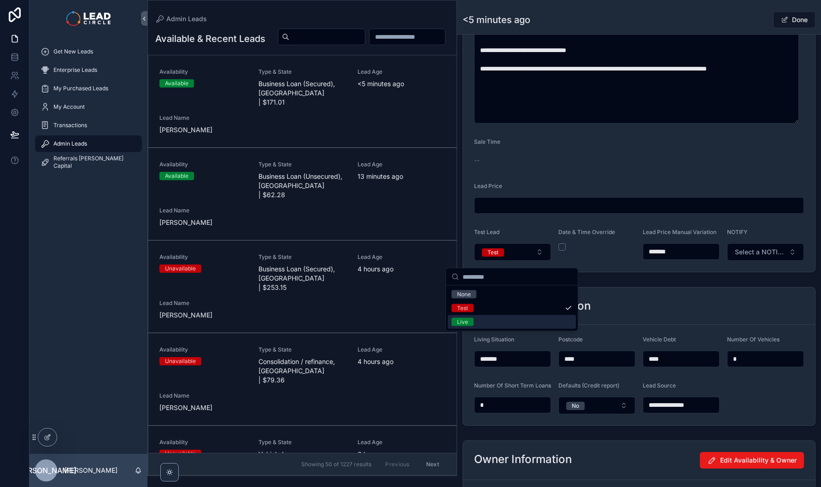
click at [503, 318] on div "Live" at bounding box center [512, 322] width 128 height 14
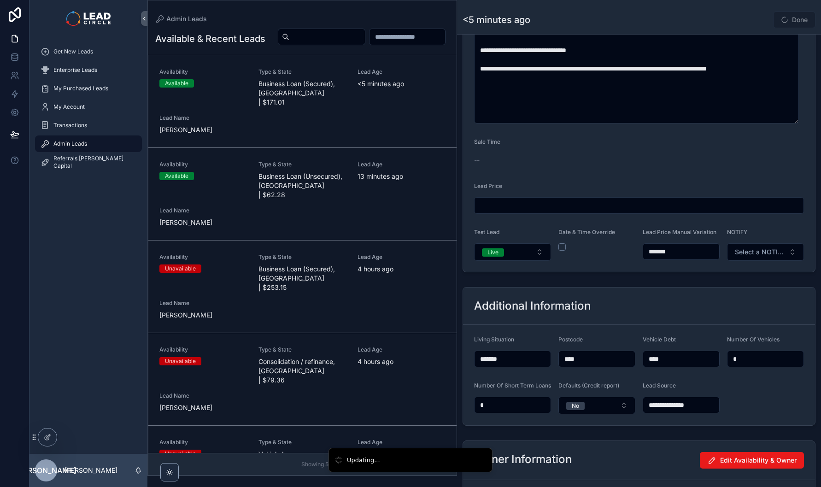
click at [771, 256] on span "Select a NOTIFY" at bounding box center [760, 251] width 50 height 9
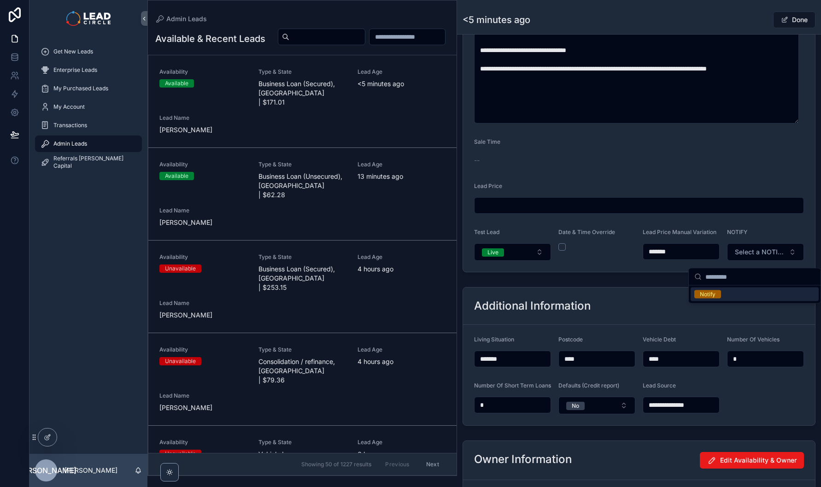
click at [752, 295] on div "Notify" at bounding box center [754, 294] width 128 height 14
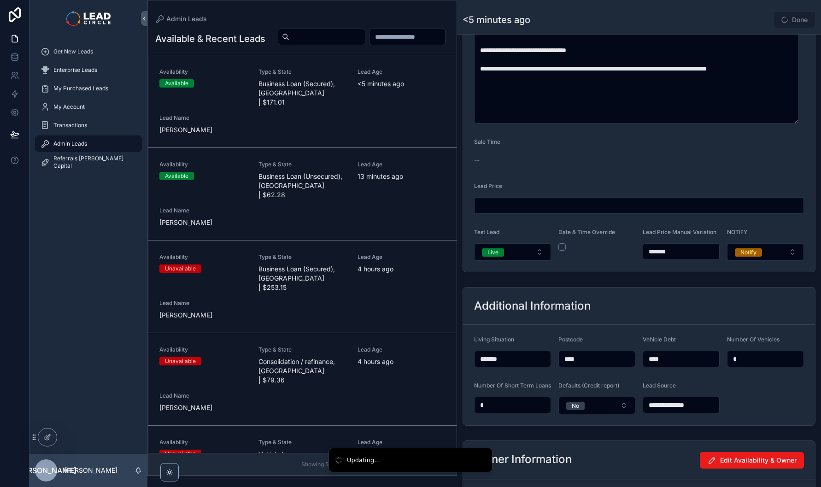
click at [747, 24] on div "Done" at bounding box center [780, 19] width 69 height 17
click at [786, 19] on button "Done" at bounding box center [794, 20] width 42 height 17
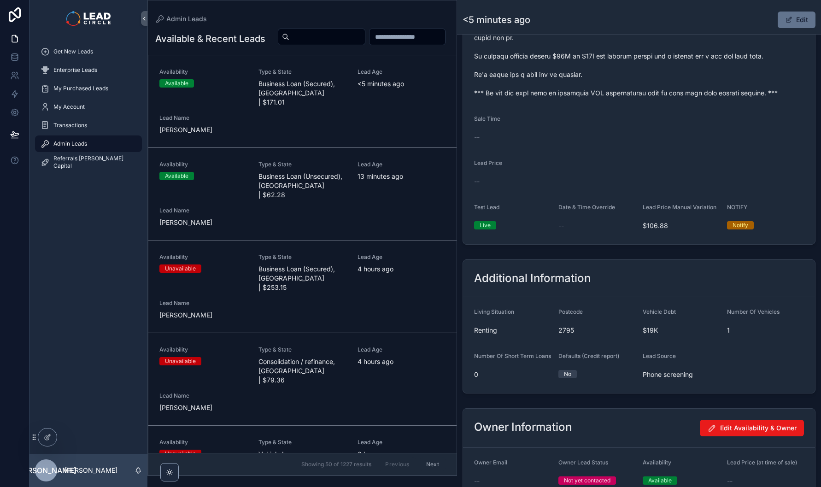
click at [89, 52] on span "Get New Leads" at bounding box center [73, 51] width 40 height 7
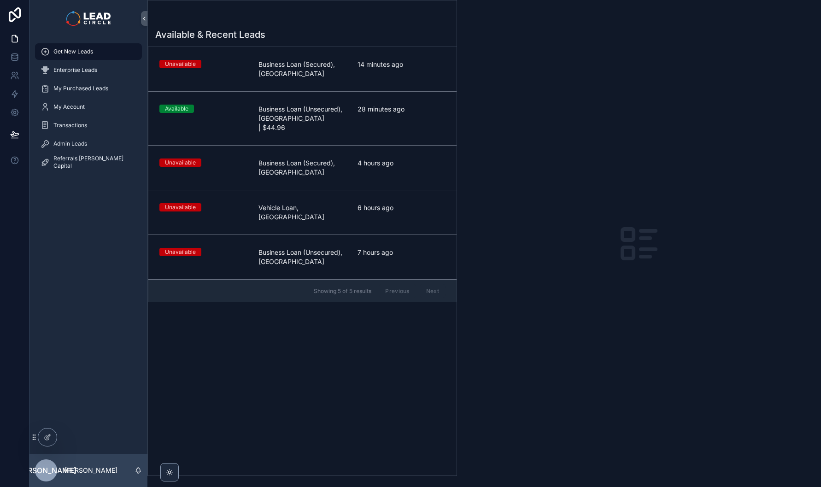
click at [385, 64] on span "14 minutes ago" at bounding box center [401, 64] width 88 height 9
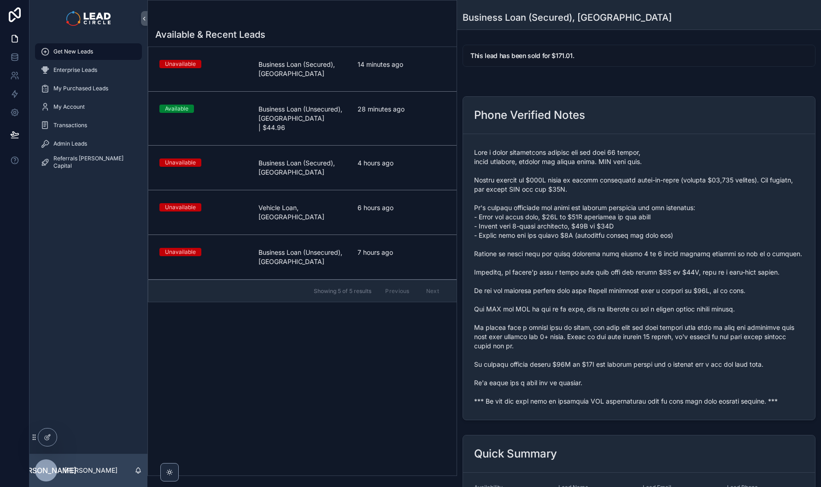
click at [174, 464] on div "scrollable content" at bounding box center [169, 472] width 18 height 18
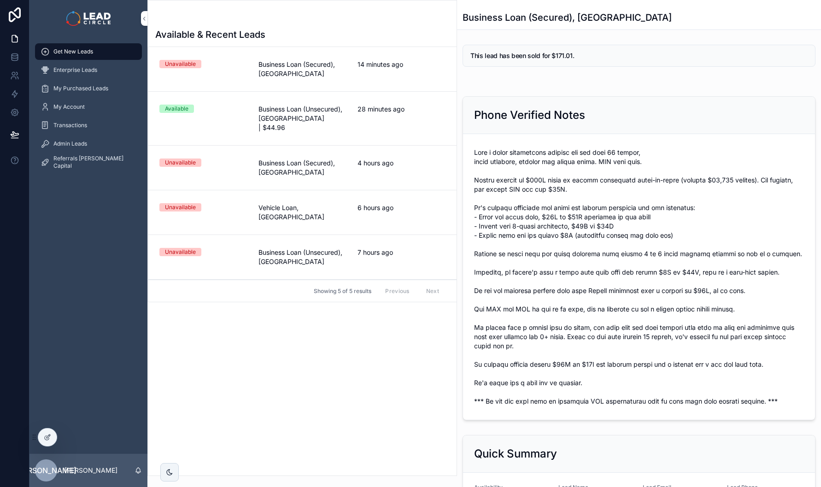
click at [351, 99] on link "Available Business Loan (Unsecured), [GEOGRAPHIC_DATA] | $44.96 28 minutes ago" at bounding box center [302, 119] width 308 height 54
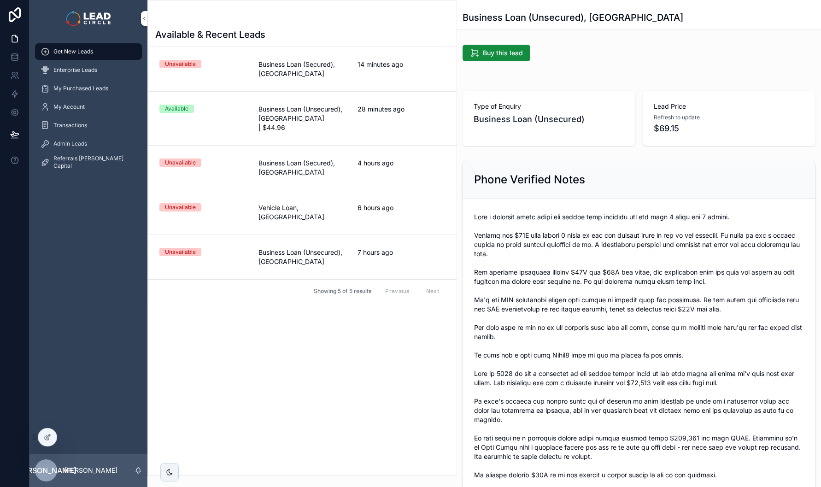
click at [356, 64] on div "Unavailable Business Loan (Secured), [GEOGRAPHIC_DATA] 14 minutes ago" at bounding box center [302, 69] width 286 height 18
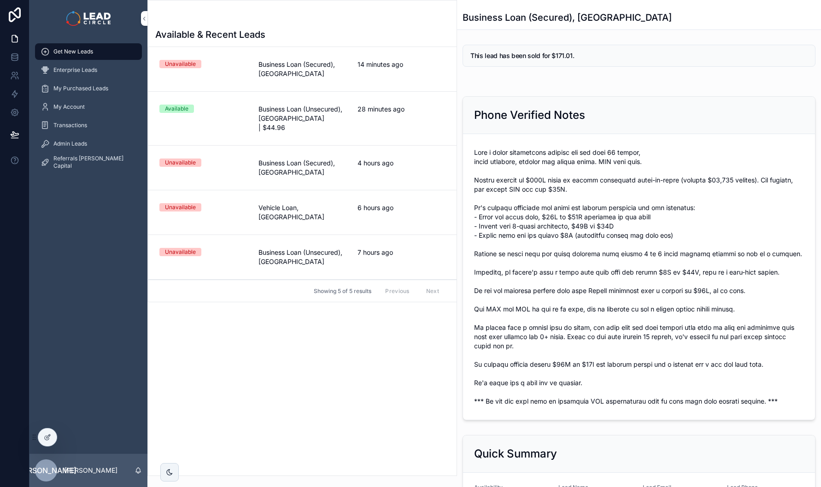
click at [365, 120] on div "28 minutes ago" at bounding box center [401, 119] width 88 height 28
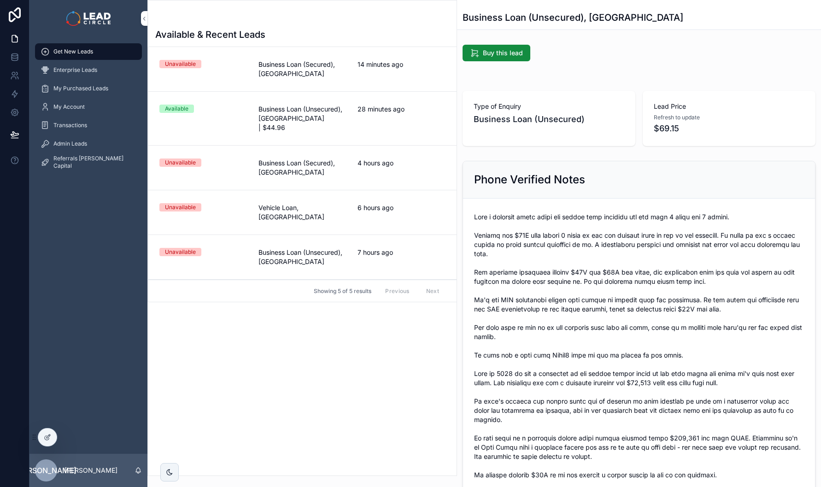
click at [380, 166] on div "4 hours ago" at bounding box center [401, 167] width 88 height 18
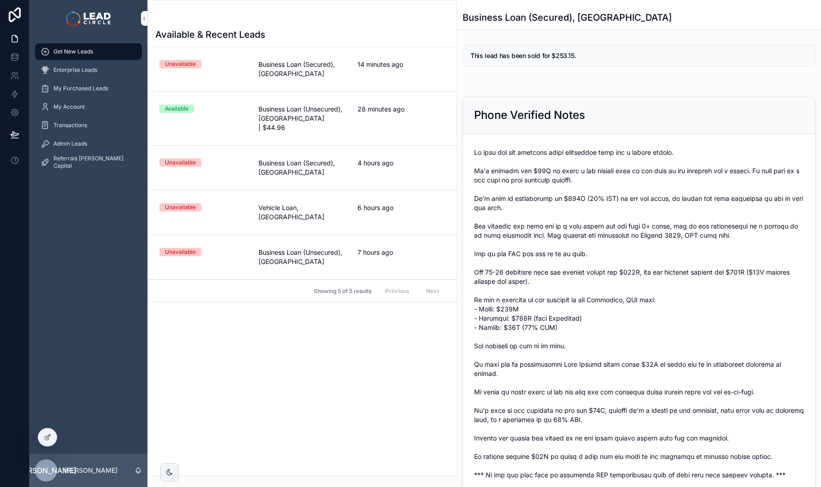
click at [385, 203] on span "6 hours ago" at bounding box center [401, 207] width 88 height 9
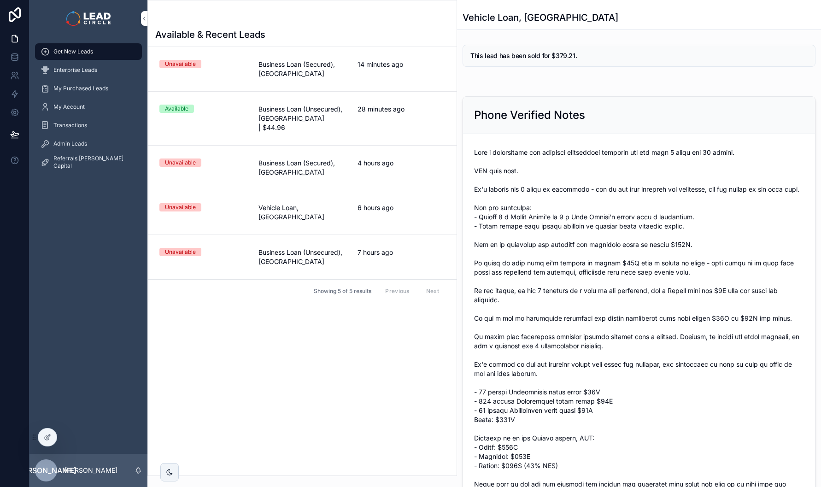
click at [387, 248] on div "7 hours ago" at bounding box center [401, 257] width 88 height 18
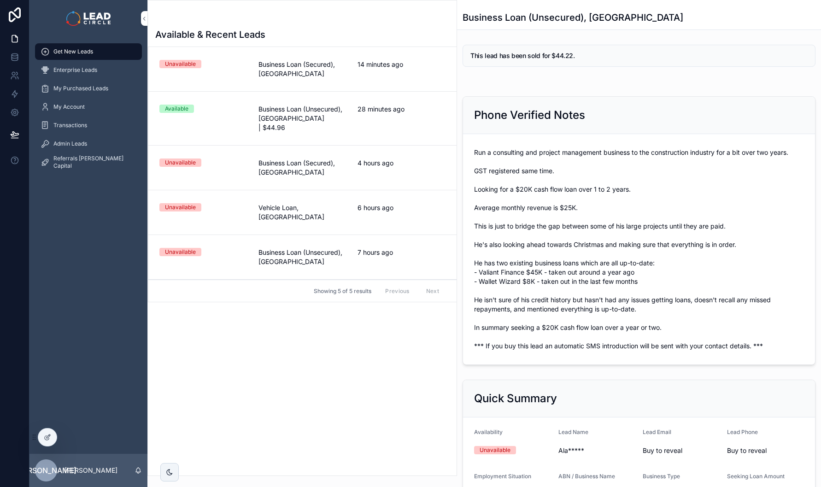
click at [392, 85] on link "Unavailable Business Loan (Secured), [GEOGRAPHIC_DATA] 14 minutes ago" at bounding box center [302, 69] width 308 height 45
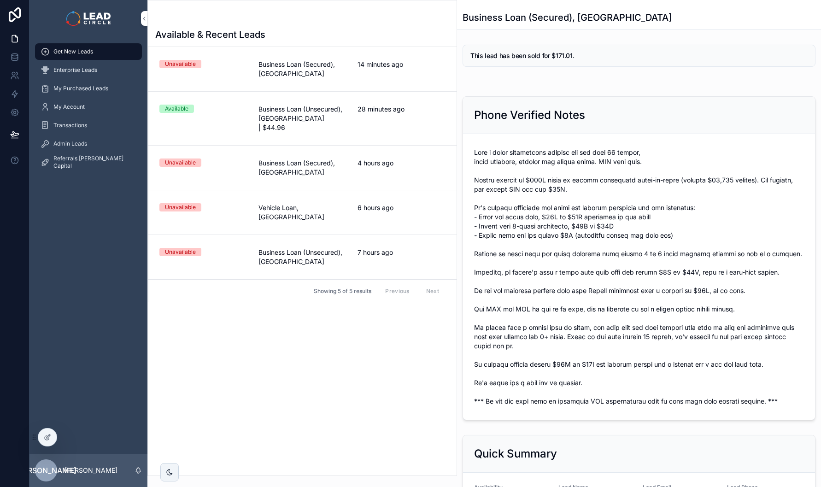
click at [166, 465] on div "scrollable content" at bounding box center [169, 472] width 18 height 18
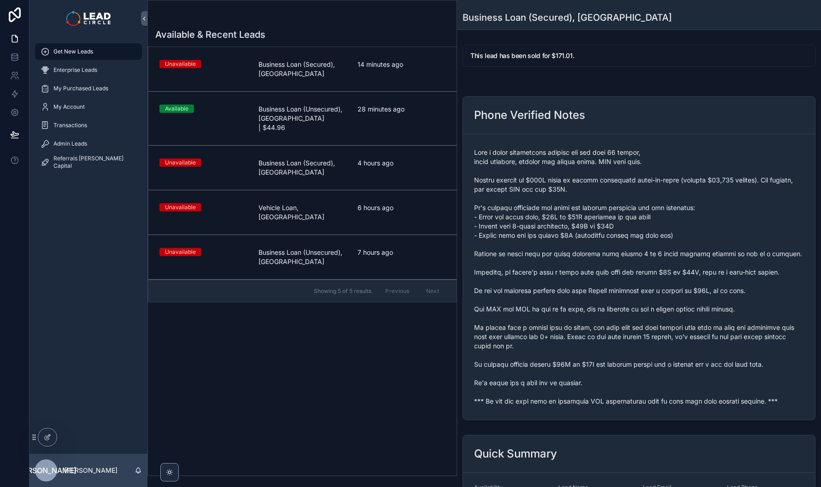
click at [350, 98] on link "Available Business Loan (Unsecured), [GEOGRAPHIC_DATA] | $44.96 28 minutes ago" at bounding box center [302, 119] width 308 height 54
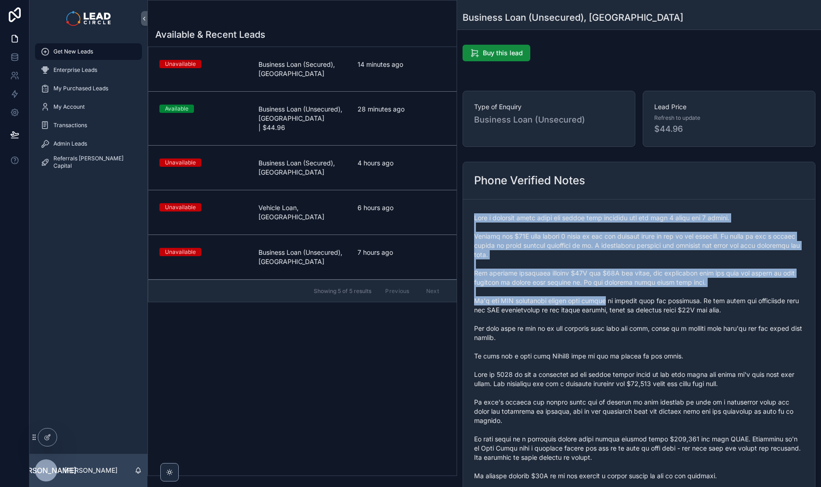
drag, startPoint x: 575, startPoint y: 202, endPoint x: 609, endPoint y: 299, distance: 103.0
click at [609, 299] on form "scrollable content" at bounding box center [639, 365] width 352 height 332
click at [609, 299] on span "scrollable content" at bounding box center [639, 365] width 330 height 304
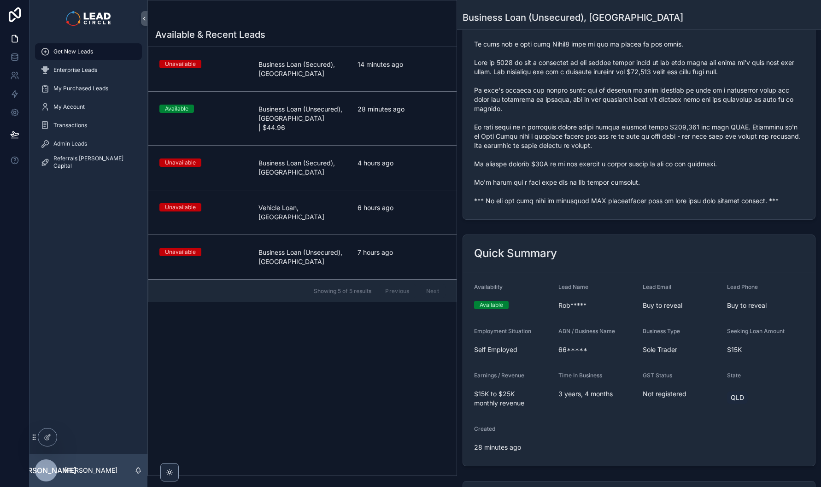
scroll to position [41, 0]
